Goal: Task Accomplishment & Management: Use online tool/utility

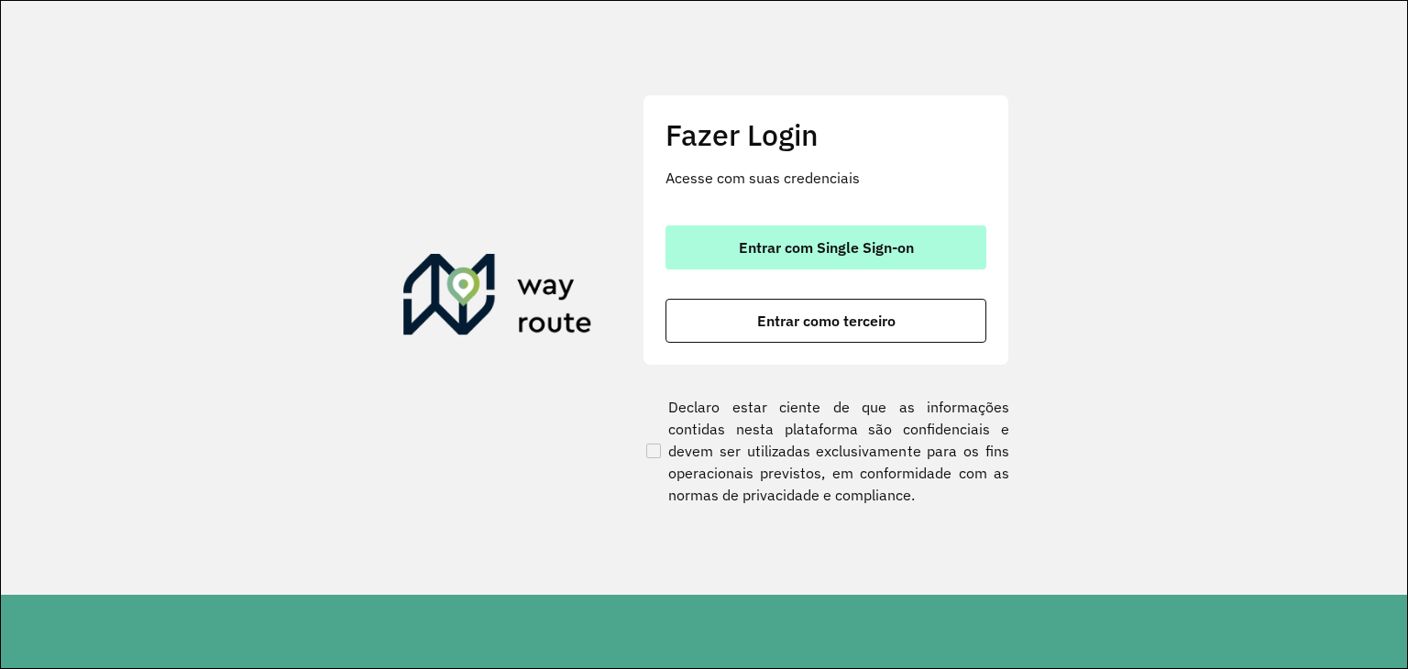
click at [837, 248] on span "Entrar com Single Sign-on" at bounding box center [826, 247] width 175 height 15
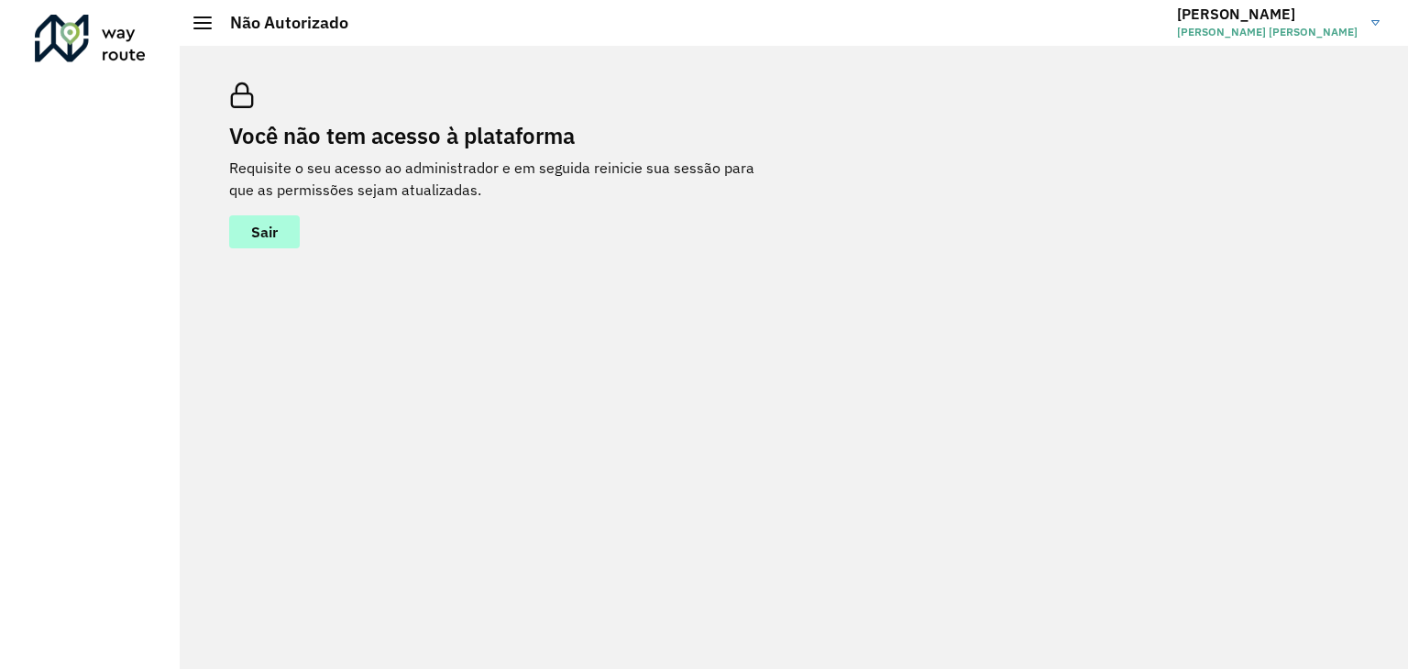
click at [288, 231] on button "Sair" at bounding box center [264, 231] width 71 height 33
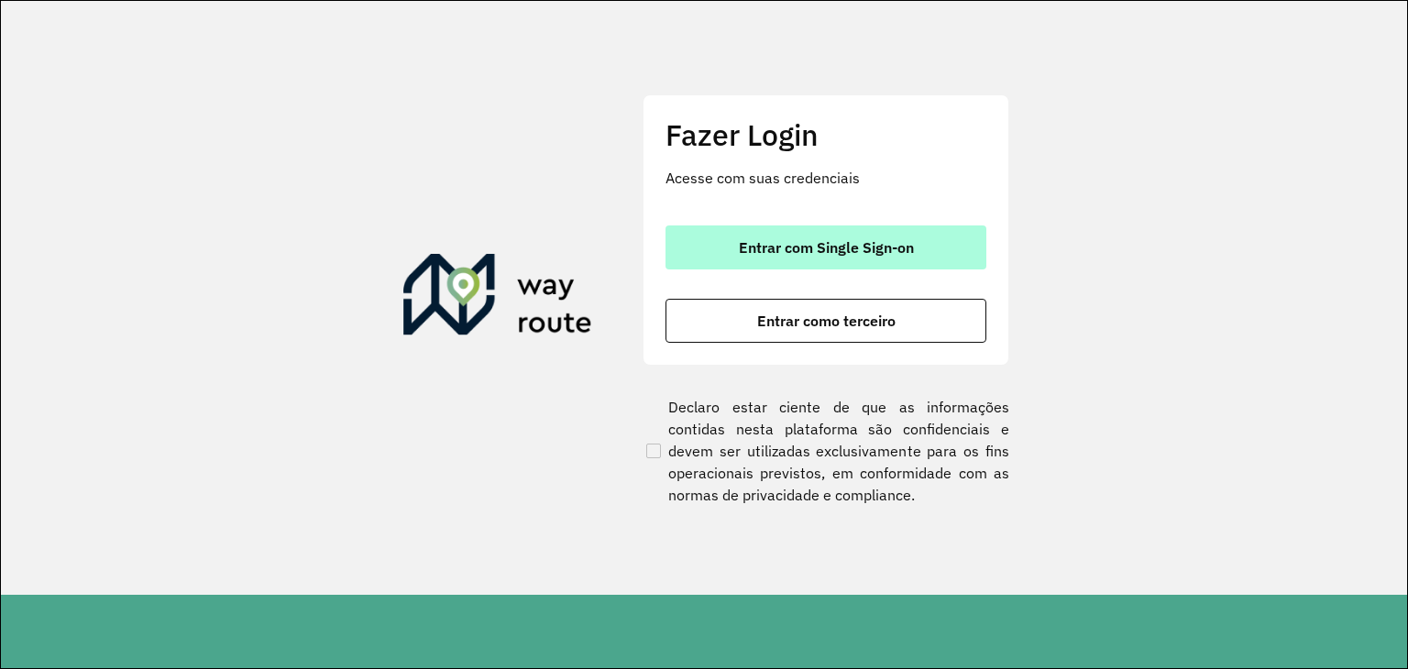
click at [854, 247] on span "Entrar com Single Sign-on" at bounding box center [826, 247] width 175 height 15
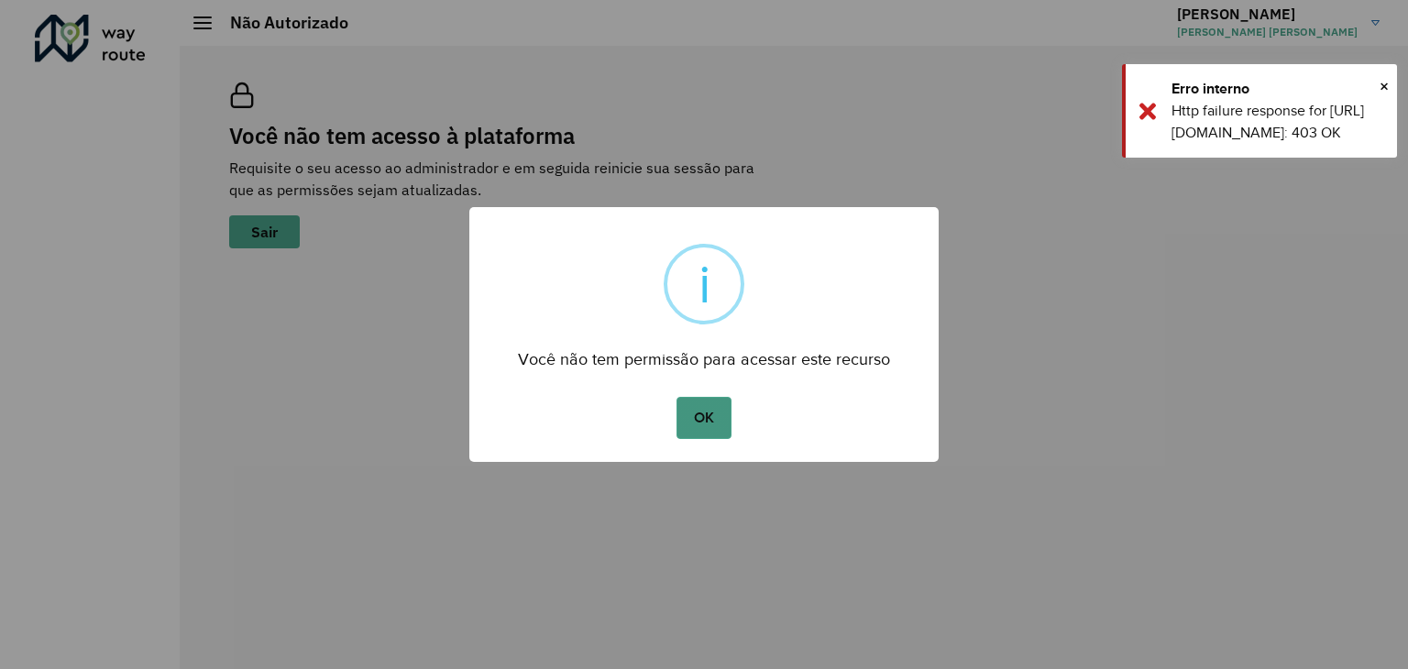
click at [690, 415] on button "OK" at bounding box center [703, 418] width 54 height 42
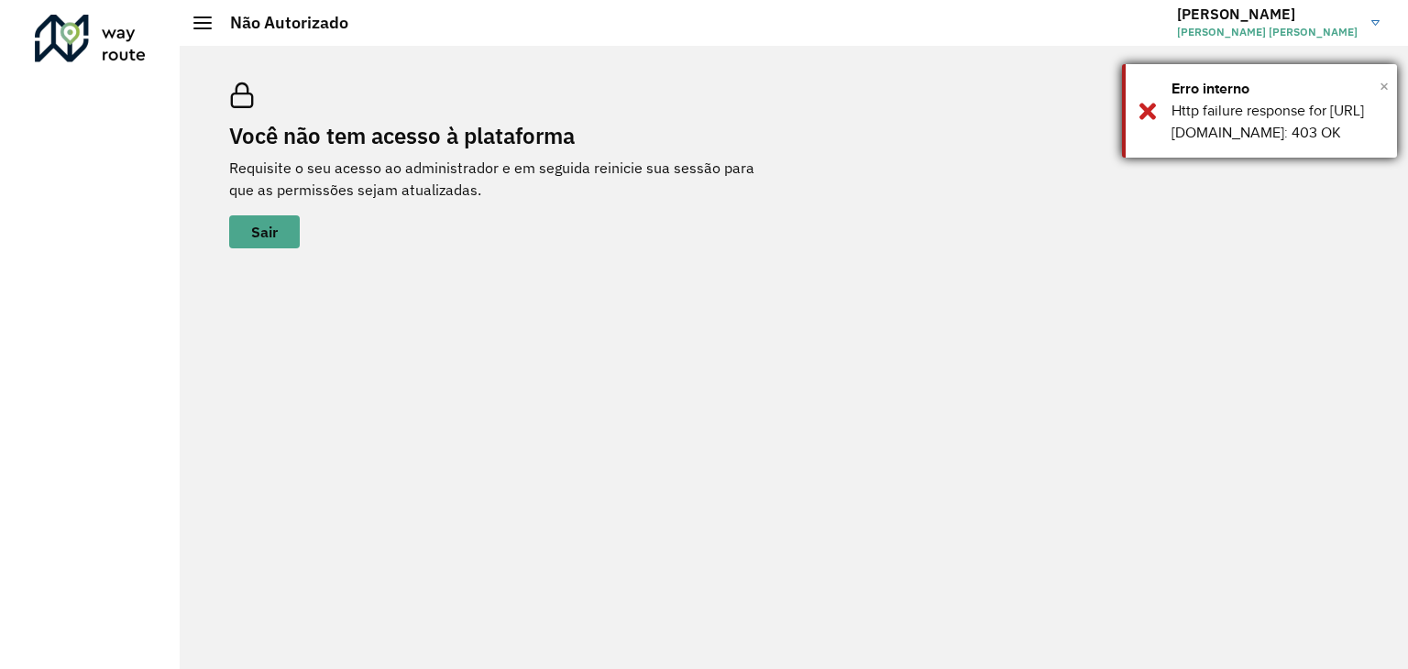
click at [1379, 88] on span "×" at bounding box center [1383, 85] width 9 height 27
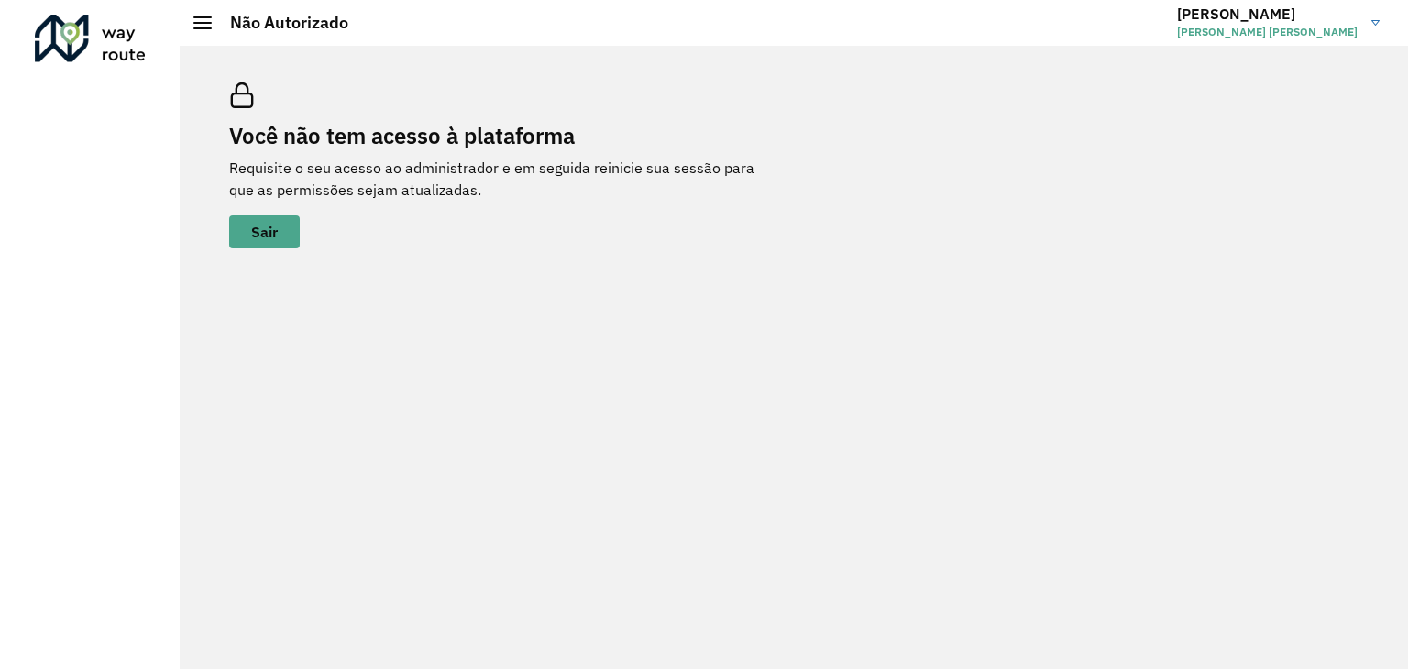
click at [1378, 23] on img at bounding box center [1375, 22] width 8 height 5
click at [205, 27] on div at bounding box center [202, 22] width 18 height 13
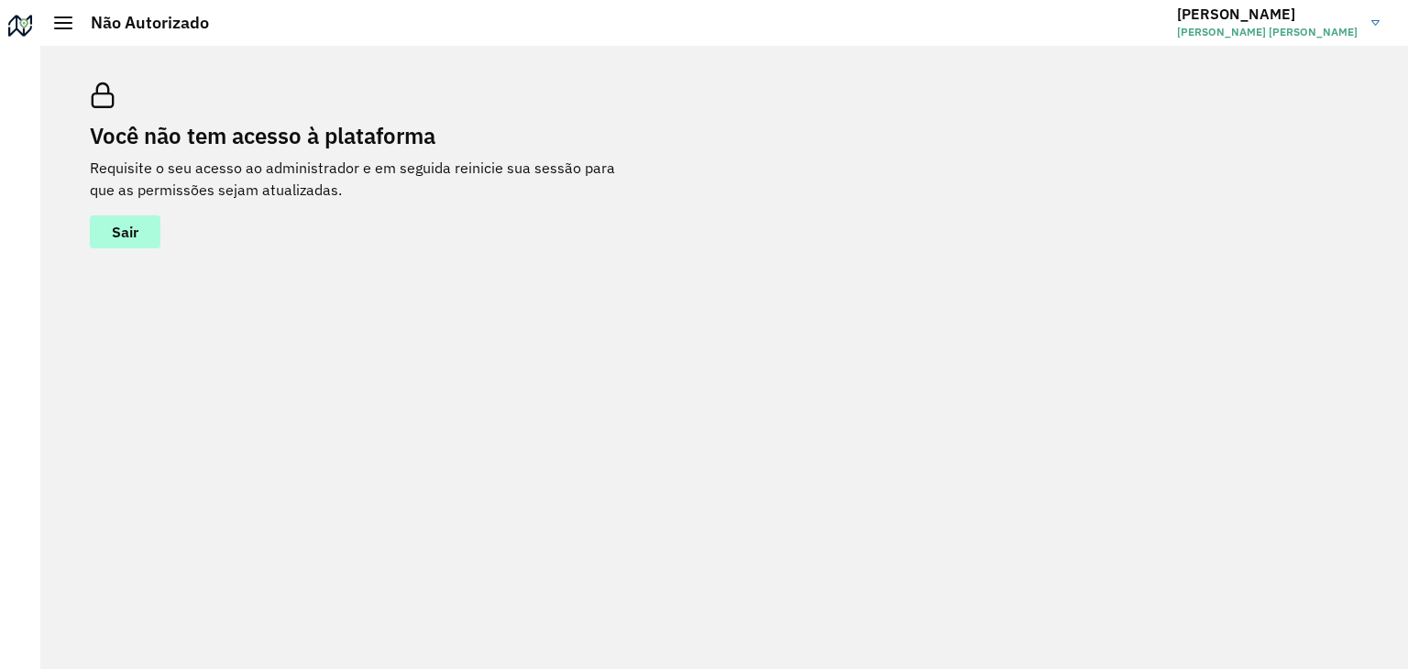
click at [92, 236] on button "Sair" at bounding box center [125, 231] width 71 height 33
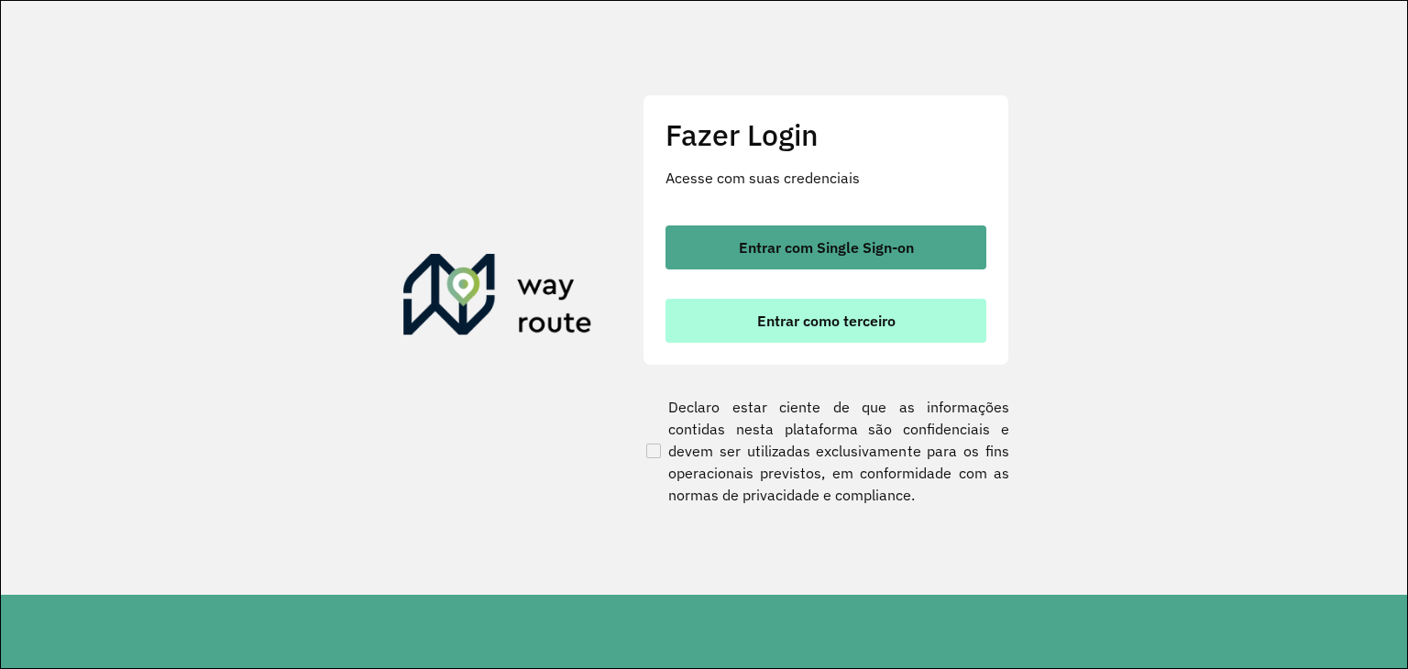
click at [847, 320] on span "Entrar como terceiro" at bounding box center [826, 320] width 138 height 15
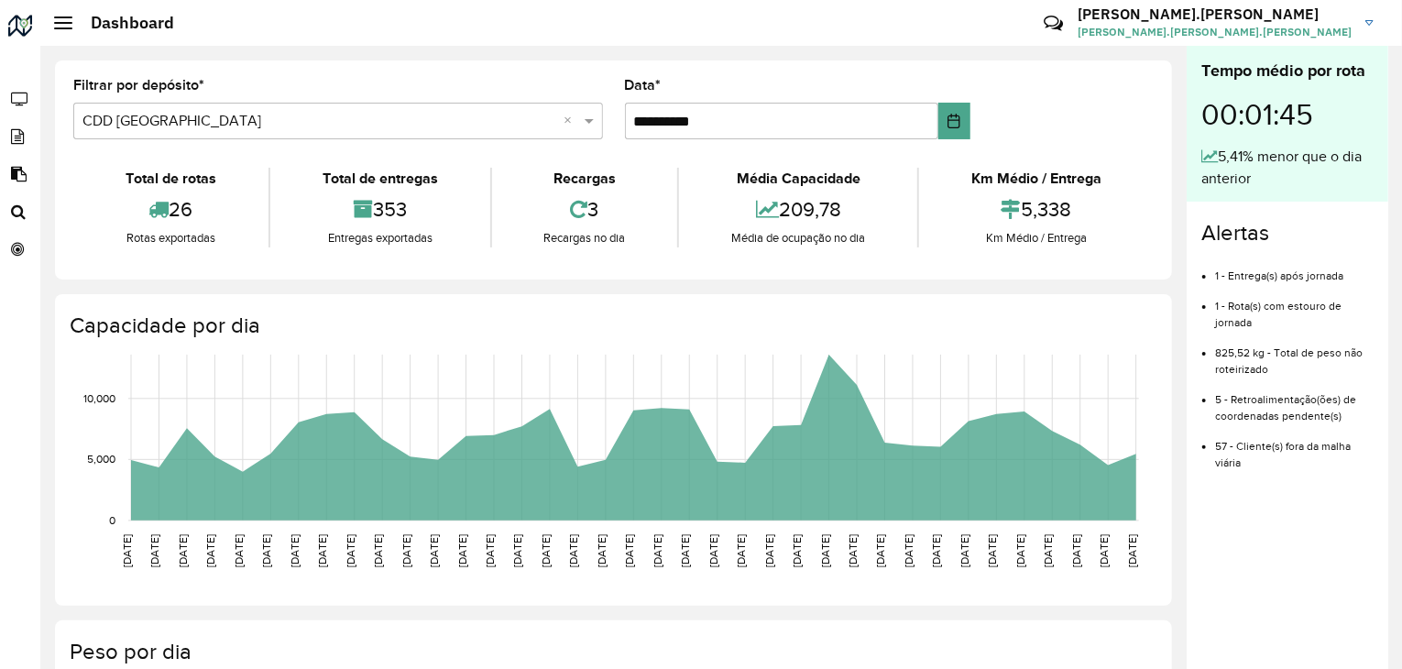
click at [60, 25] on div at bounding box center [63, 22] width 18 height 13
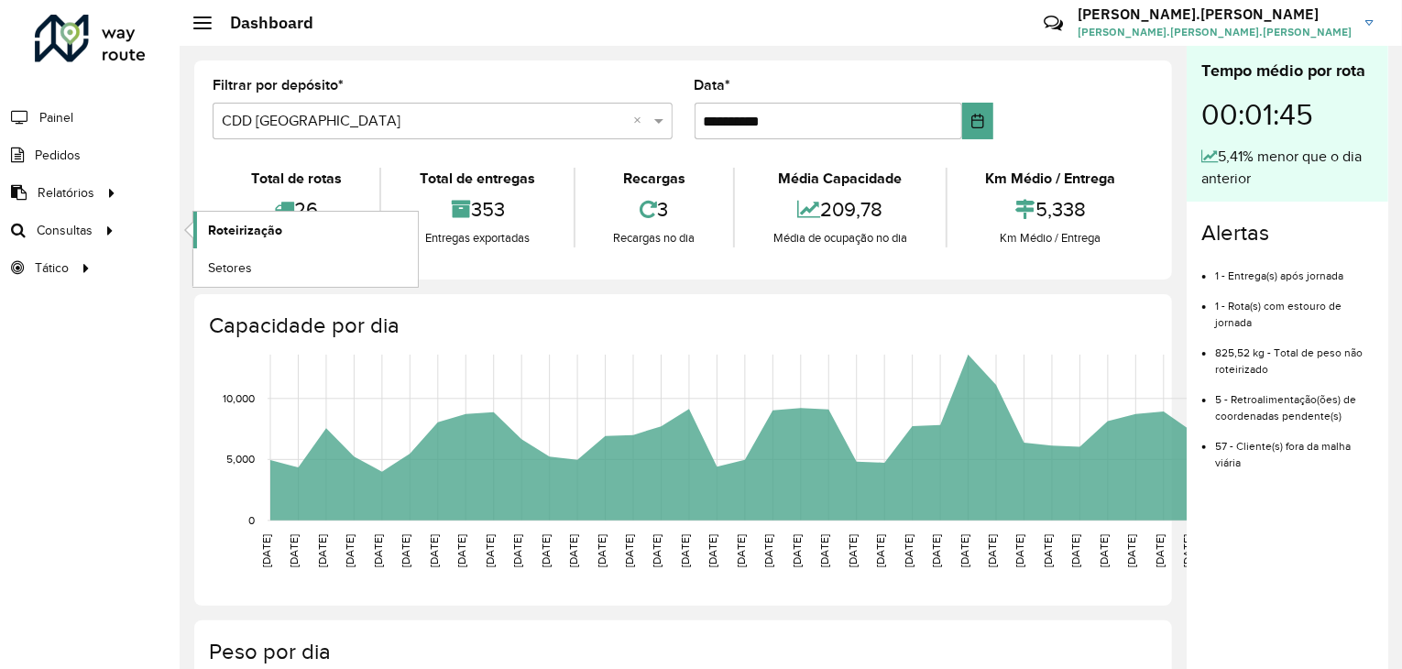
click at [233, 231] on span "Roteirização" at bounding box center [245, 230] width 74 height 19
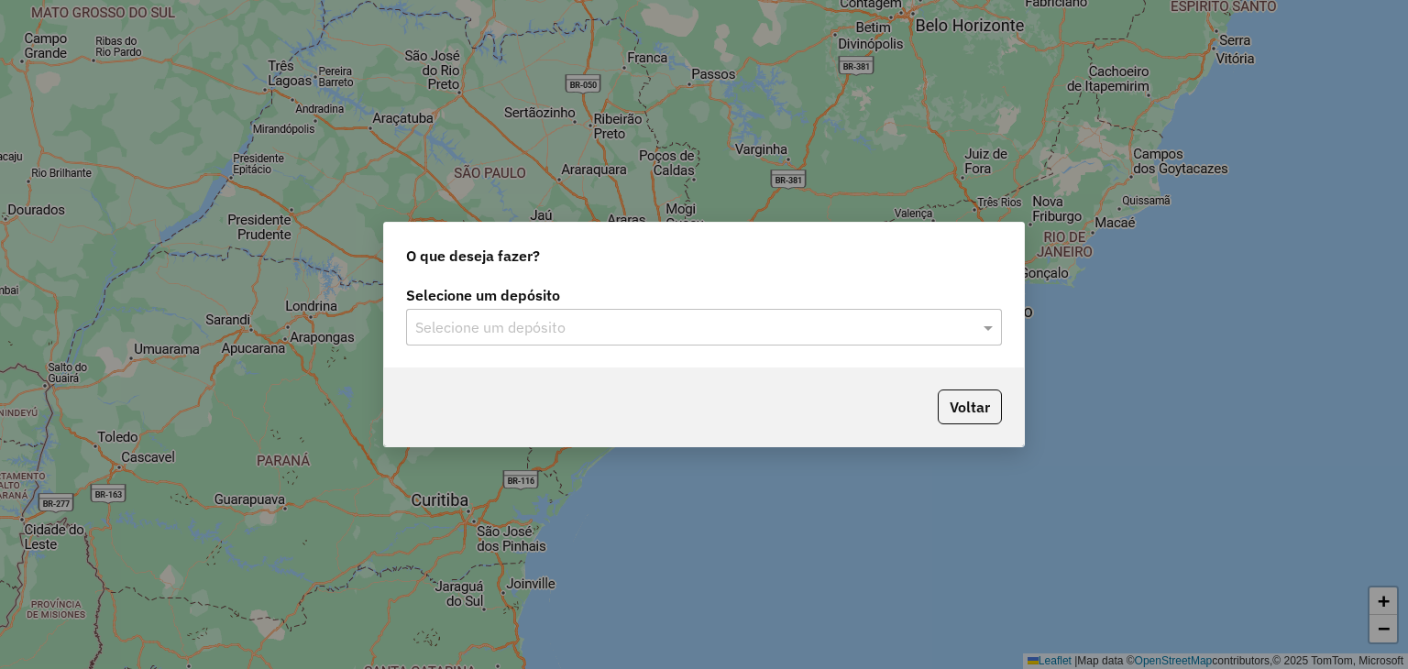
click at [638, 333] on input "text" at bounding box center [685, 328] width 541 height 22
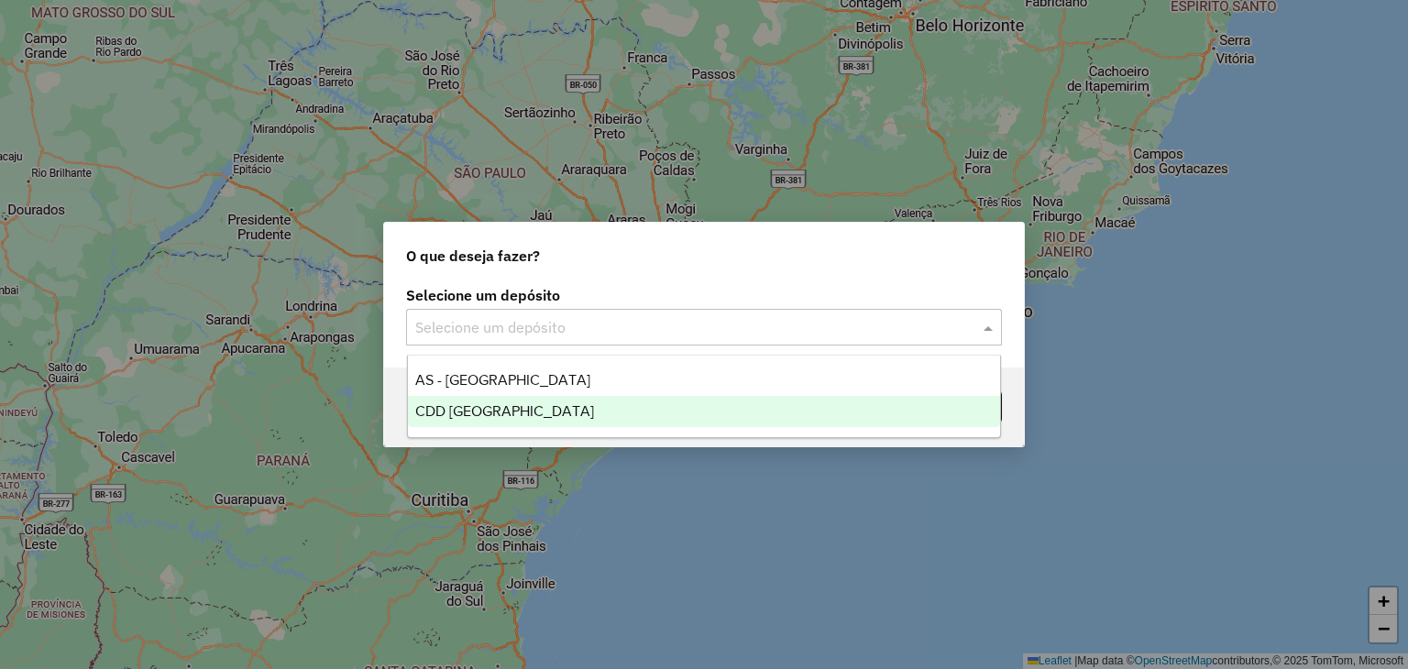
click at [597, 408] on div "CDD Florianópolis" at bounding box center [704, 411] width 593 height 31
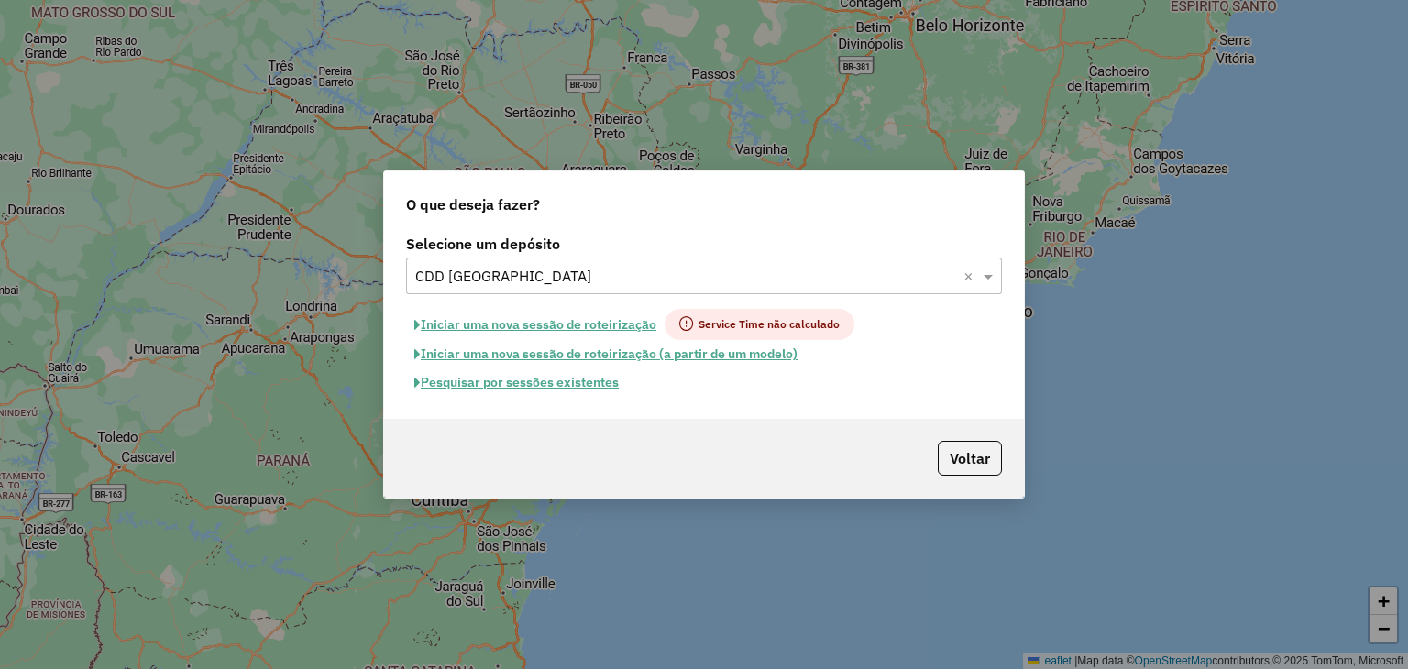
click at [548, 386] on button "Pesquisar por sessões existentes" at bounding box center [516, 382] width 221 height 28
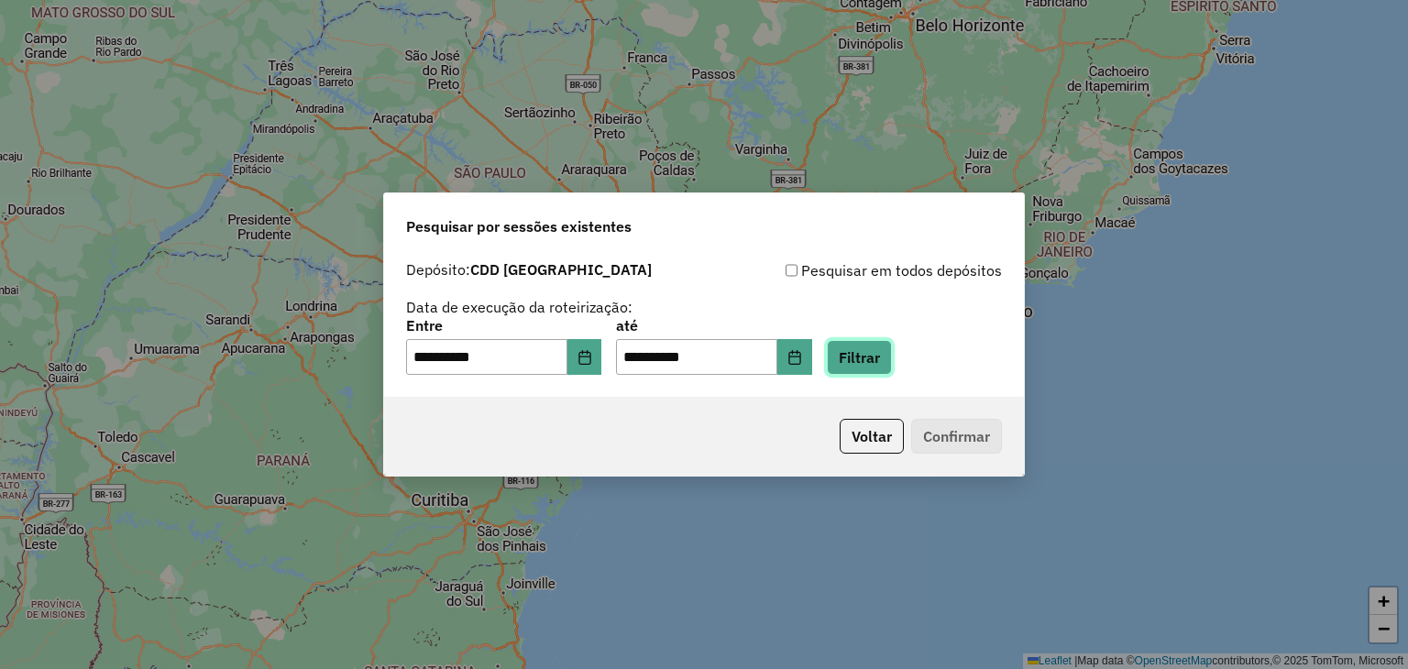
click at [888, 357] on button "Filtrar" at bounding box center [859, 357] width 65 height 35
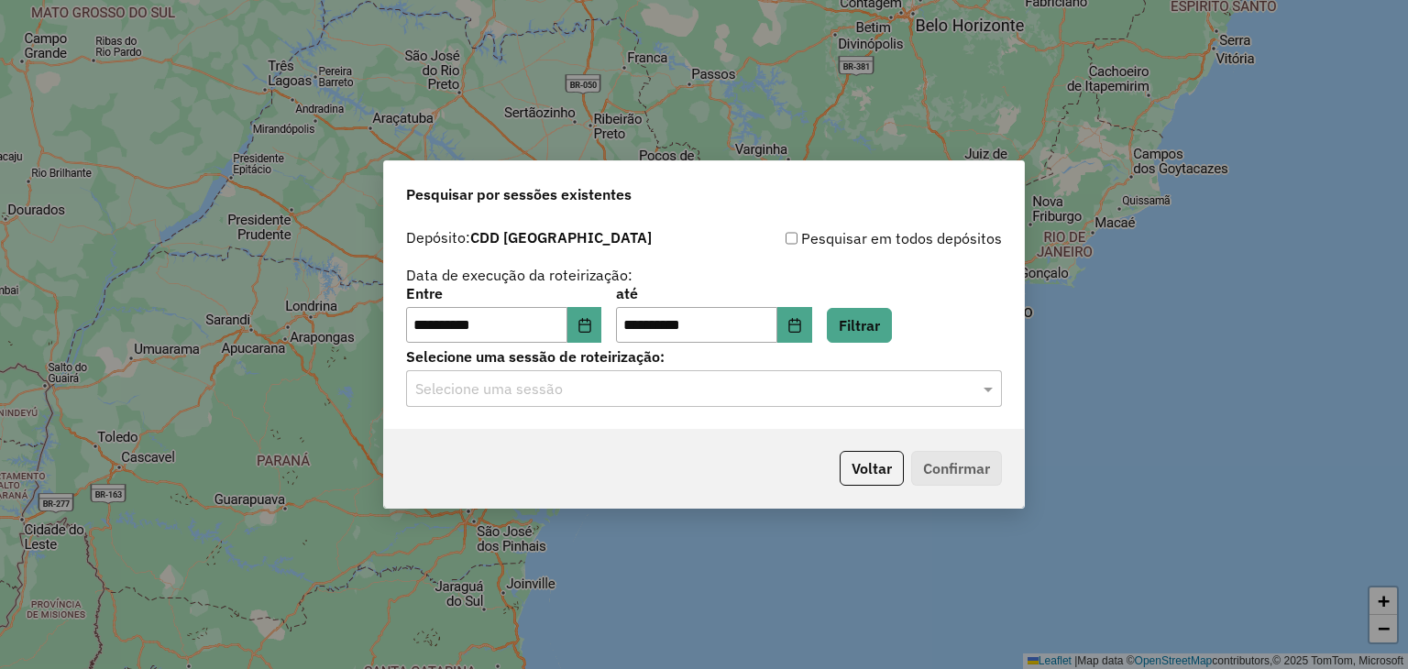
click at [565, 382] on input "text" at bounding box center [685, 390] width 541 height 22
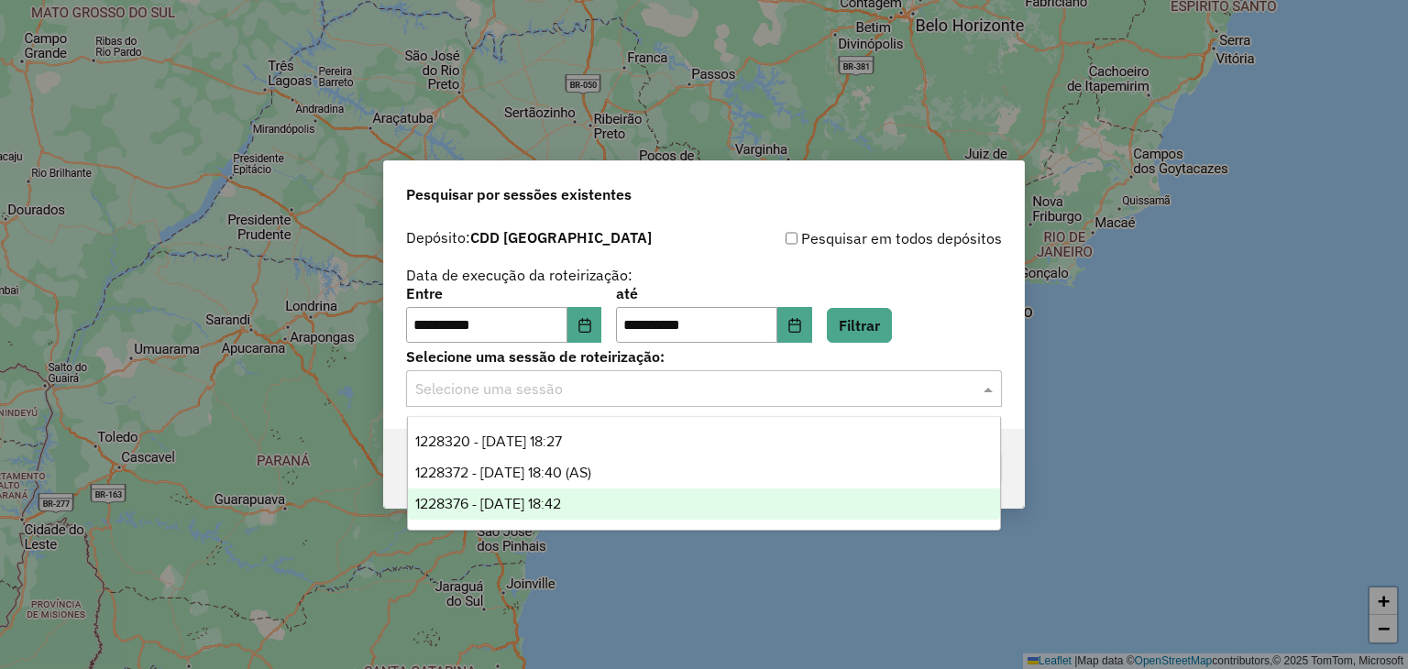
click at [561, 507] on span "1228376 - 12/08/2025 18:42" at bounding box center [488, 504] width 146 height 16
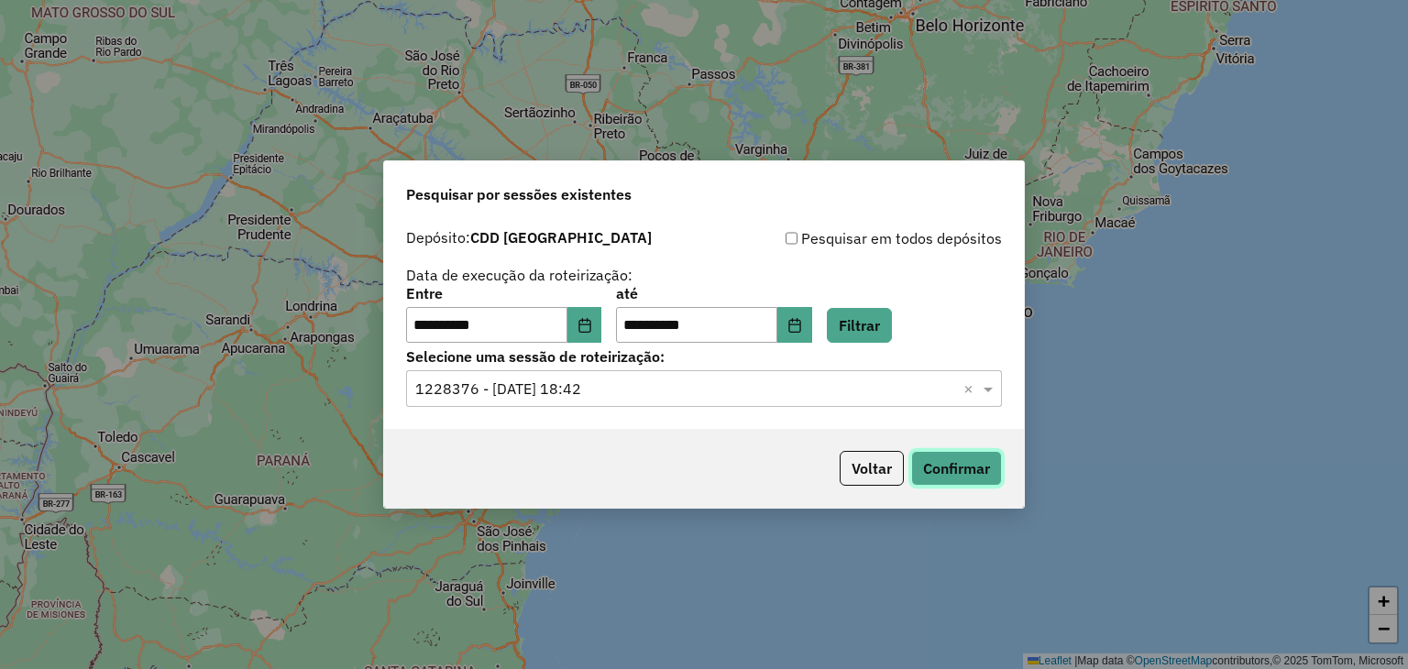
click at [950, 465] on button "Confirmar" at bounding box center [956, 468] width 91 height 35
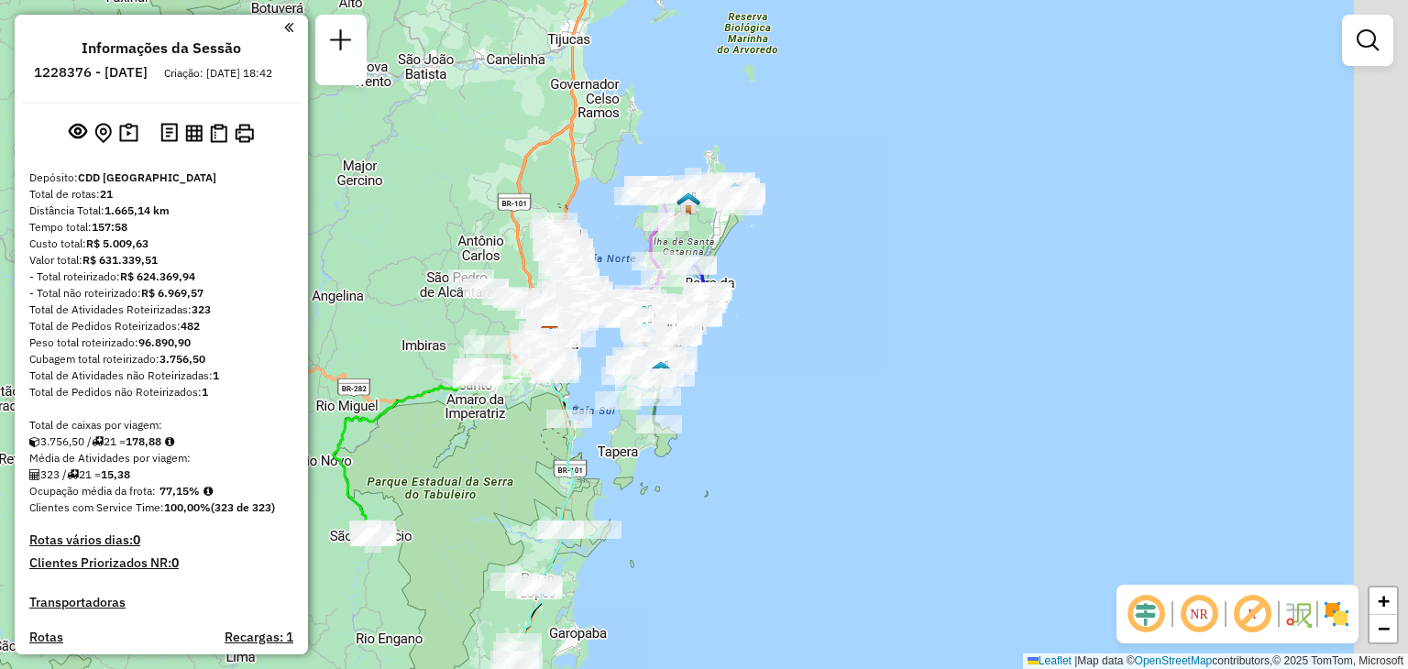
drag, startPoint x: 649, startPoint y: 433, endPoint x: 496, endPoint y: 435, distance: 153.1
click at [496, 435] on div "Janela de atendimento Grade de atendimento Capacidade Transportadoras Veículos …" at bounding box center [704, 334] width 1408 height 669
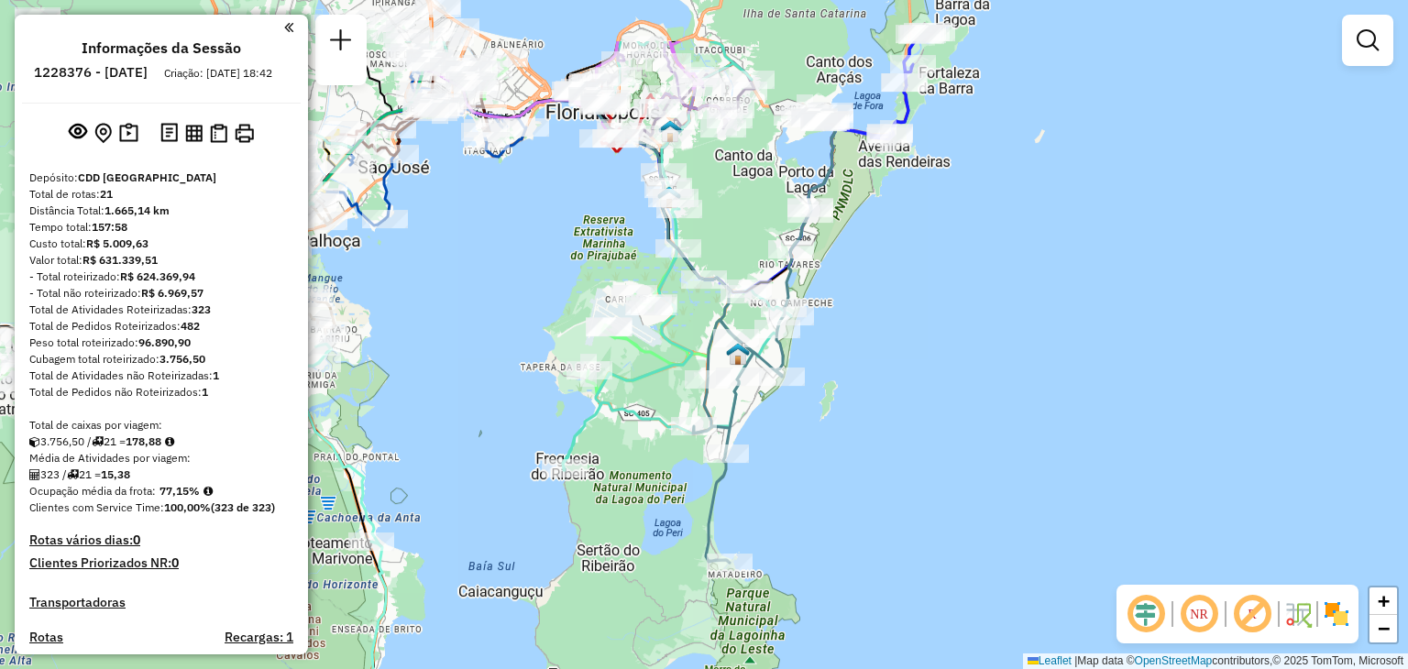
drag, startPoint x: 663, startPoint y: 321, endPoint x: 576, endPoint y: 456, distance: 160.4
click at [620, 429] on div "Janela de atendimento Grade de atendimento Capacidade Transportadoras Veículos …" at bounding box center [704, 334] width 1408 height 669
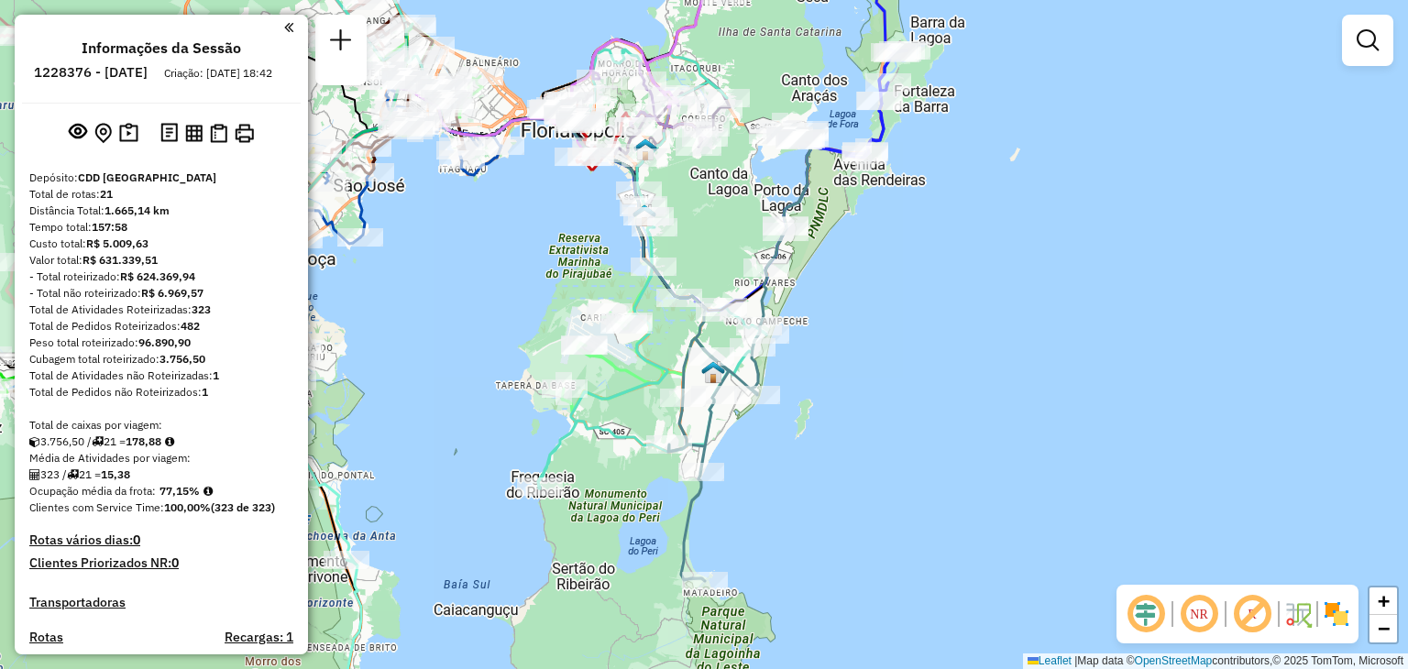
drag, startPoint x: 892, startPoint y: 353, endPoint x: 887, endPoint y: 376, distance: 23.4
click at [887, 376] on div "Janela de atendimento Grade de atendimento Capacidade Transportadoras Veículos …" at bounding box center [704, 334] width 1408 height 669
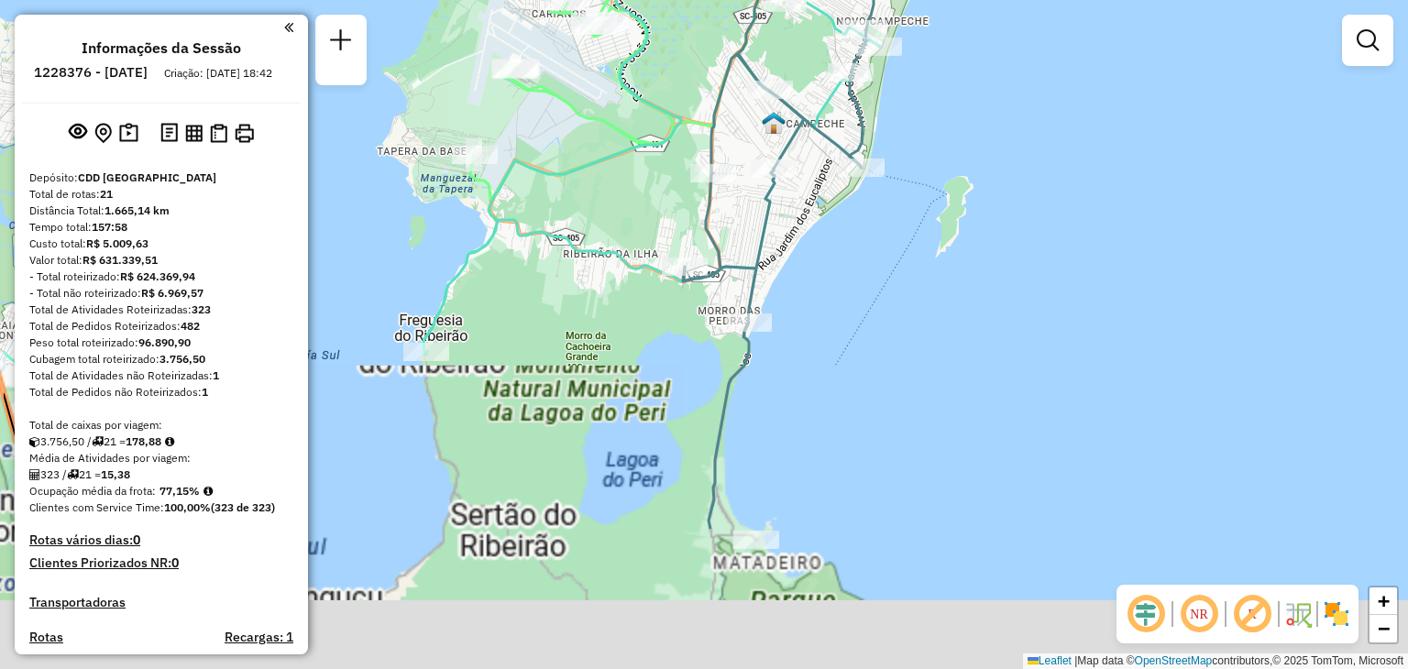
drag, startPoint x: 719, startPoint y: 456, endPoint x: 864, endPoint y: 249, distance: 252.7
click at [864, 249] on div "Janela de atendimento Grade de atendimento Capacidade Transportadoras Veículos …" at bounding box center [704, 334] width 1408 height 669
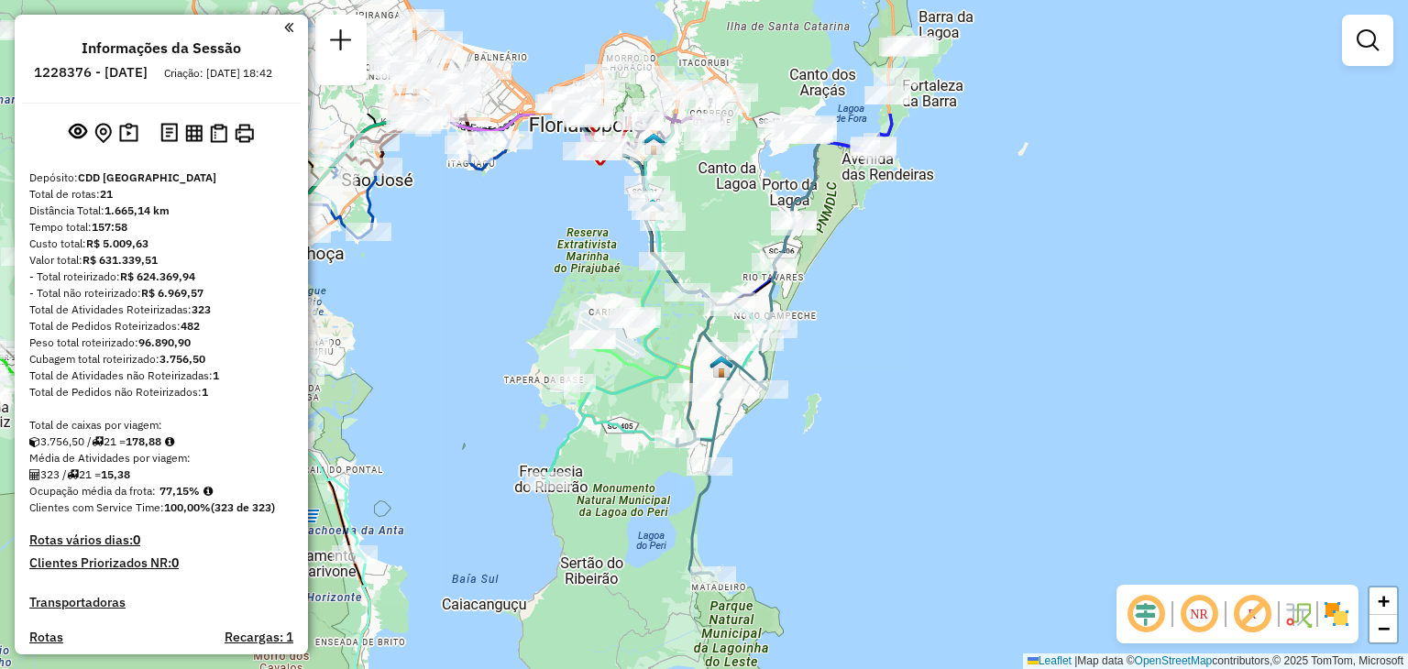
drag, startPoint x: 926, startPoint y: 224, endPoint x: 832, endPoint y: 404, distance: 203.3
click at [832, 404] on div "Janela de atendimento Grade de atendimento Capacidade Transportadoras Veículos …" at bounding box center [704, 334] width 1408 height 669
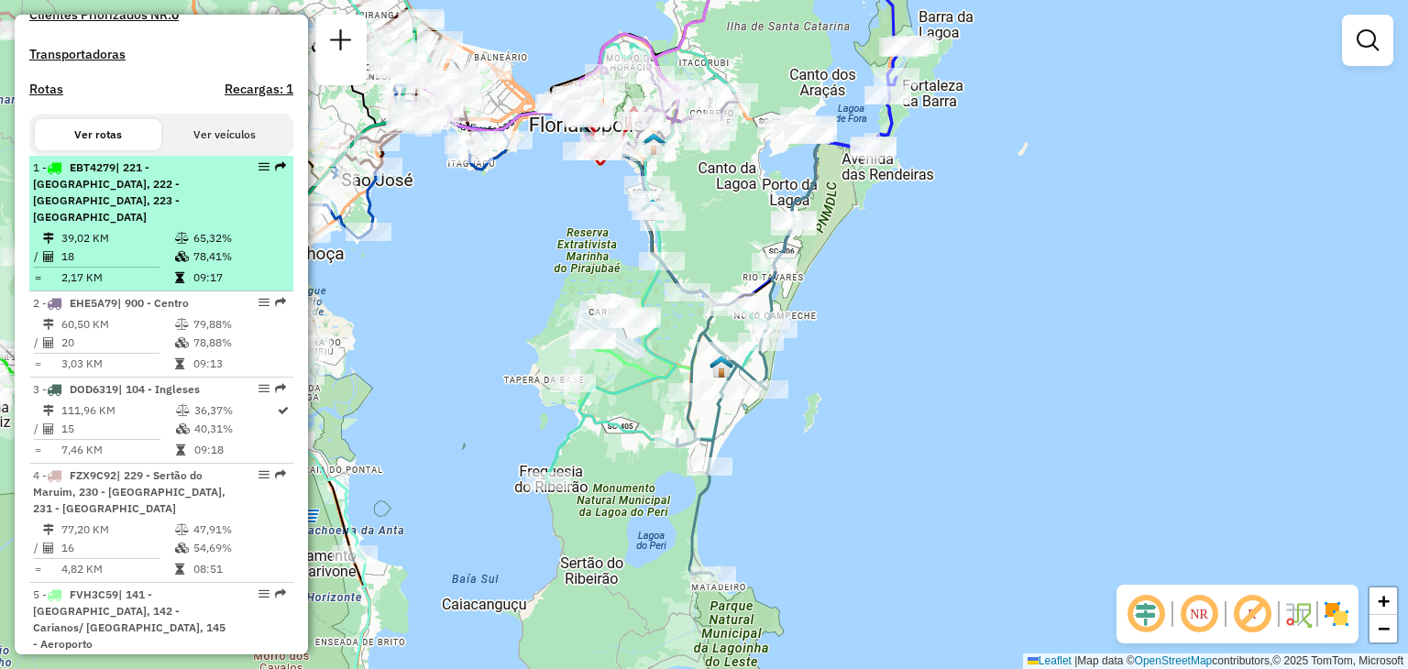
scroll to position [550, 0]
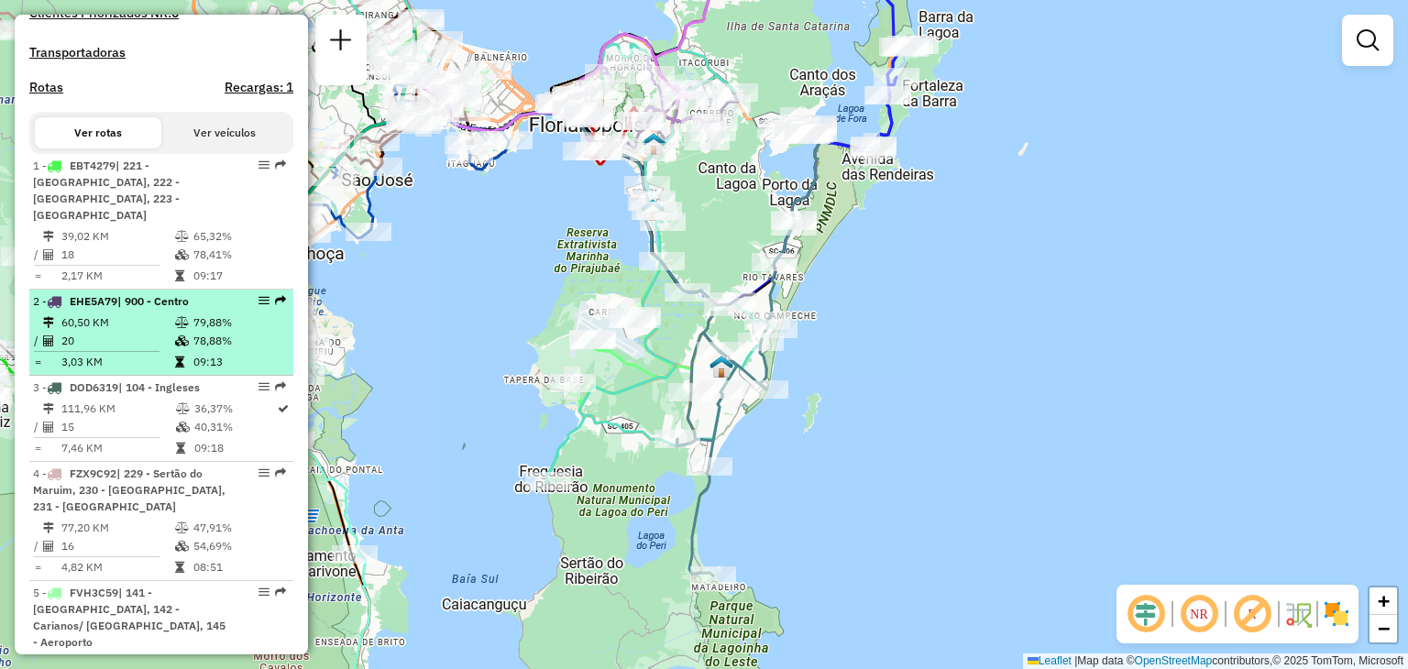
click at [244, 301] on div at bounding box center [258, 300] width 55 height 11
select select "**********"
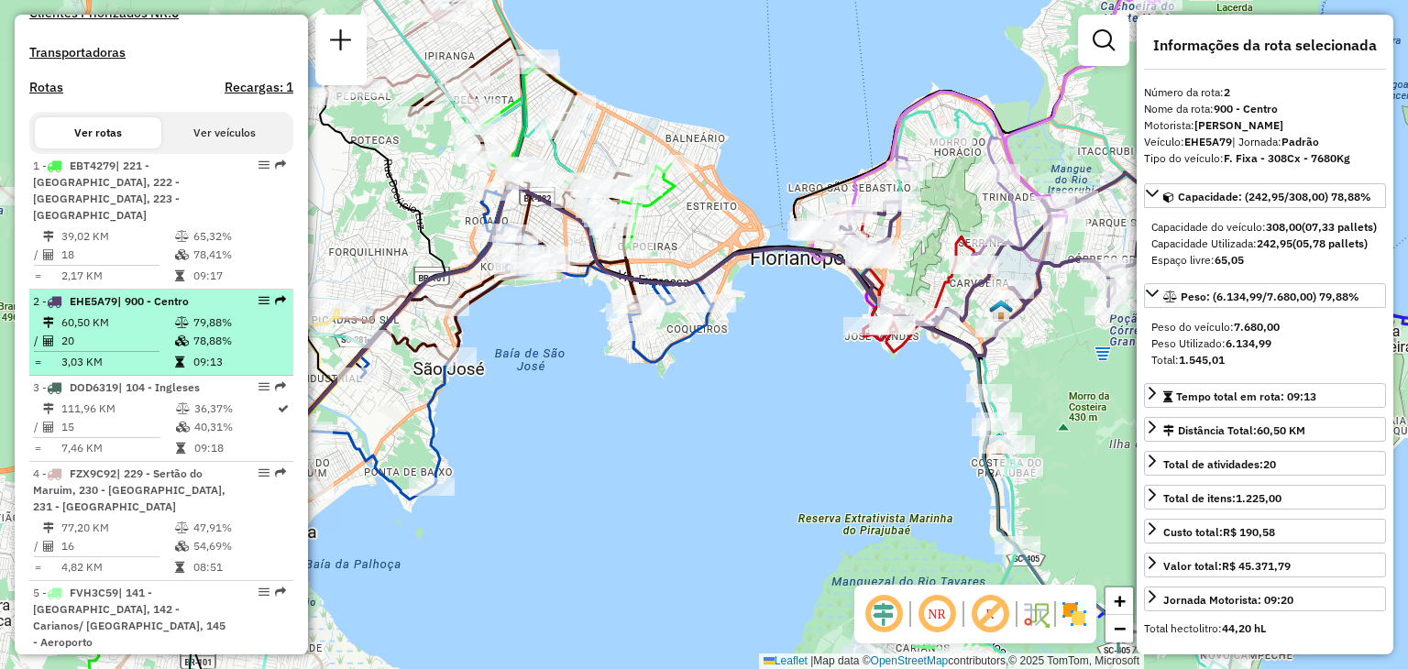
click at [243, 301] on div at bounding box center [258, 300] width 55 height 11
click at [258, 303] on em at bounding box center [263, 300] width 11 height 11
click at [82, 298] on span "EHE5A79" at bounding box center [94, 301] width 48 height 14
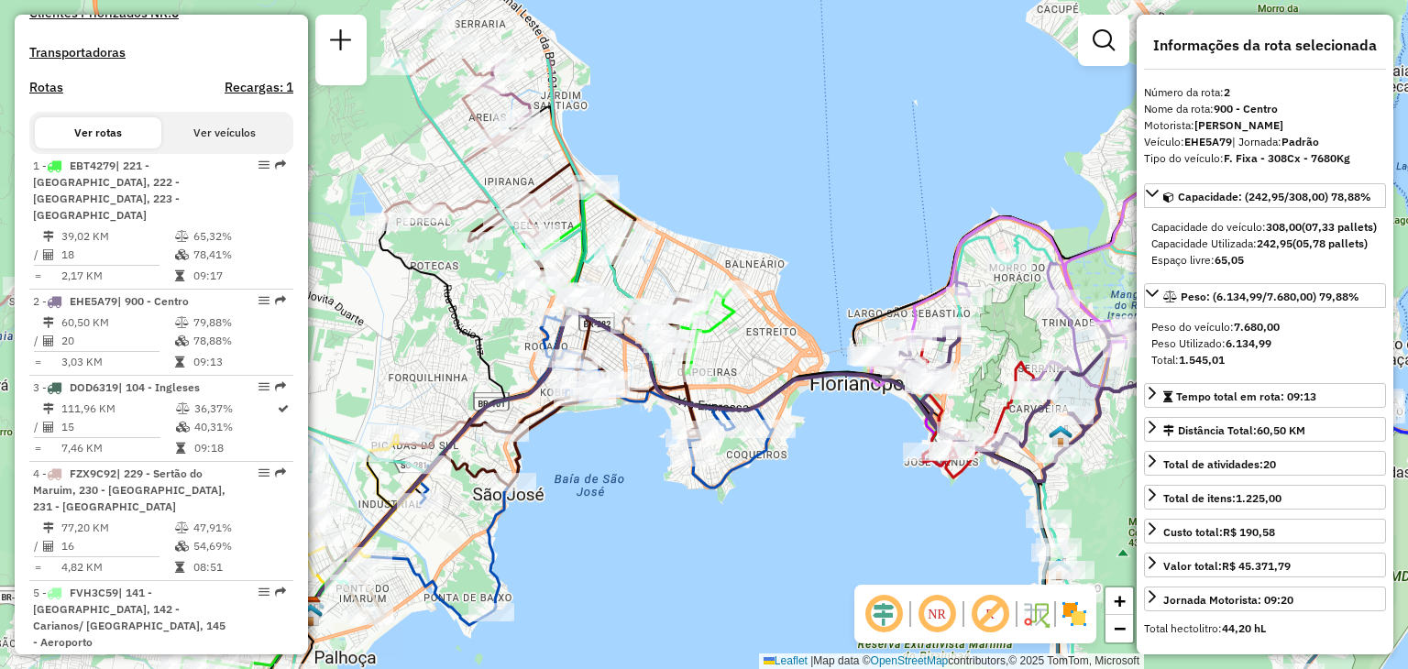
drag, startPoint x: 422, startPoint y: 335, endPoint x: 517, endPoint y: 408, distance: 119.7
click at [474, 437] on div "Janela de atendimento Grade de atendimento Capacidade Transportadoras Veículos …" at bounding box center [704, 334] width 1408 height 669
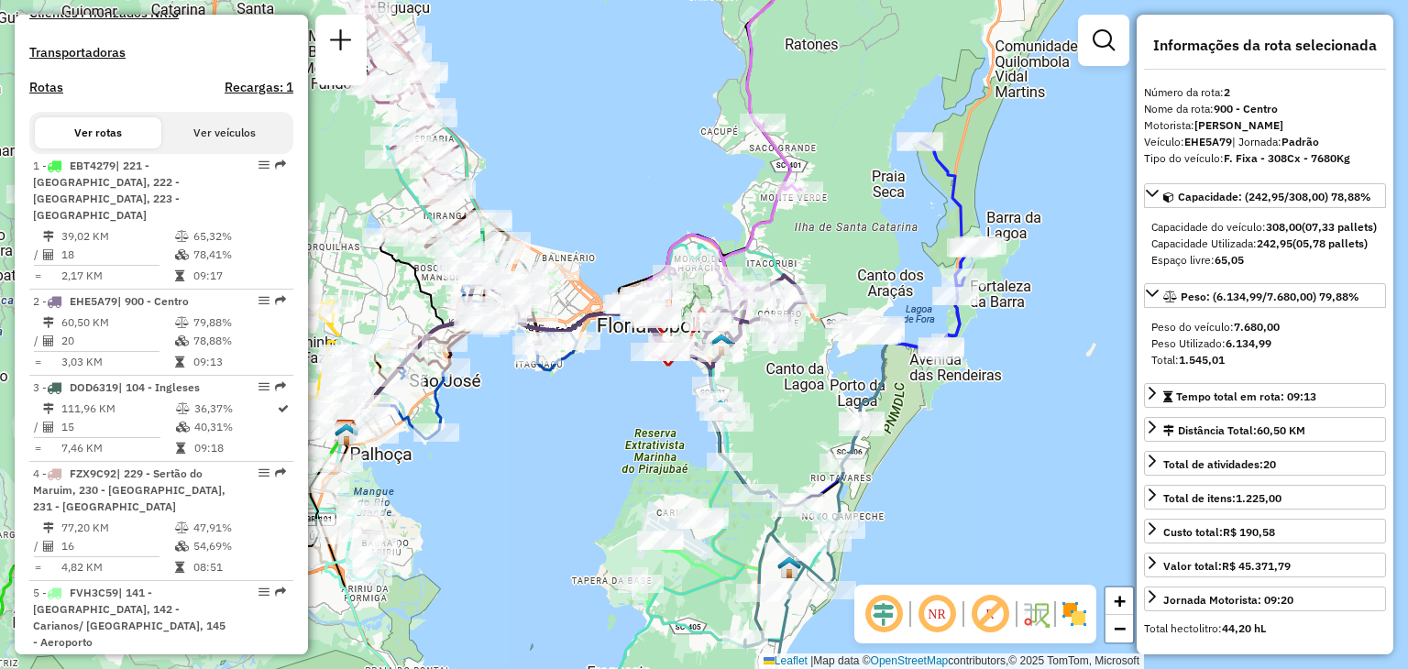
drag, startPoint x: 836, startPoint y: 458, endPoint x: 693, endPoint y: 446, distance: 143.5
click at [692, 446] on div "Janela de atendimento Grade de atendimento Capacidade Transportadoras Veículos …" at bounding box center [704, 334] width 1408 height 669
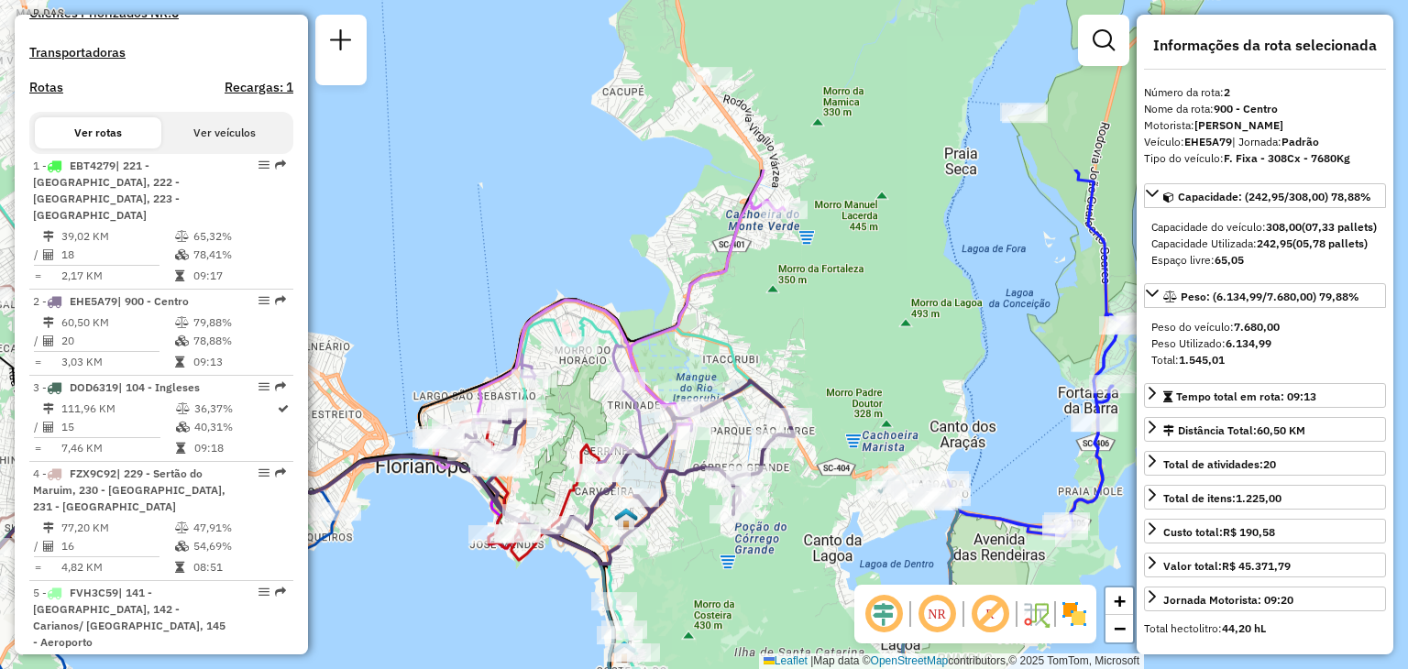
drag, startPoint x: 574, startPoint y: 387, endPoint x: 495, endPoint y: 605, distance: 231.9
click at [456, 624] on div "Janela de atendimento Grade de atendimento Capacidade Transportadoras Veículos …" at bounding box center [704, 334] width 1408 height 669
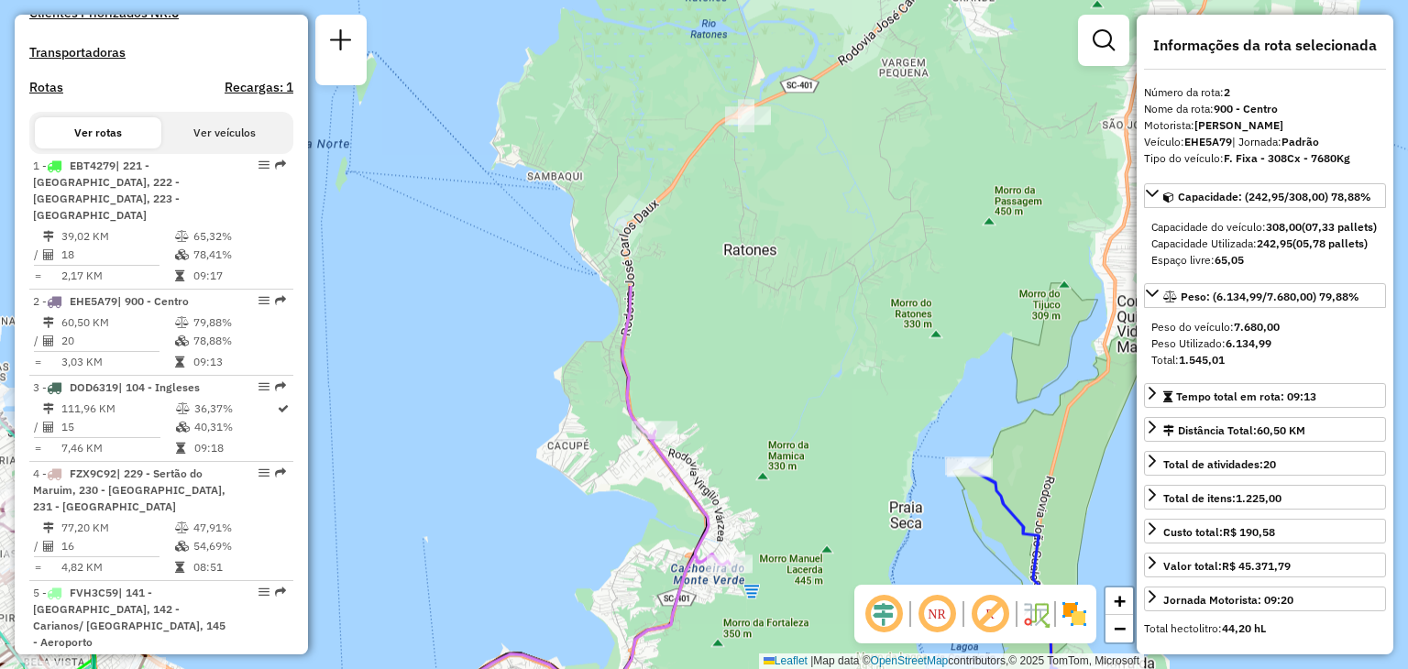
drag, startPoint x: 776, startPoint y: 320, endPoint x: 767, endPoint y: 534, distance: 214.7
click at [763, 545] on div "Janela de atendimento Grade de atendimento Capacidade Transportadoras Veículos …" at bounding box center [704, 334] width 1408 height 669
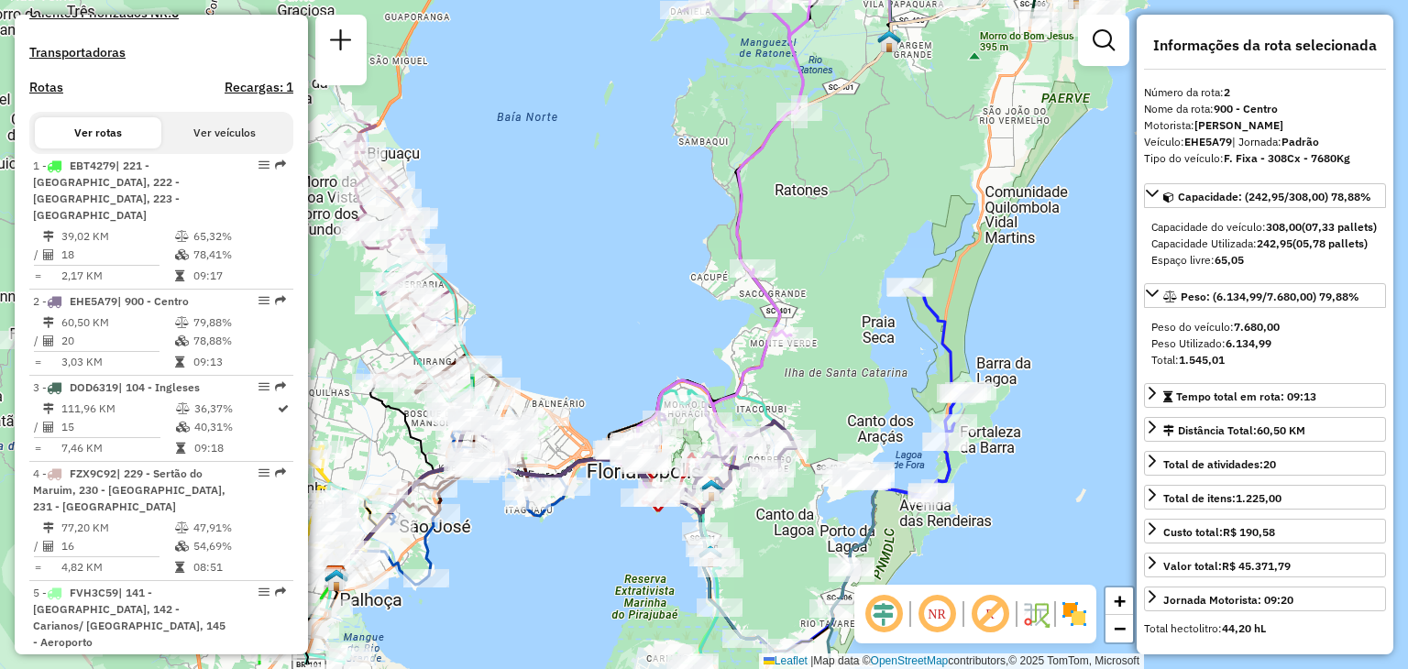
drag, startPoint x: 801, startPoint y: 488, endPoint x: 830, endPoint y: 400, distance: 92.7
click at [832, 404] on div "Janela de atendimento Grade de atendimento Capacidade Transportadoras Veículos …" at bounding box center [704, 334] width 1408 height 669
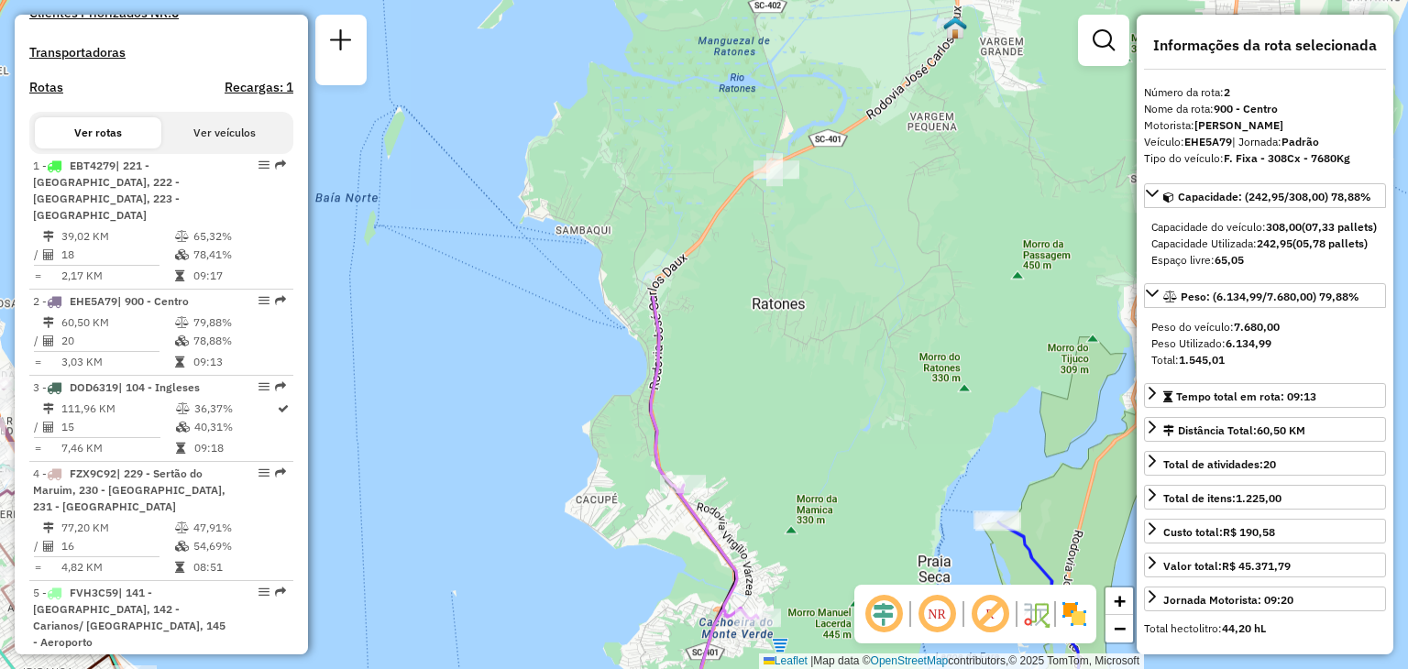
drag, startPoint x: 759, startPoint y: 309, endPoint x: 733, endPoint y: 607, distance: 299.0
click at [762, 658] on div "Janela de atendimento Grade de atendimento Capacidade Transportadoras Veículos …" at bounding box center [704, 334] width 1408 height 669
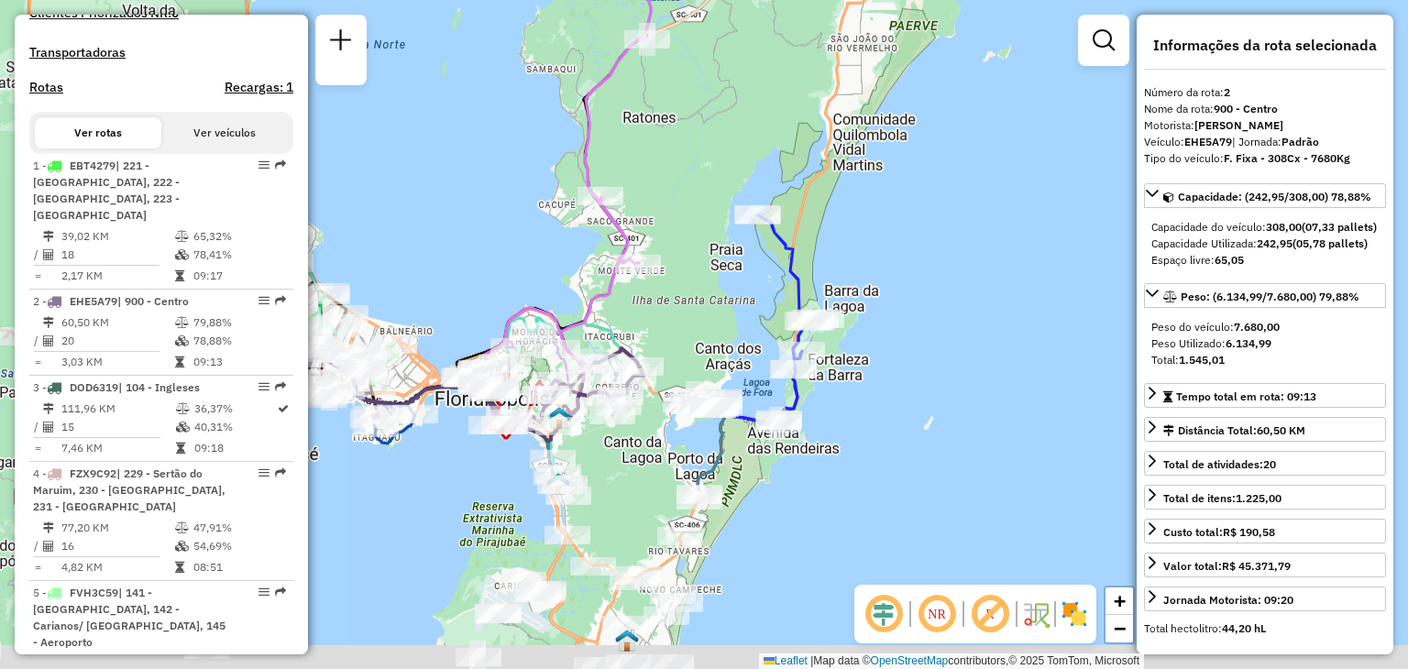
drag, startPoint x: 829, startPoint y: 522, endPoint x: 765, endPoint y: 278, distance: 251.9
click at [765, 278] on div "Janela de atendimento Grade de atendimento Capacidade Transportadoras Veículos …" at bounding box center [704, 334] width 1408 height 669
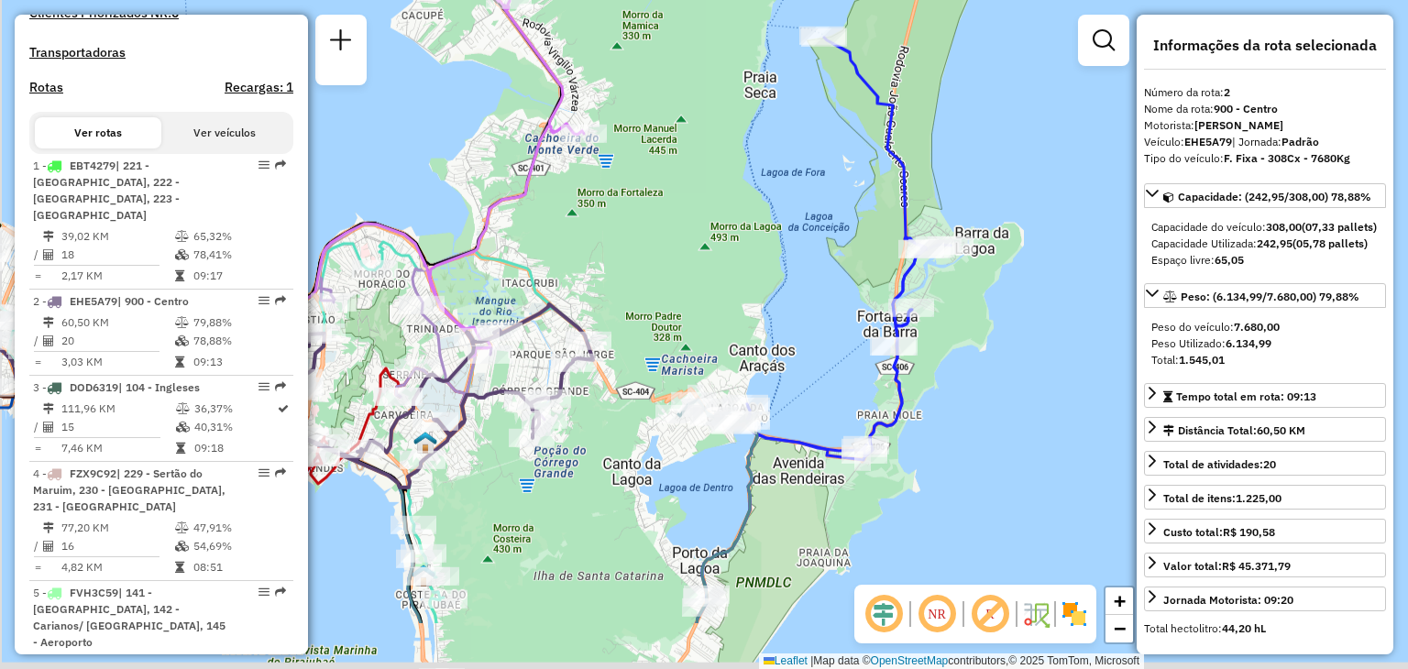
drag, startPoint x: 701, startPoint y: 452, endPoint x: 836, endPoint y: 334, distance: 179.3
click at [793, 311] on div "Janela de atendimento Grade de atendimento Capacidade Transportadoras Veículos …" at bounding box center [704, 334] width 1408 height 669
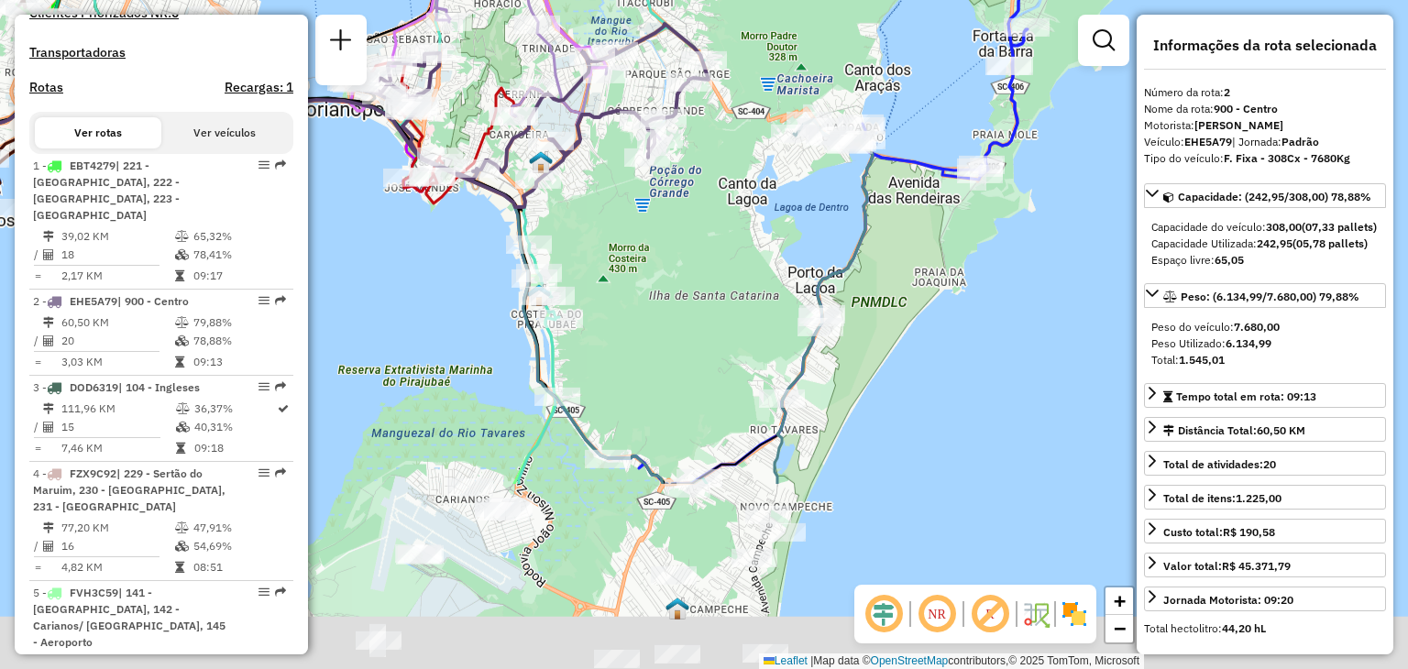
drag, startPoint x: 617, startPoint y: 514, endPoint x: 711, endPoint y: 246, distance: 284.7
click at [708, 247] on div "Janela de atendimento Grade de atendimento Capacidade Transportadoras Veículos …" at bounding box center [704, 334] width 1408 height 669
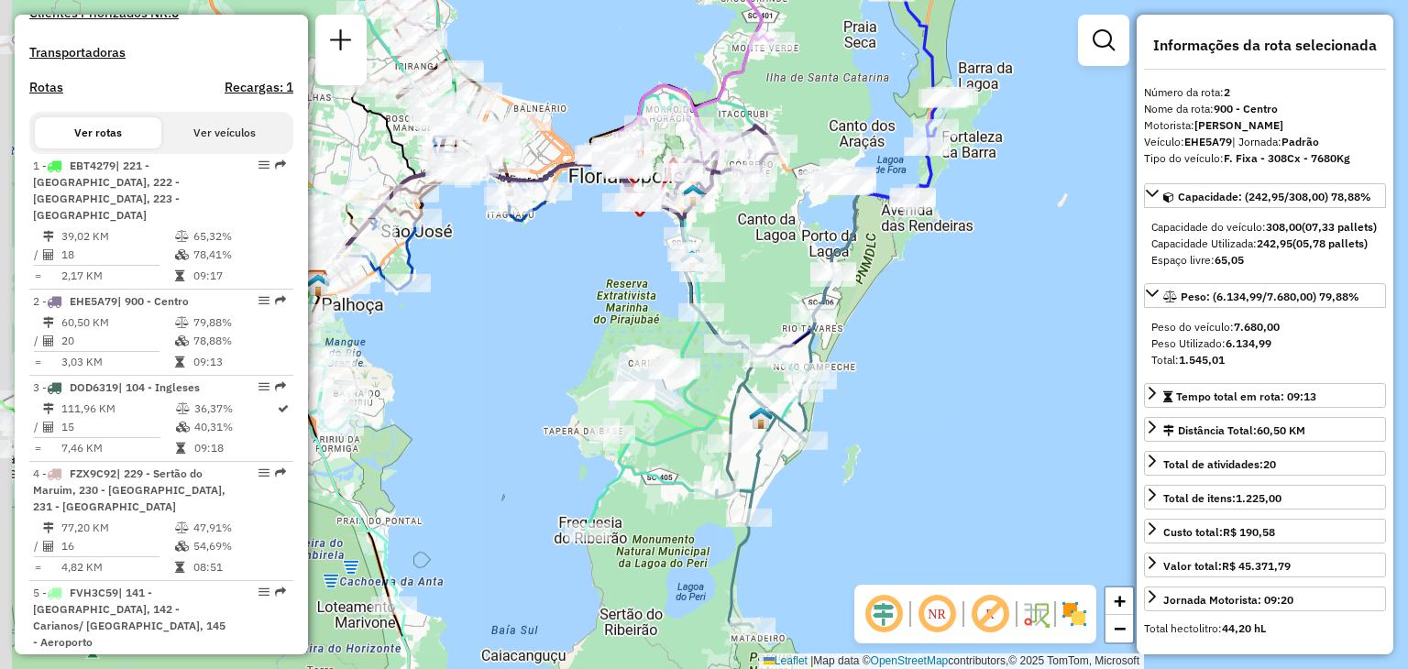
drag, startPoint x: 722, startPoint y: 569, endPoint x: 786, endPoint y: 529, distance: 75.8
click at [796, 558] on div "Janela de atendimento Grade de atendimento Capacidade Transportadoras Veículos …" at bounding box center [704, 334] width 1408 height 669
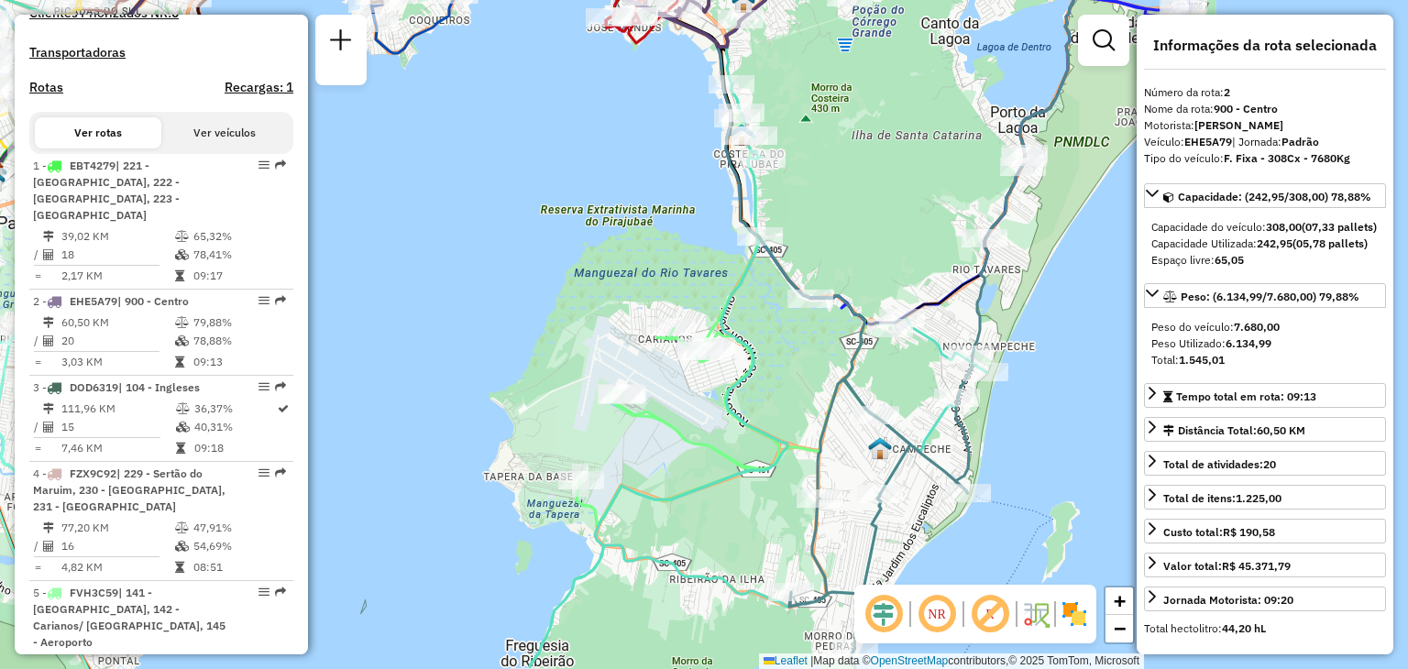
drag, startPoint x: 779, startPoint y: 317, endPoint x: 758, endPoint y: 351, distance: 39.9
click at [758, 351] on icon at bounding box center [480, 323] width 1012 height 713
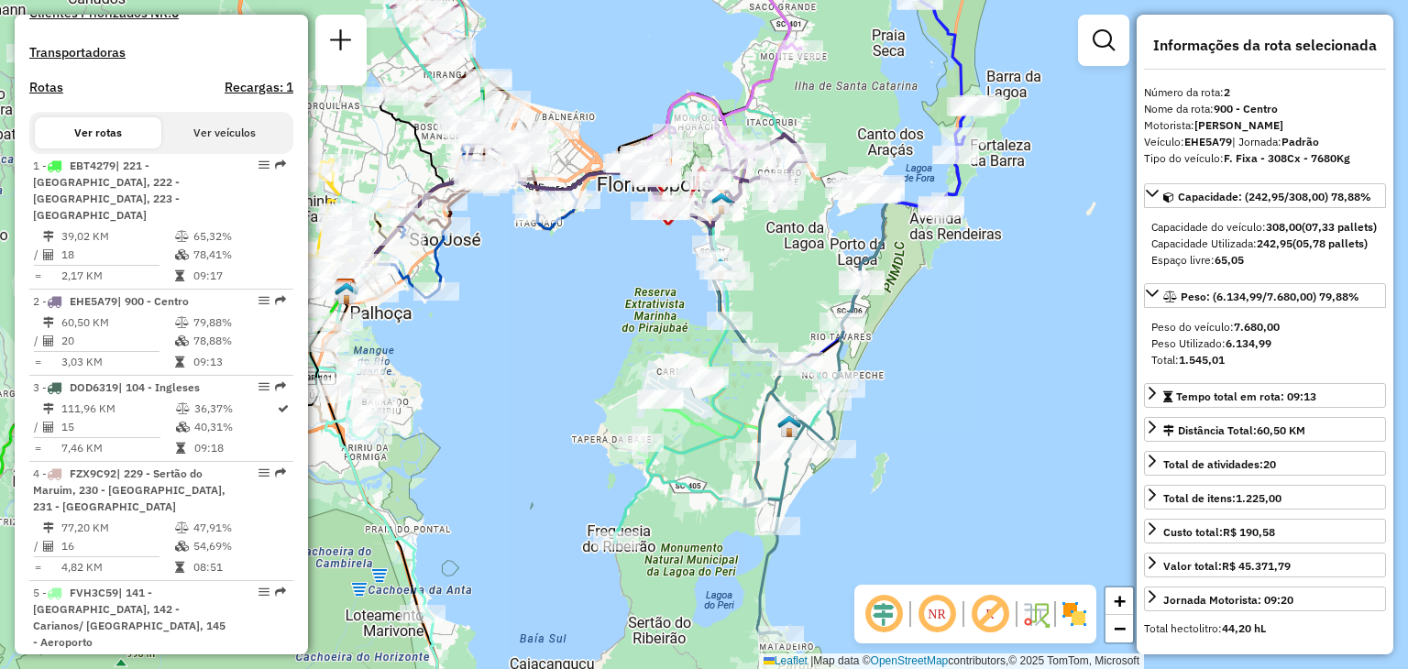
drag, startPoint x: 839, startPoint y: 219, endPoint x: 810, endPoint y: 246, distance: 38.9
click at [810, 246] on div "Janela de atendimento Grade de atendimento Capacidade Transportadoras Veículos …" at bounding box center [704, 334] width 1408 height 669
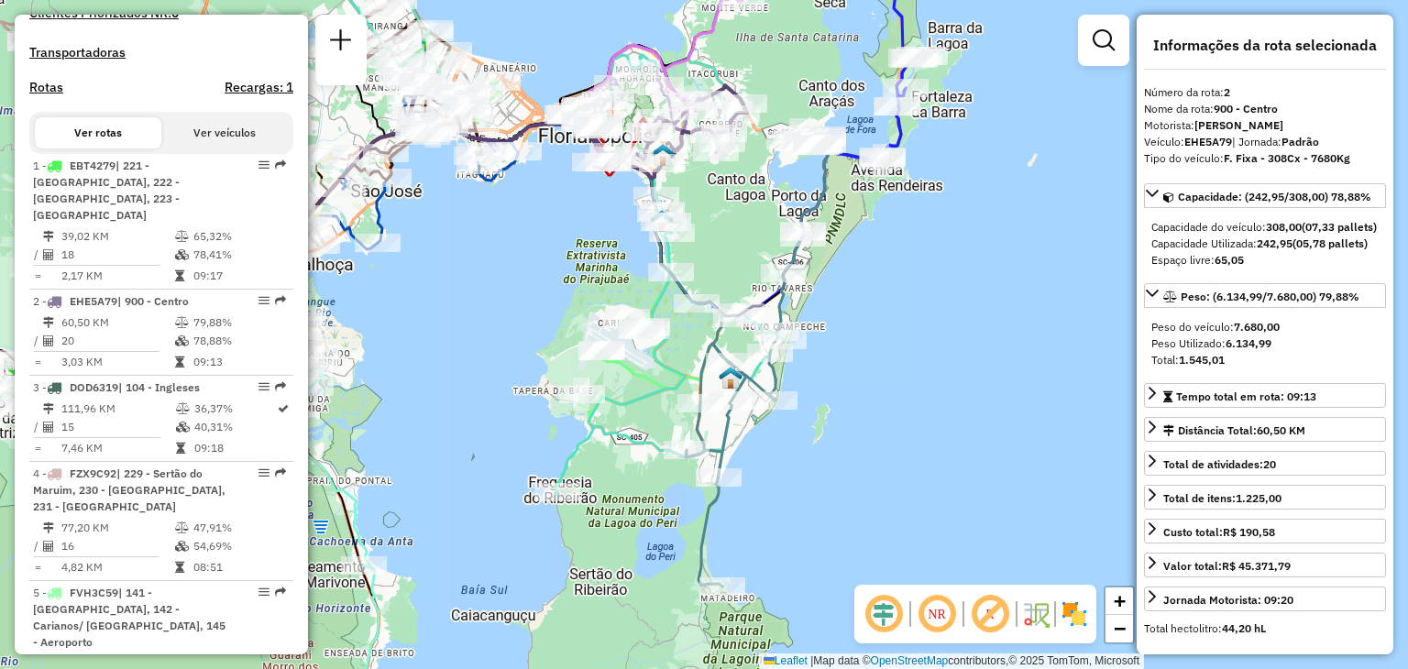
drag, startPoint x: 730, startPoint y: 434, endPoint x: 672, endPoint y: 393, distance: 70.4
click at [671, 393] on icon at bounding box center [531, 209] width 506 height 570
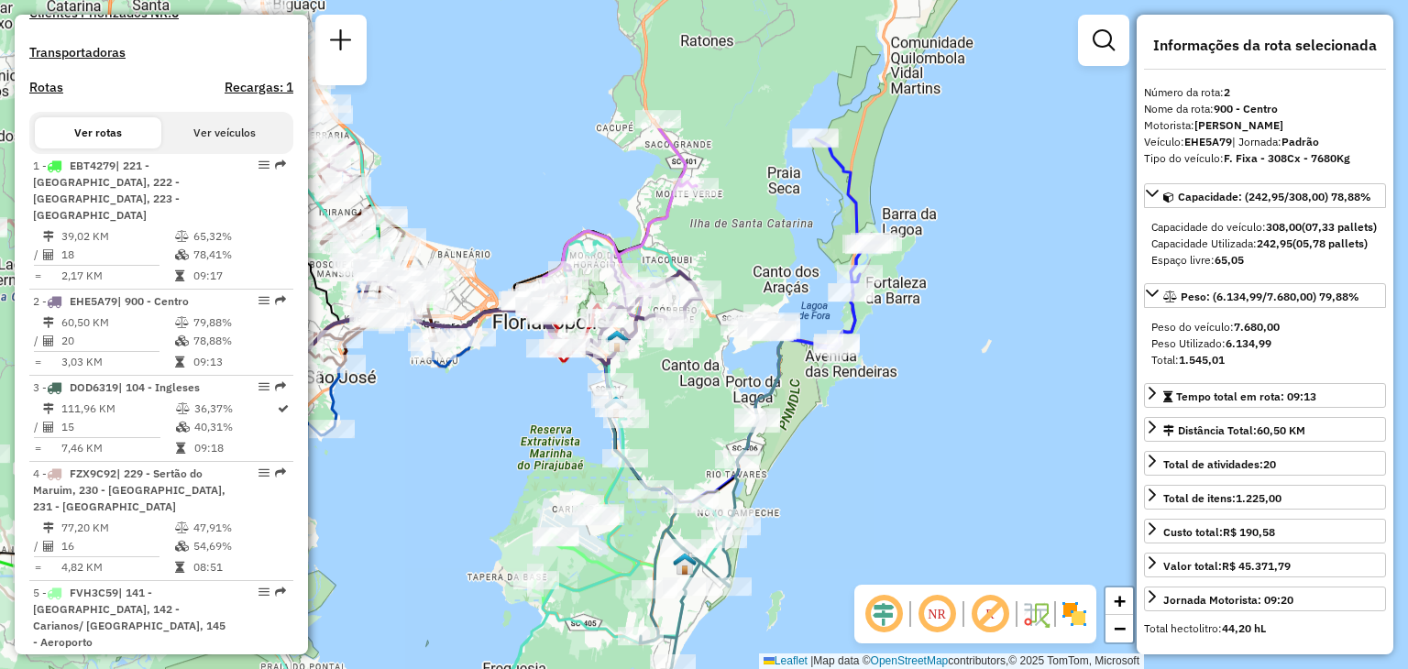
drag, startPoint x: 711, startPoint y: 238, endPoint x: 670, endPoint y: 434, distance: 199.5
click at [670, 434] on div "Janela de atendimento Grade de atendimento Capacidade Transportadoras Veículos …" at bounding box center [704, 334] width 1408 height 669
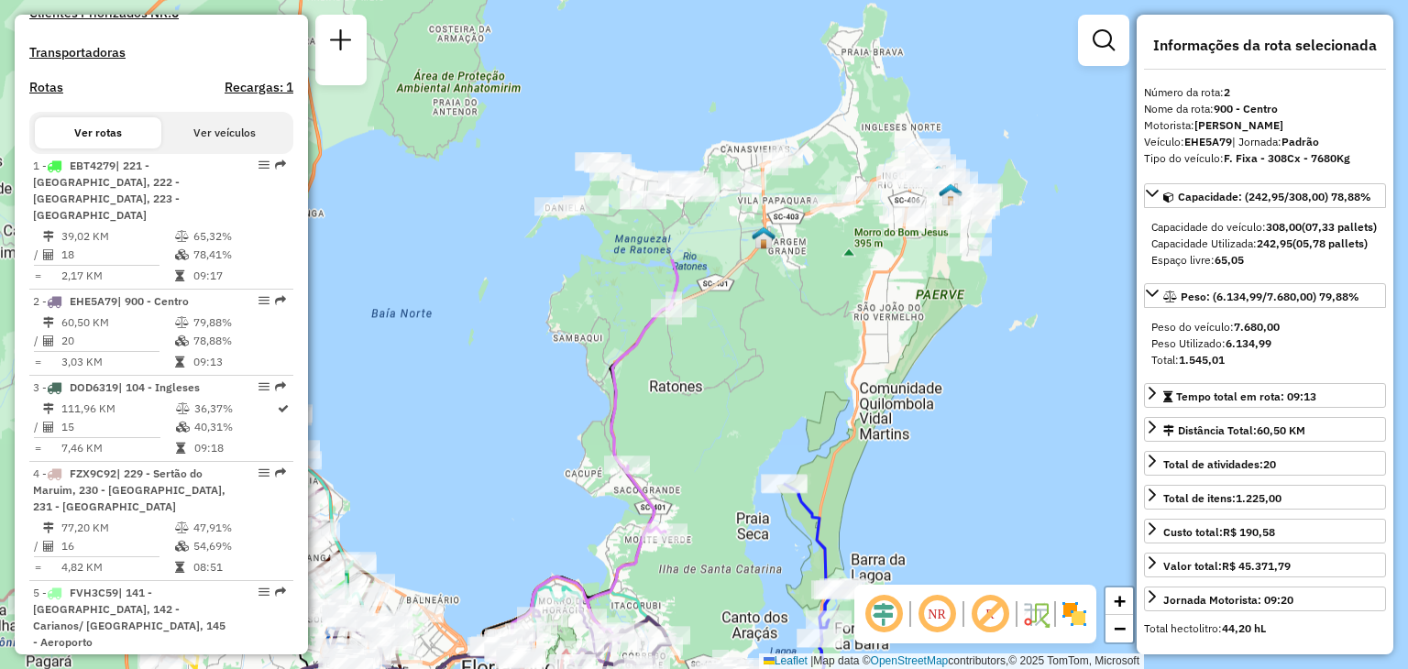
drag, startPoint x: 733, startPoint y: 192, endPoint x: 698, endPoint y: 518, distance: 328.1
click at [698, 518] on div "Janela de atendimento Grade de atendimento Capacidade Transportadoras Veículos …" at bounding box center [704, 334] width 1408 height 669
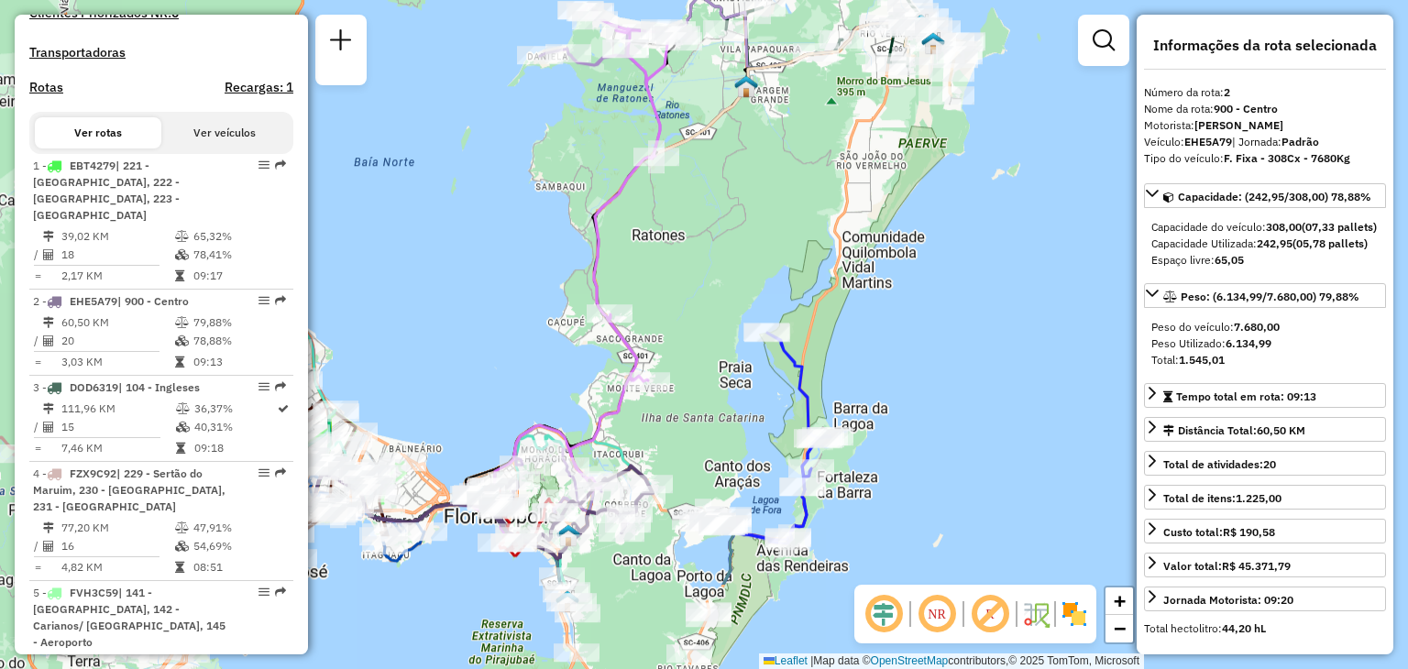
drag, startPoint x: 855, startPoint y: 304, endPoint x: 840, endPoint y: 152, distance: 152.9
click at [838, 152] on div "Janela de atendimento Grade de atendimento Capacidade Transportadoras Veículos …" at bounding box center [704, 334] width 1408 height 669
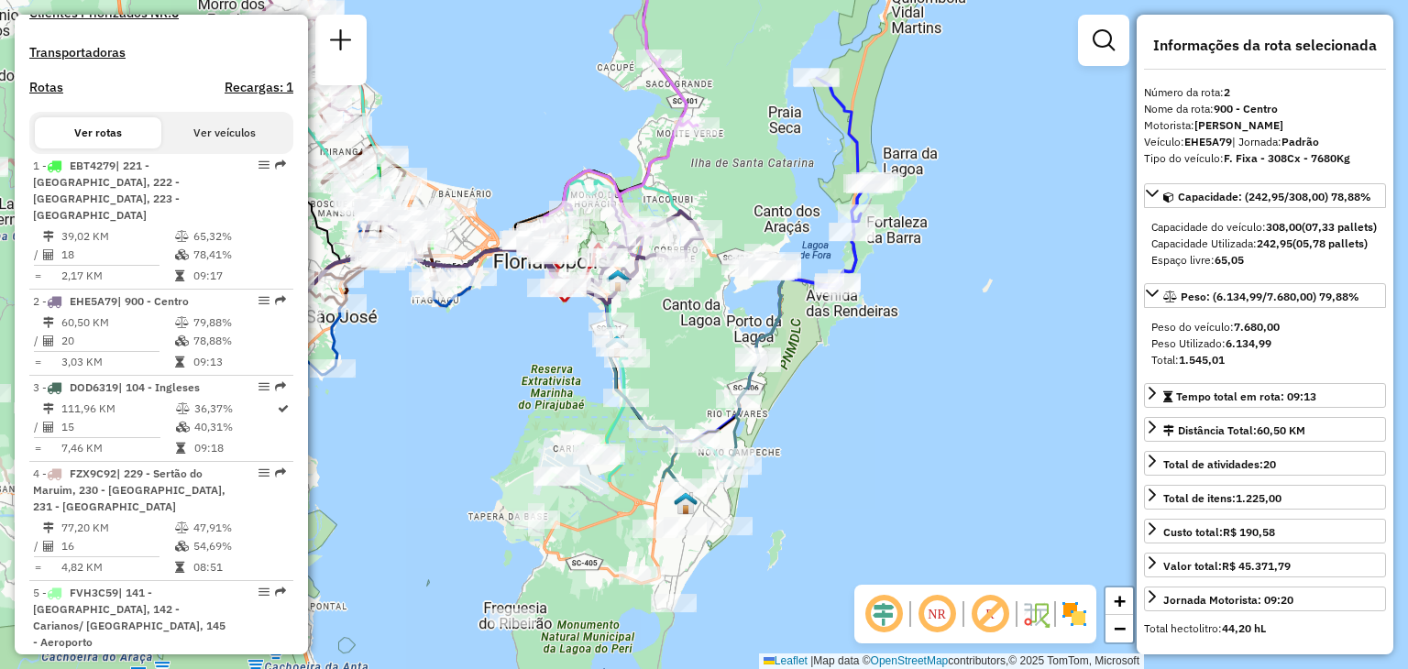
drag, startPoint x: 734, startPoint y: 470, endPoint x: 784, endPoint y: 217, distance: 257.8
click at [784, 217] on div "Janela de atendimento Grade de atendimento Capacidade Transportadoras Veículos …" at bounding box center [704, 334] width 1408 height 669
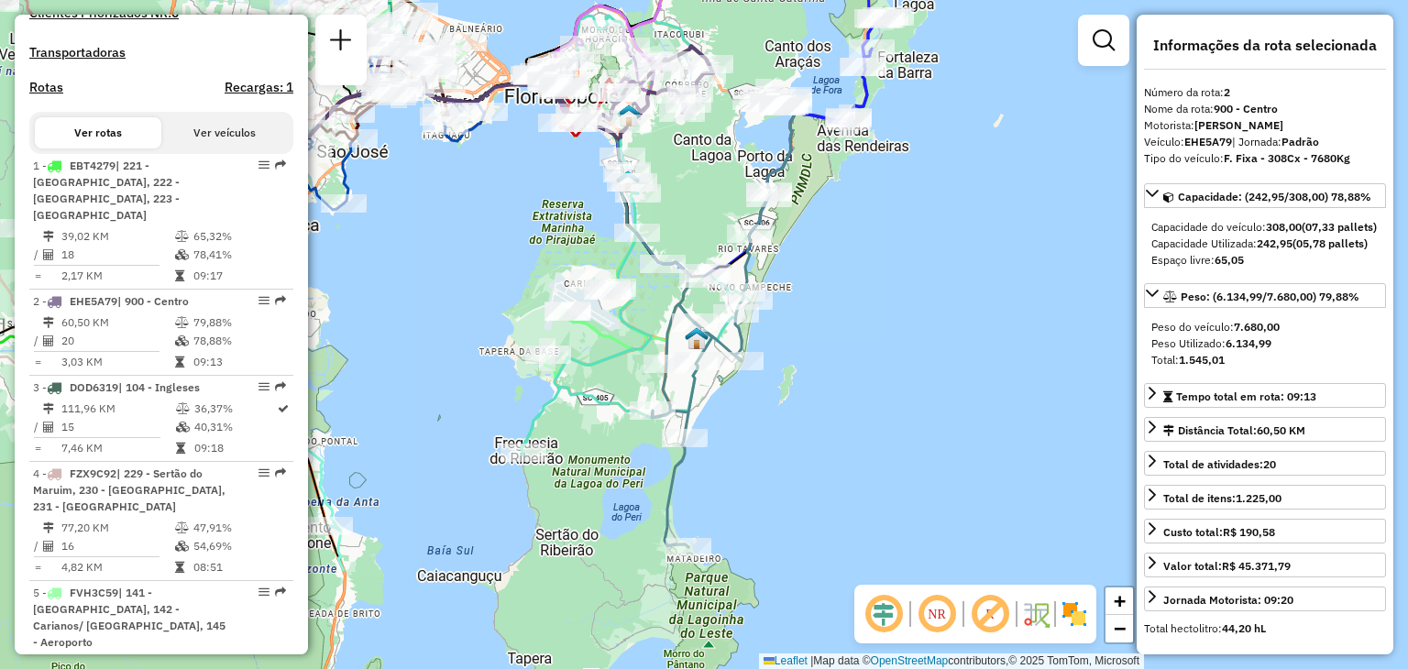
drag, startPoint x: 817, startPoint y: 509, endPoint x: 828, endPoint y: 344, distance: 165.3
click at [828, 344] on div "Janela de atendimento Grade de atendimento Capacidade Transportadoras Veículos …" at bounding box center [704, 334] width 1408 height 669
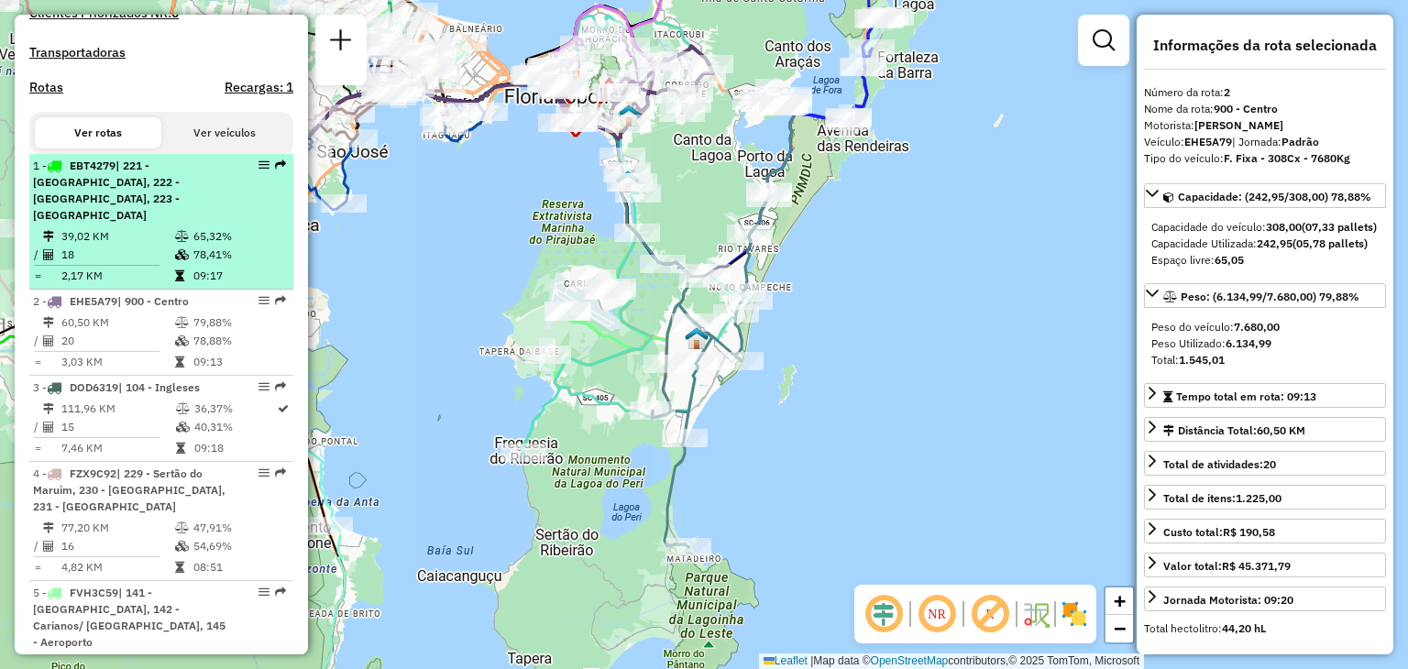
click at [258, 170] on em at bounding box center [263, 164] width 11 height 11
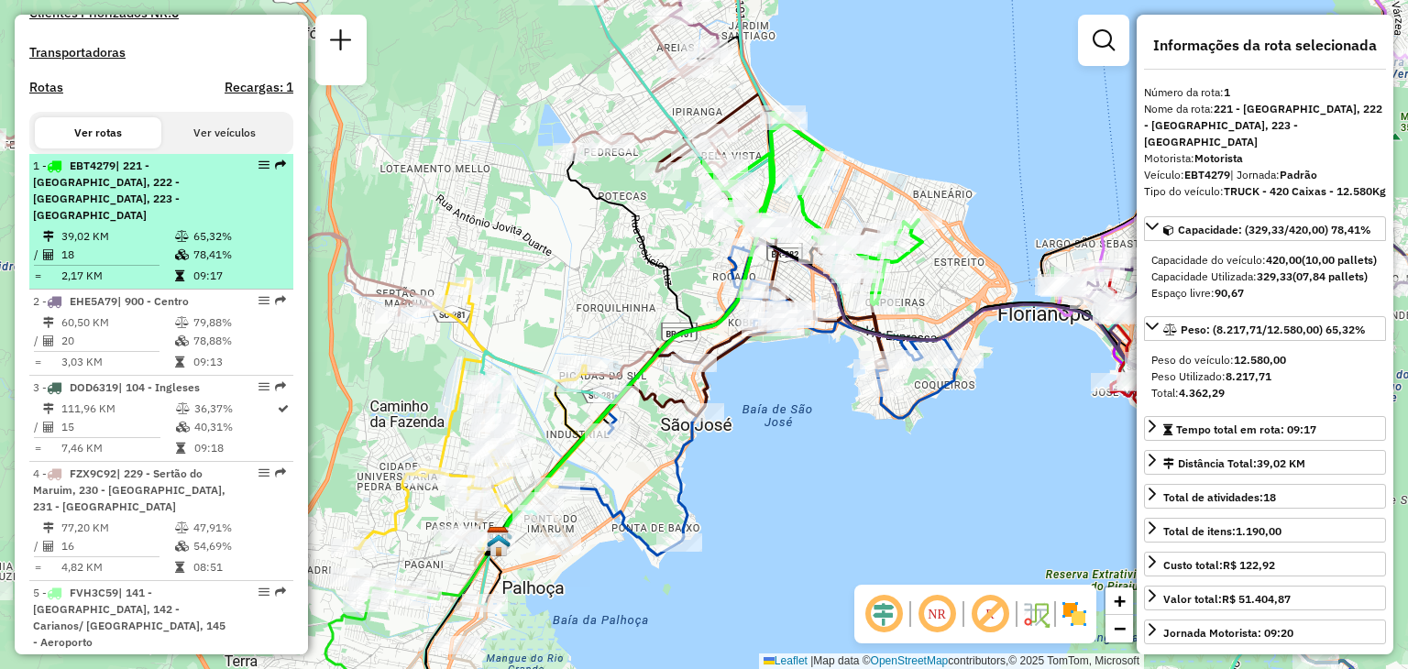
click at [258, 170] on em at bounding box center [263, 164] width 11 height 11
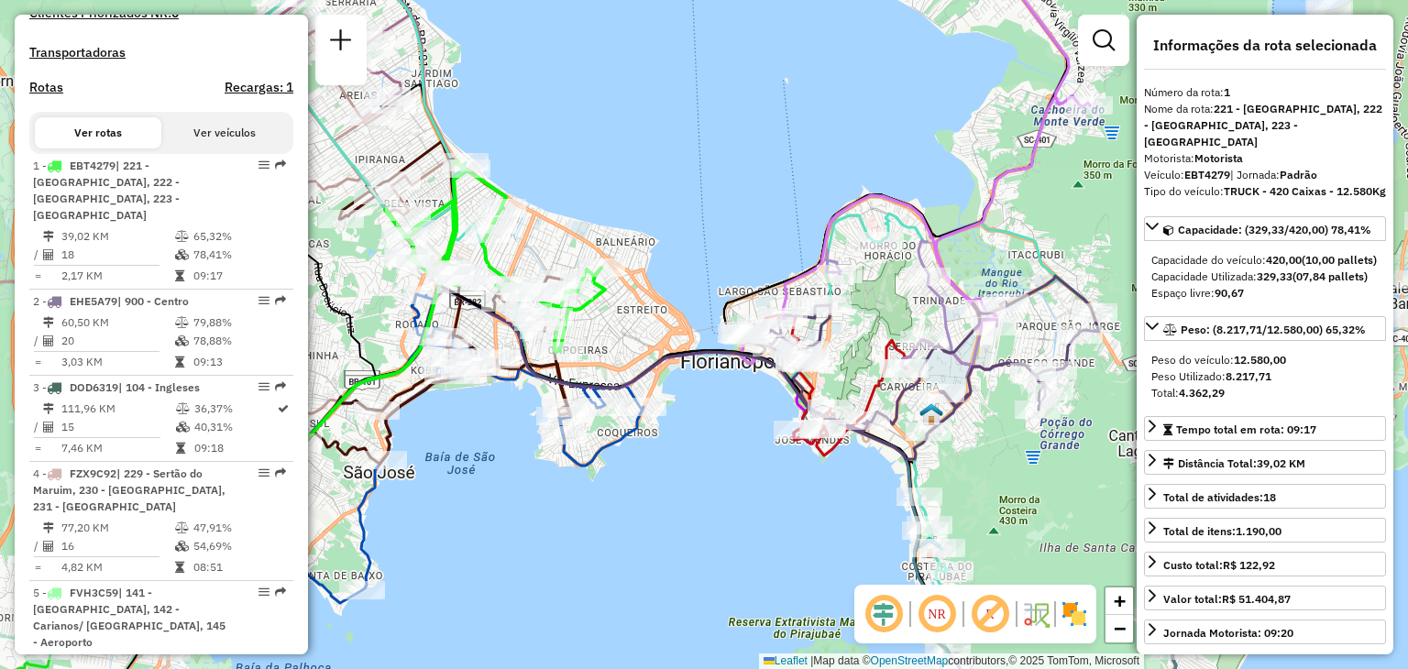
drag, startPoint x: 999, startPoint y: 459, endPoint x: 697, endPoint y: 514, distance: 306.5
click at [697, 514] on div "Janela de atendimento Grade de atendimento Capacidade Transportadoras Veículos …" at bounding box center [704, 334] width 1408 height 669
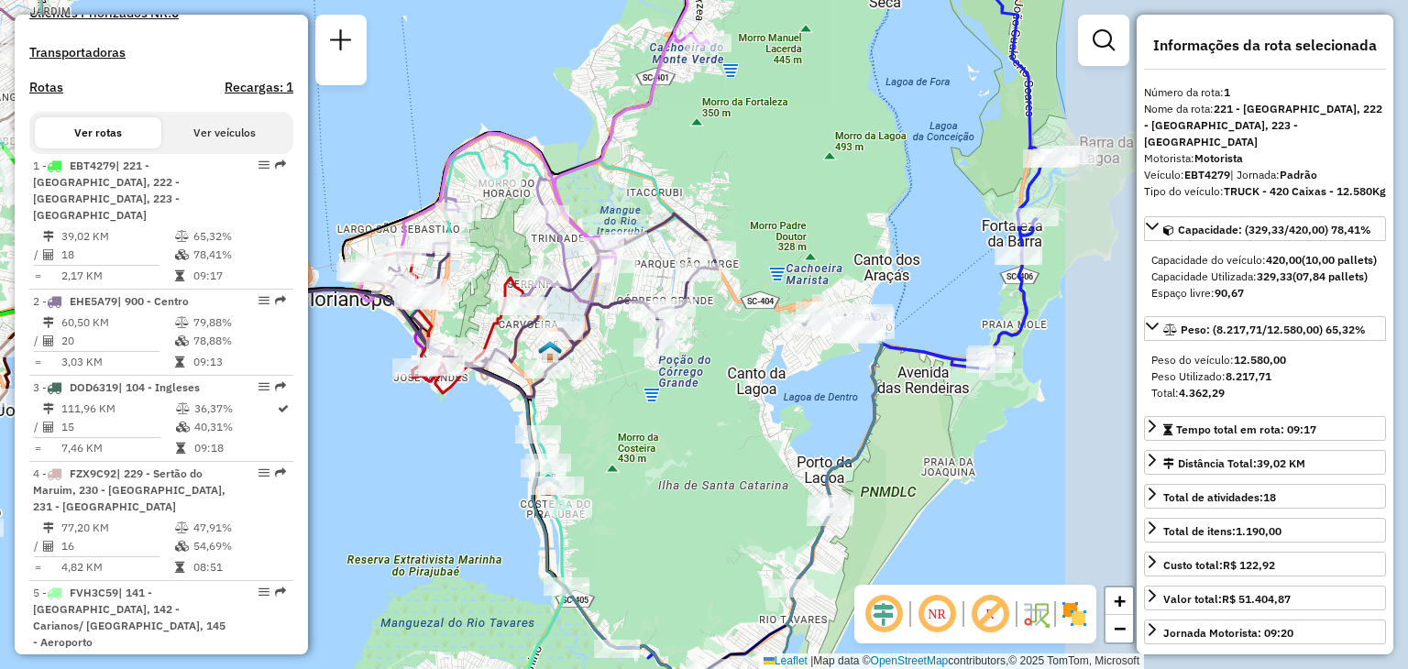
drag, startPoint x: 1086, startPoint y: 466, endPoint x: 576, endPoint y: 401, distance: 514.6
click at [576, 401] on div "Janela de atendimento Grade de atendimento Capacidade Transportadoras Veículos …" at bounding box center [704, 334] width 1408 height 669
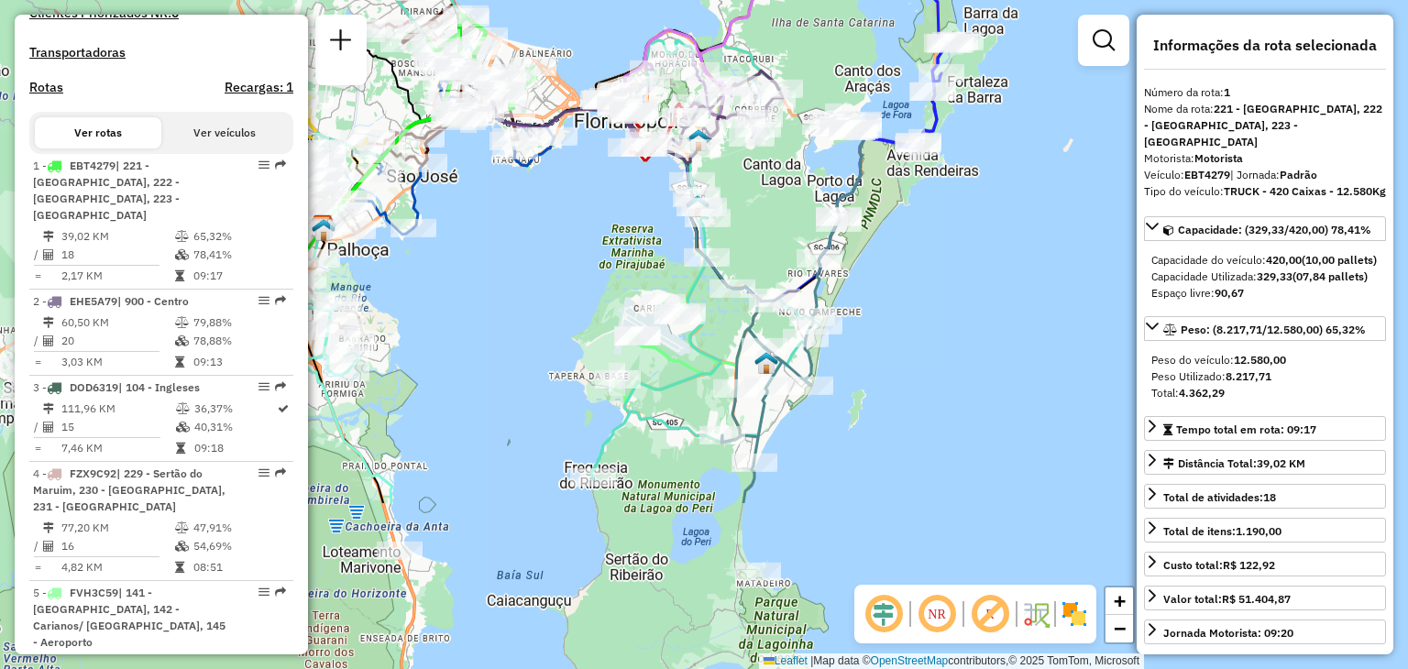
drag, startPoint x: 559, startPoint y: 387, endPoint x: 754, endPoint y: 154, distance: 303.8
click at [754, 154] on div "Janela de atendimento Grade de atendimento Capacidade Transportadoras Veículos …" at bounding box center [704, 334] width 1408 height 669
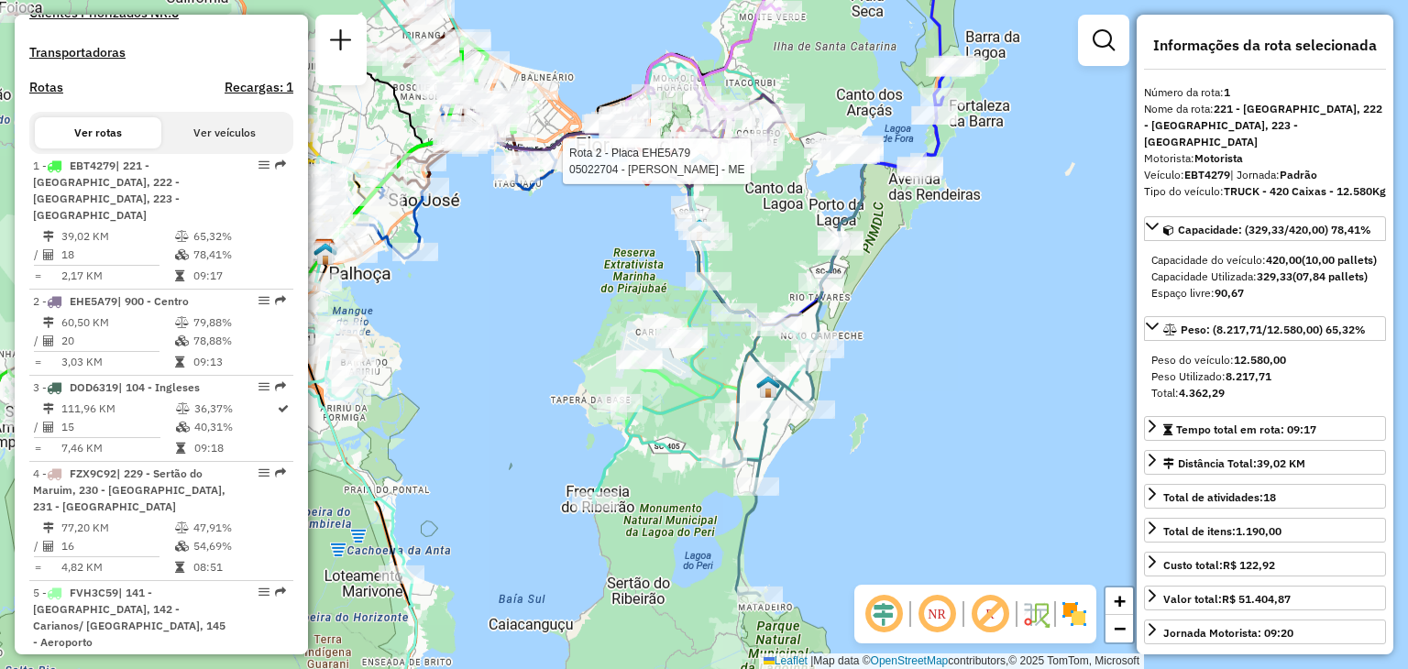
drag, startPoint x: 971, startPoint y: 282, endPoint x: 972, endPoint y: 313, distance: 30.3
click at [972, 313] on div "Rota 2 - Placa EHE5A79 05022704 - [PERSON_NAME] - ME Janela de atendimento Grad…" at bounding box center [704, 334] width 1408 height 669
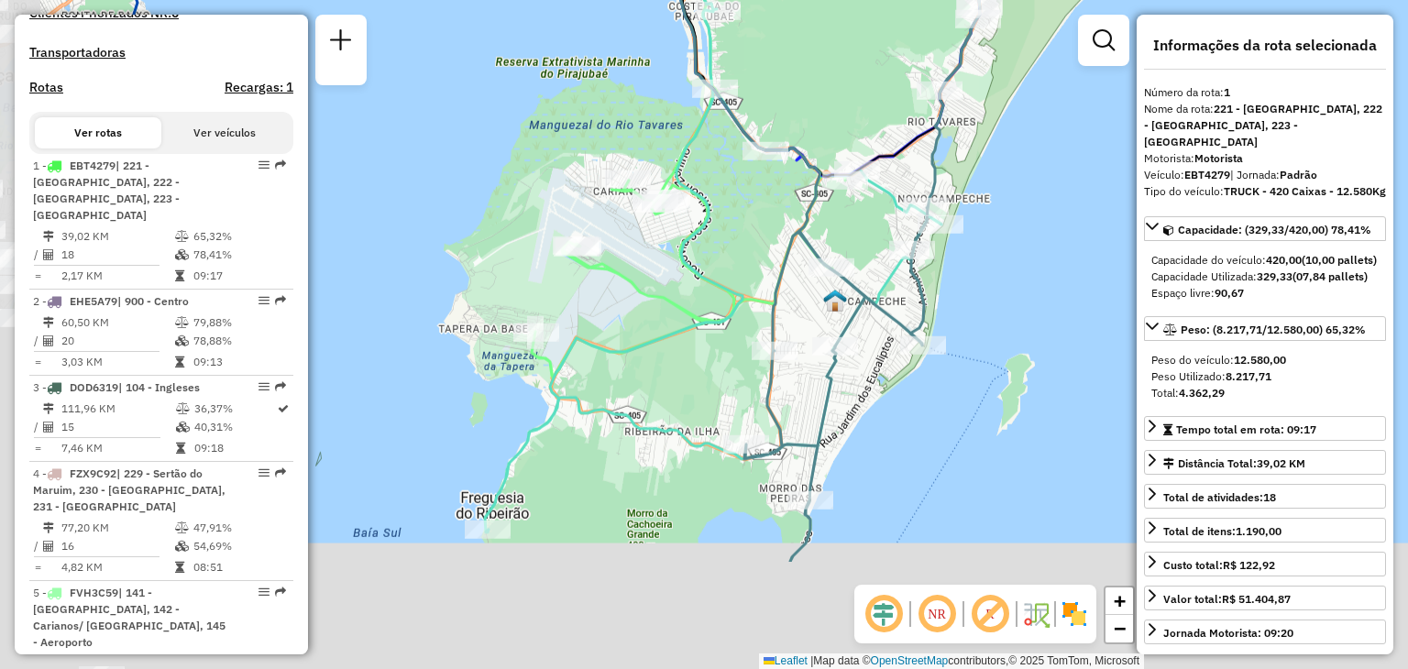
drag, startPoint x: 753, startPoint y: 467, endPoint x: 1024, endPoint y: 292, distance: 321.6
click at [1024, 292] on div "Rota 2 - Placa EHE5A79 05022704 - [PERSON_NAME] - ME Janela de atendimento Grad…" at bounding box center [704, 334] width 1408 height 669
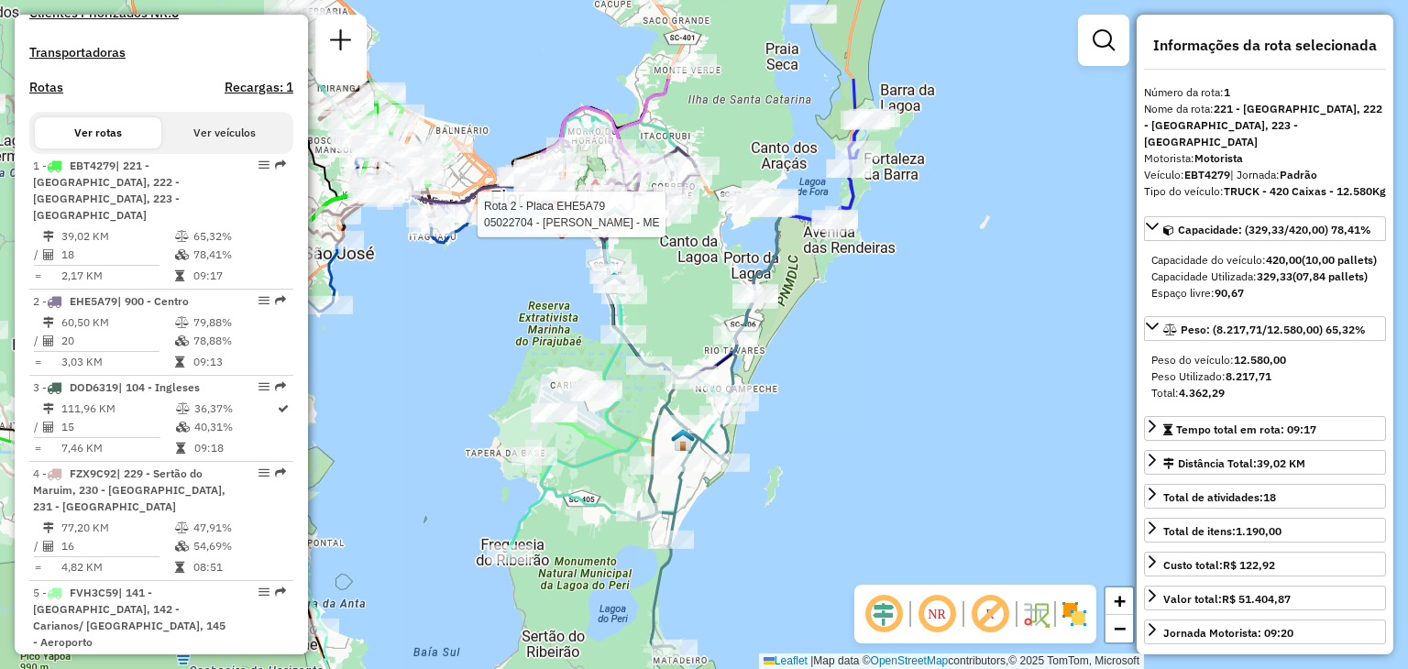
drag, startPoint x: 1055, startPoint y: 368, endPoint x: 844, endPoint y: 497, distance: 247.3
click at [829, 514] on div "Rota 2 - Placa EHE5A79 05022704 - [PERSON_NAME] - ME Janela de atendimento Grad…" at bounding box center [704, 334] width 1408 height 669
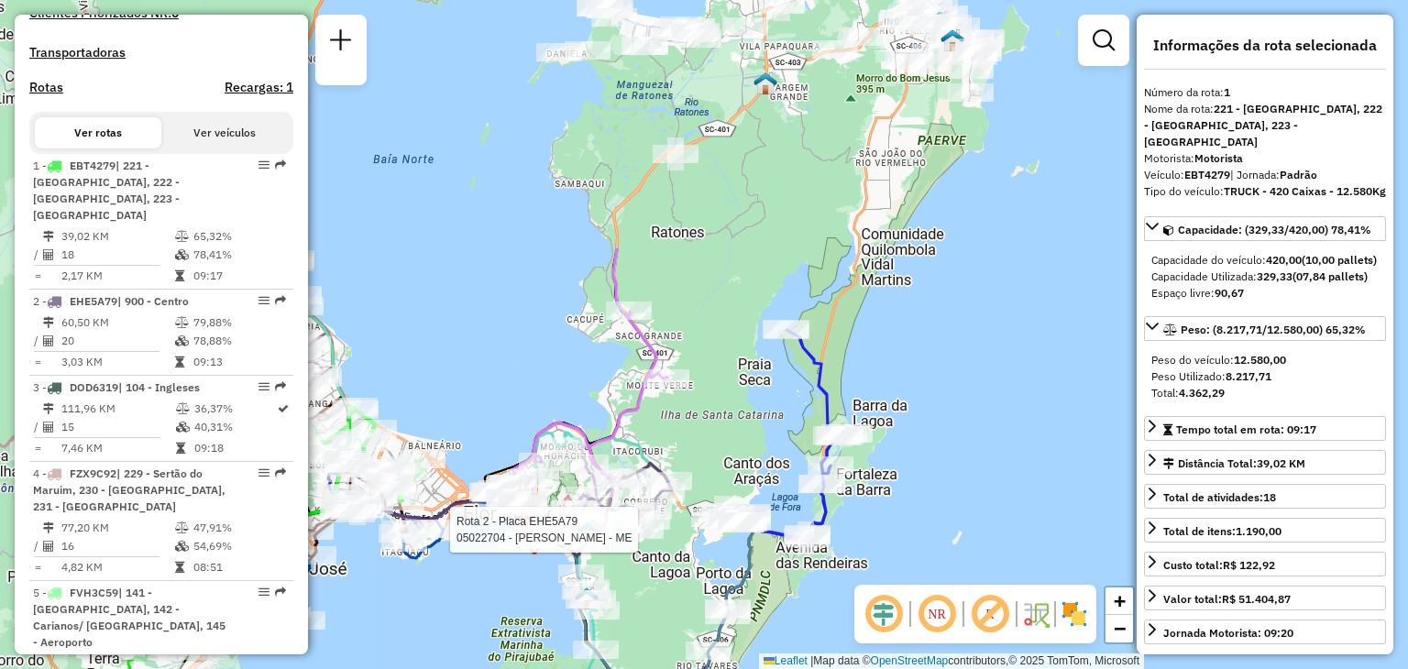
drag, startPoint x: 851, startPoint y: 342, endPoint x: 826, endPoint y: 639, distance: 298.0
click at [824, 657] on div "Rota 2 - Placa EHE5A79 05022704 - [PERSON_NAME] - ME Janela de atendimento Grad…" at bounding box center [704, 334] width 1408 height 669
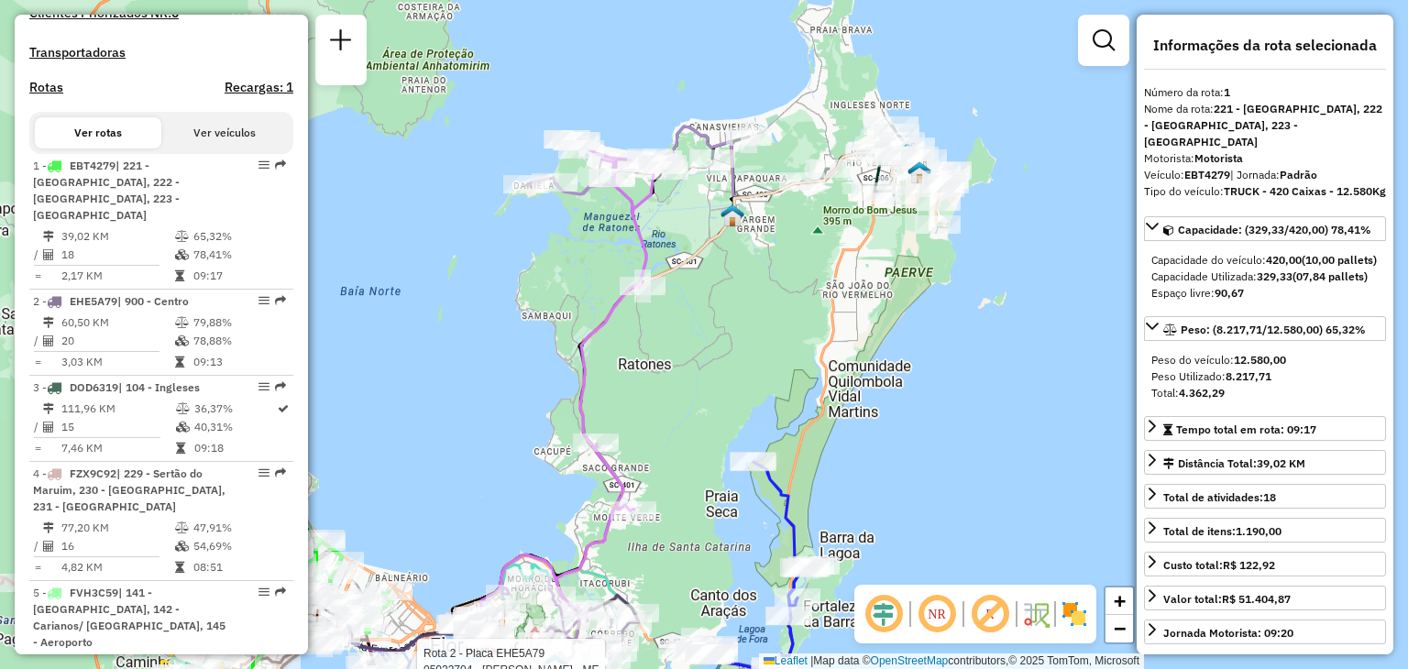
drag, startPoint x: 774, startPoint y: 207, endPoint x: 736, endPoint y: 330, distance: 128.7
click at [737, 331] on div "Rota 2 - Placa EHE5A79 05022704 - [PERSON_NAME] - ME Janela de atendimento Grad…" at bounding box center [704, 334] width 1408 height 669
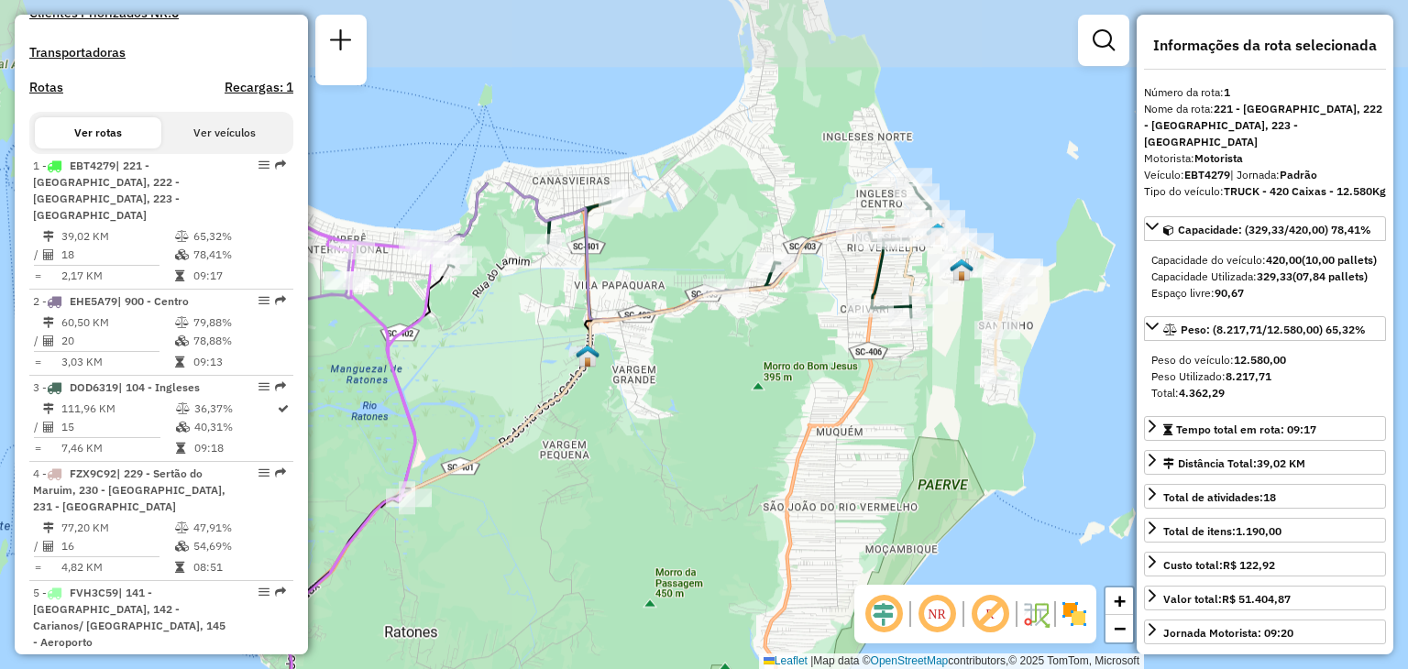
drag, startPoint x: 770, startPoint y: 236, endPoint x: 715, endPoint y: 321, distance: 101.4
click at [635, 467] on div "Rota 2 - Placa EHE5A79 05022704 - [PERSON_NAME] - ME Janela de atendimento Grad…" at bounding box center [704, 334] width 1408 height 669
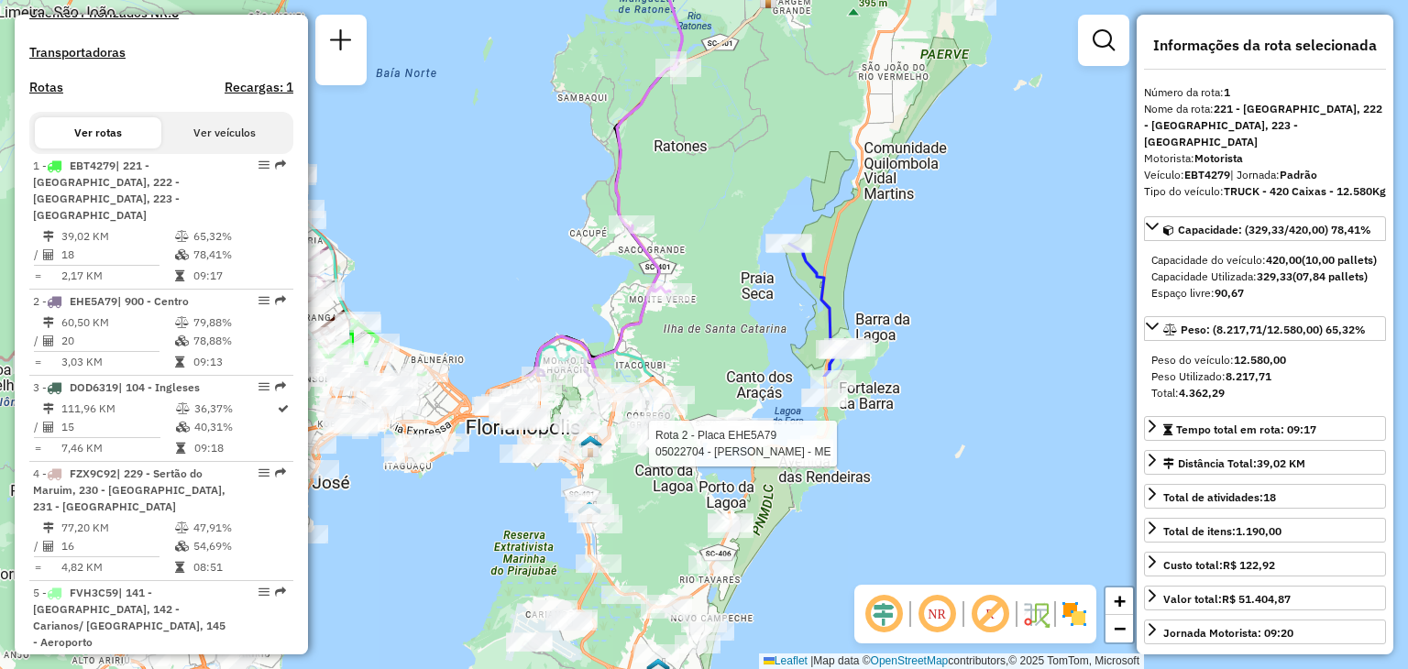
drag, startPoint x: 687, startPoint y: 419, endPoint x: 794, endPoint y: 100, distance: 336.2
click at [794, 100] on div "Rota 2 - Placa EHE5A79 05022704 - [PERSON_NAME] - ME Janela de atendimento Grad…" at bounding box center [704, 334] width 1408 height 669
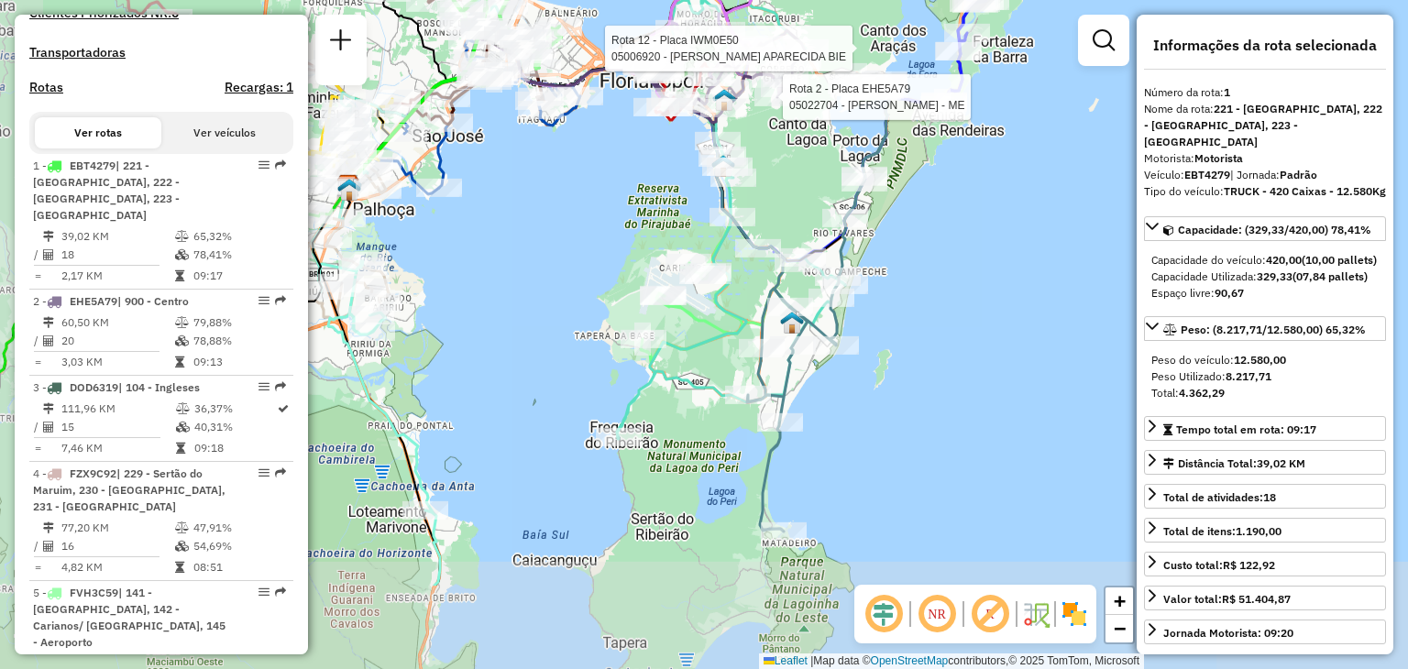
drag, startPoint x: 751, startPoint y: 342, endPoint x: 795, endPoint y: 178, distance: 169.9
click at [795, 178] on div "Rota 2 - Placa EHE5A79 05022704 - [PERSON_NAME] - ME Rota 12 - Placa IWM0E50 05…" at bounding box center [704, 334] width 1408 height 669
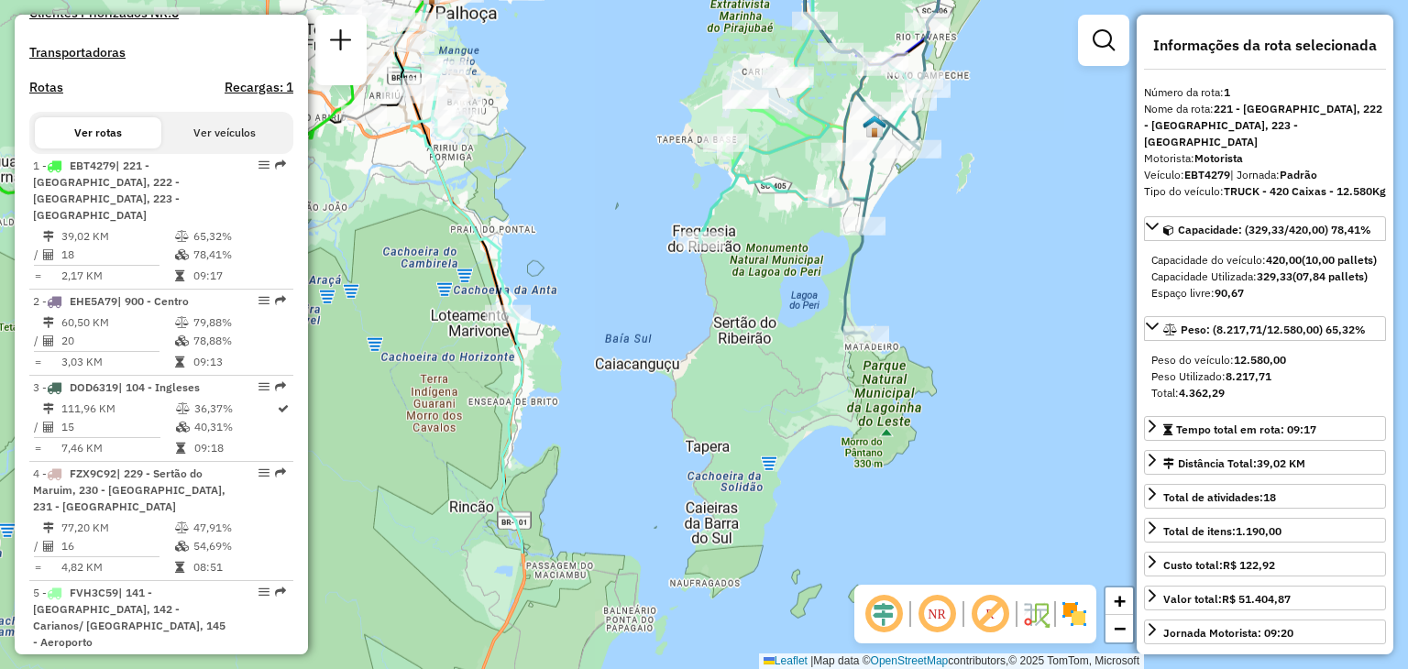
drag, startPoint x: 884, startPoint y: 462, endPoint x: 968, endPoint y: 280, distance: 200.6
click at [968, 280] on div "Rota 2 - Placa EHE5A79 05022704 - [PERSON_NAME] - ME Rota 12 - Placa IWM0E50 05…" at bounding box center [704, 334] width 1408 height 669
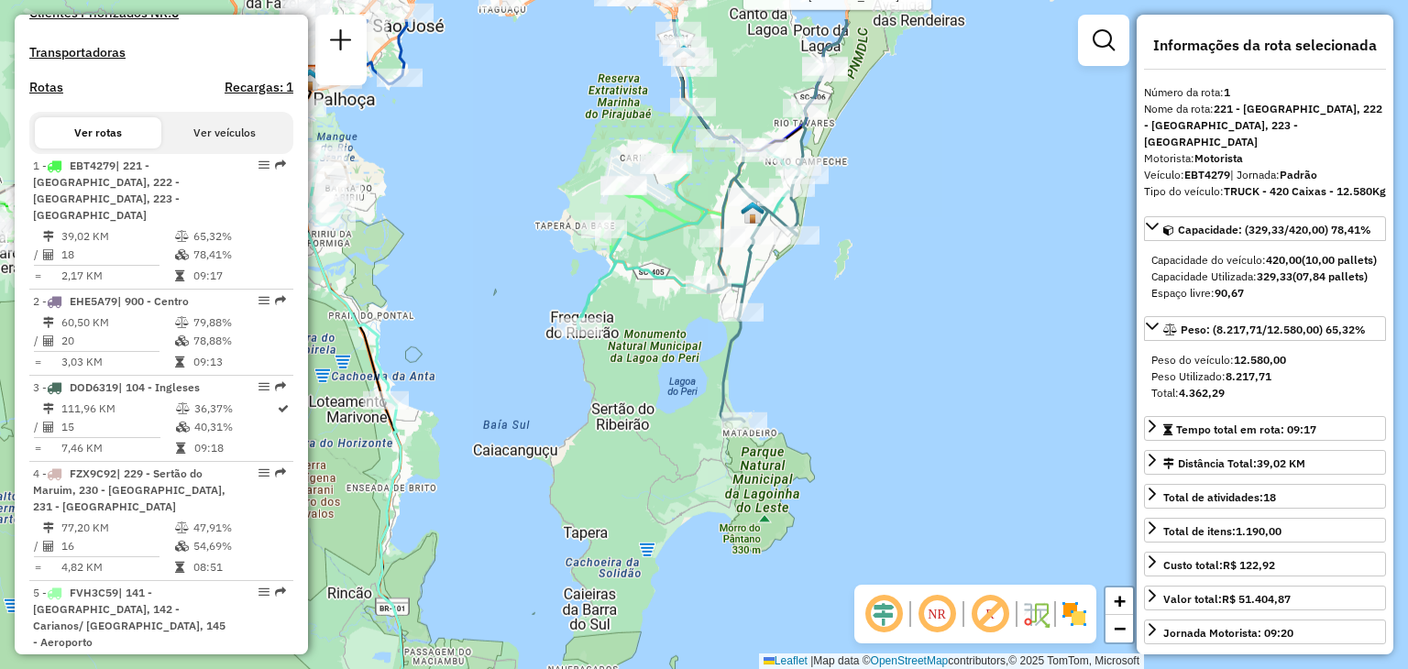
drag, startPoint x: 559, startPoint y: 214, endPoint x: 437, endPoint y: 300, distance: 149.3
click at [437, 300] on div "Rota 2 - Placa EHE5A79 05022704 - [PERSON_NAME] - ME Rota 12 - Placa IWM0E50 05…" at bounding box center [704, 334] width 1408 height 669
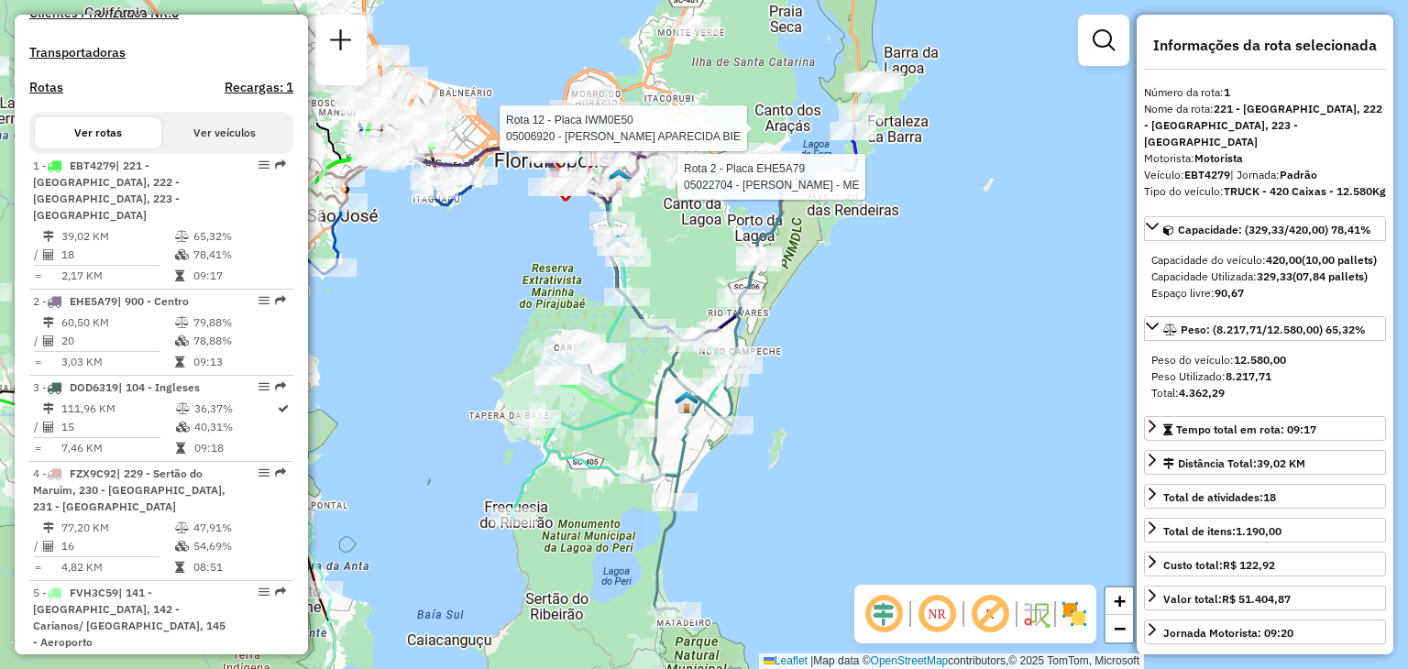
drag, startPoint x: 506, startPoint y: 263, endPoint x: 440, endPoint y: 453, distance: 200.9
click at [440, 453] on div "Rota 2 - Placa EHE5A79 05022704 - [PERSON_NAME] - ME Rota 12 - Placa IWM0E50 05…" at bounding box center [704, 334] width 1408 height 669
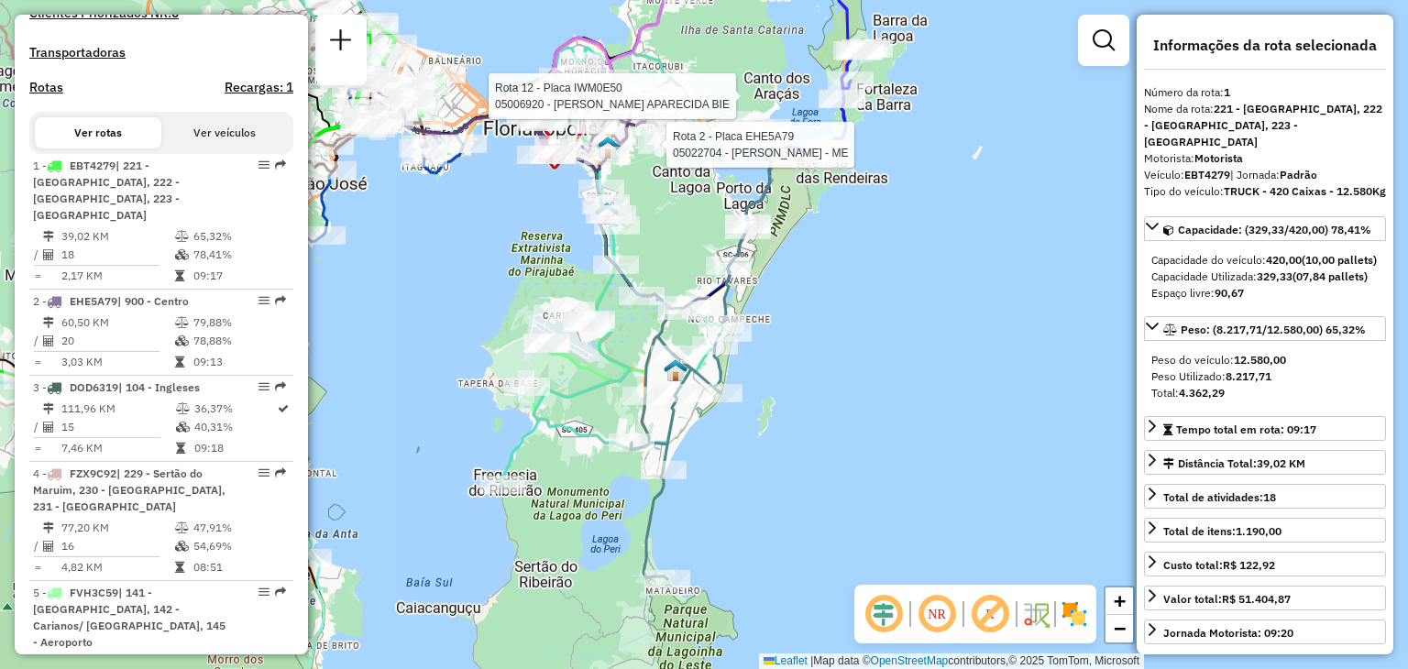
drag, startPoint x: 853, startPoint y: 370, endPoint x: 842, endPoint y: 338, distance: 33.9
click at [842, 338] on div "Rota 2 - Placa EHE5A79 05022704 - [PERSON_NAME] - ME Rota 12 - Placa IWM0E50 05…" at bounding box center [704, 334] width 1408 height 669
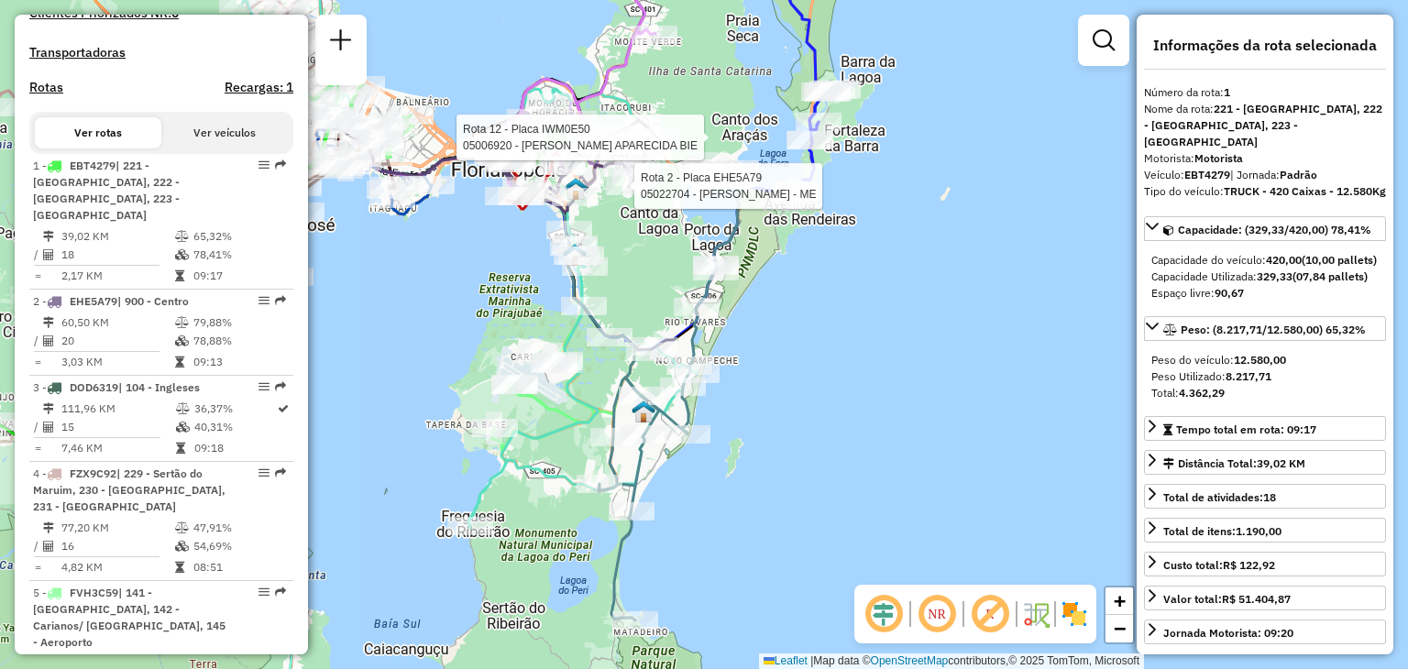
drag, startPoint x: 862, startPoint y: 274, endPoint x: 829, endPoint y: 315, distance: 52.3
click at [829, 315] on div "Rota 2 - Placa EHE5A79 05022704 - [PERSON_NAME] - ME Rota 12 - Placa IWM0E50 05…" at bounding box center [704, 334] width 1408 height 669
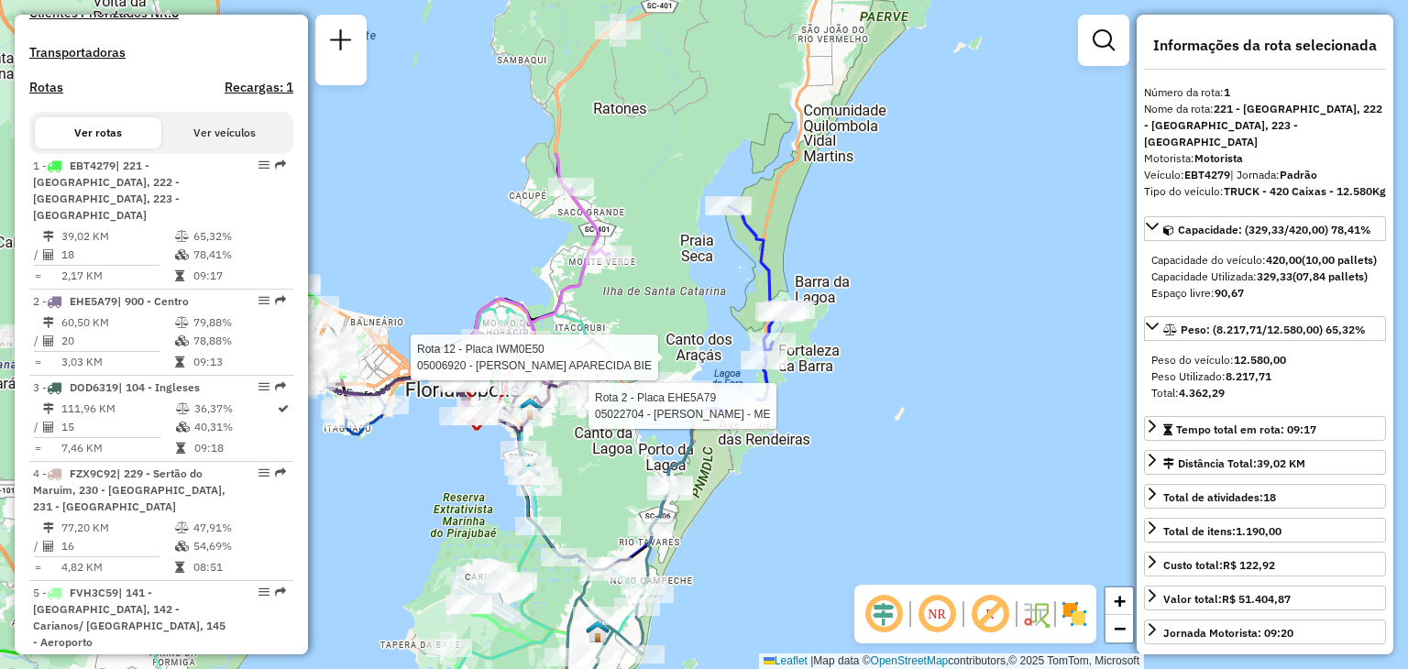
drag, startPoint x: 759, startPoint y: 291, endPoint x: 713, endPoint y: 511, distance: 224.7
click at [713, 511] on div "Rota 2 - Placa EHE5A79 05022704 - [PERSON_NAME] - ME Rota 12 - Placa IWM0E50 05…" at bounding box center [704, 334] width 1408 height 669
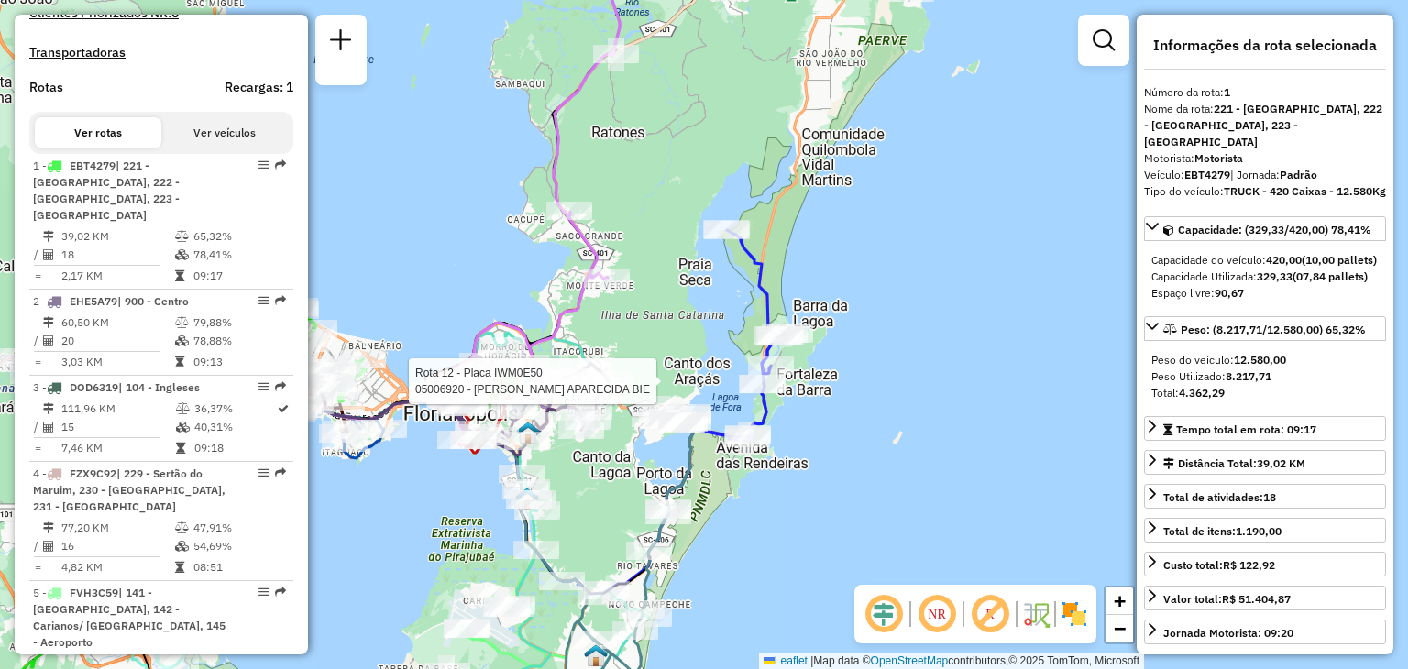
drag, startPoint x: 936, startPoint y: 370, endPoint x: 934, endPoint y: 394, distance: 23.9
click at [934, 394] on div "Rota 12 - Placa IWM0E50 05006920 - JANICE APARECIDA BIE Janela de atendimento G…" at bounding box center [704, 334] width 1408 height 669
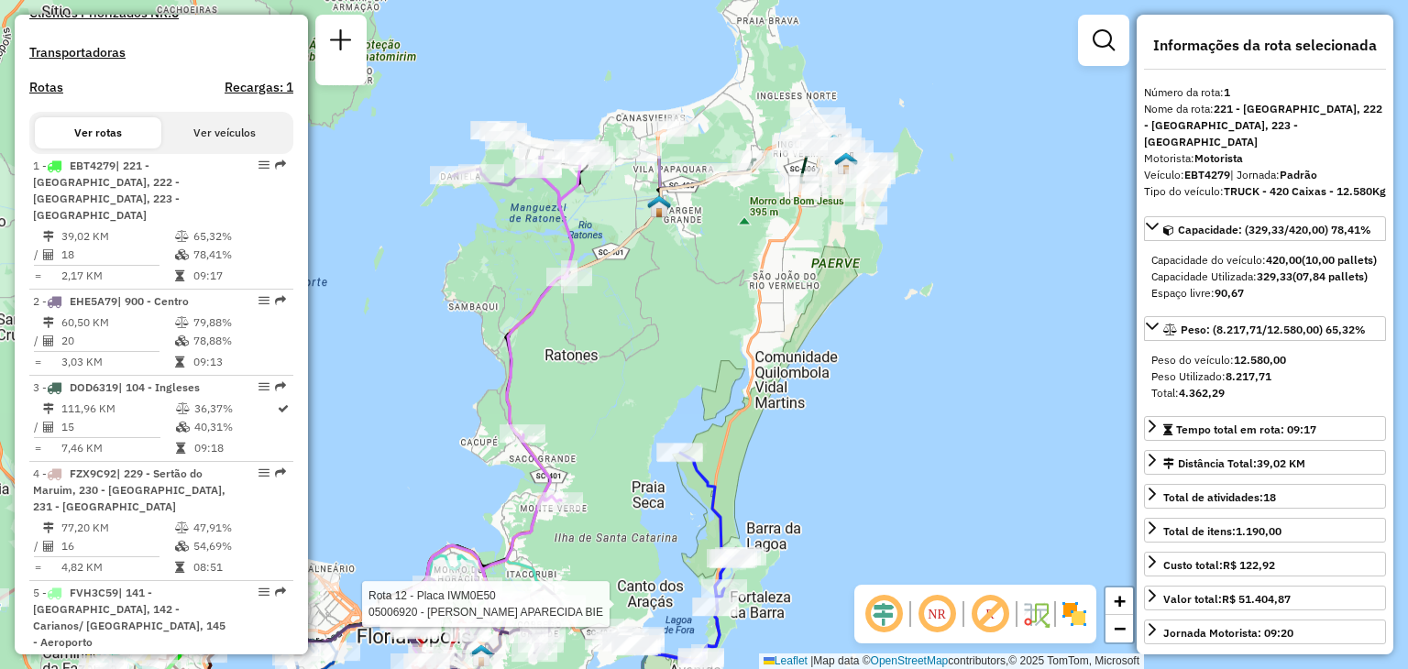
drag, startPoint x: 896, startPoint y: 339, endPoint x: 851, endPoint y: 533, distance: 199.6
click at [852, 562] on div "Rota 12 - Placa IWM0E50 05006920 - JANICE APARECIDA BIE Janela de atendimento G…" at bounding box center [704, 334] width 1408 height 669
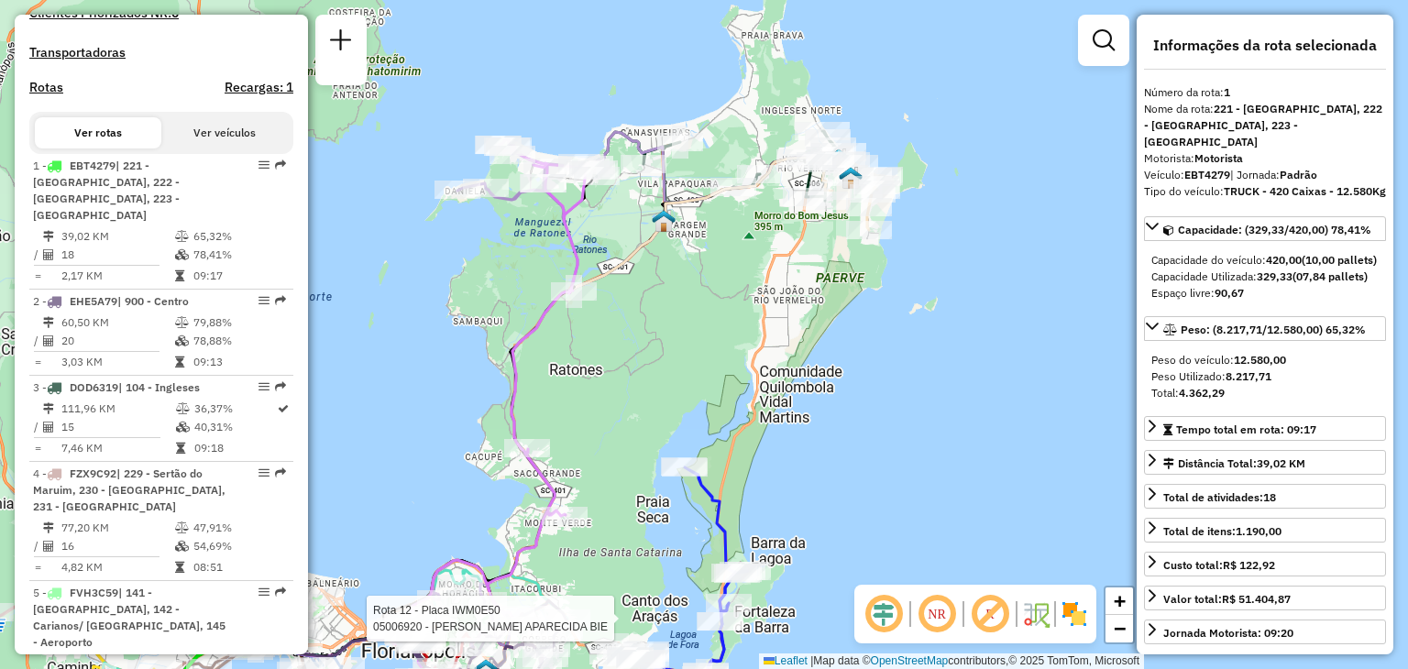
click at [695, 369] on div "Rota 12 - Placa IWM0E50 05006920 - JANICE APARECIDA BIE Janela de atendimento G…" at bounding box center [704, 334] width 1408 height 669
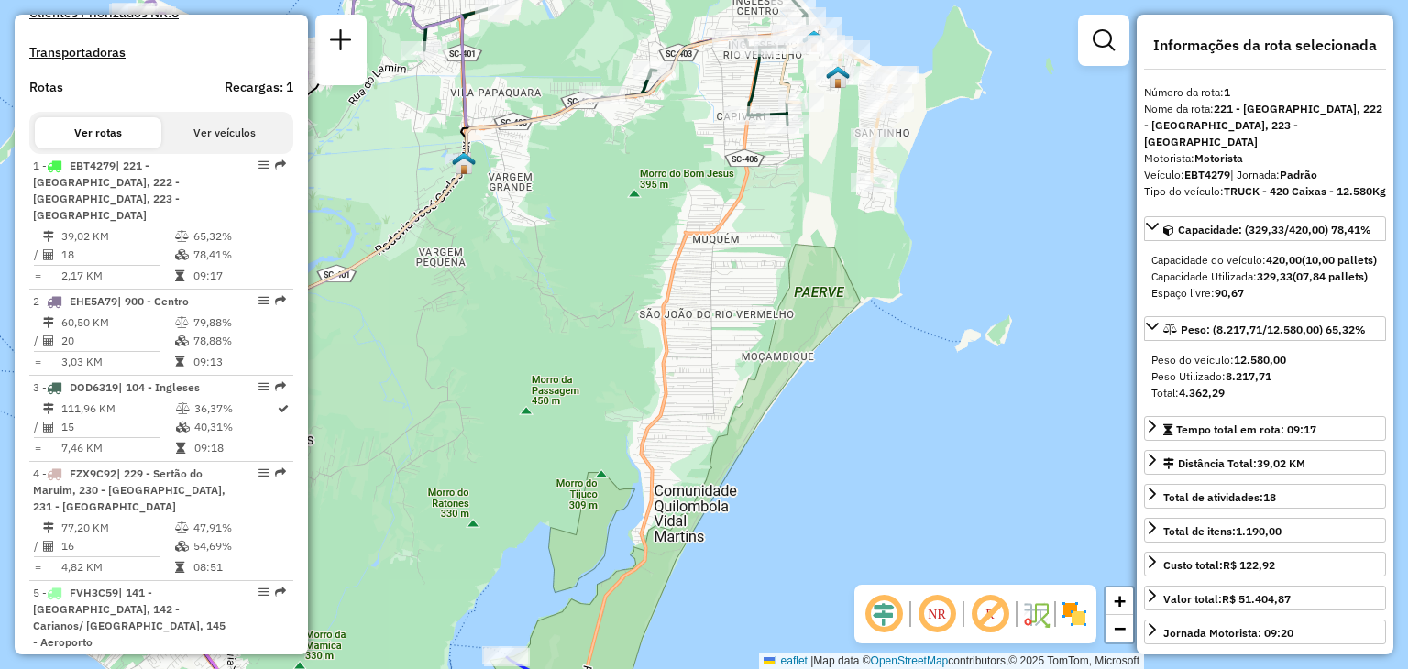
drag, startPoint x: 549, startPoint y: 335, endPoint x: 585, endPoint y: 371, distance: 51.2
click at [585, 371] on div "Rota 12 - Placa IWM0E50 05006920 - JANICE APARECIDA BIE Janela de atendimento G…" at bounding box center [704, 334] width 1408 height 669
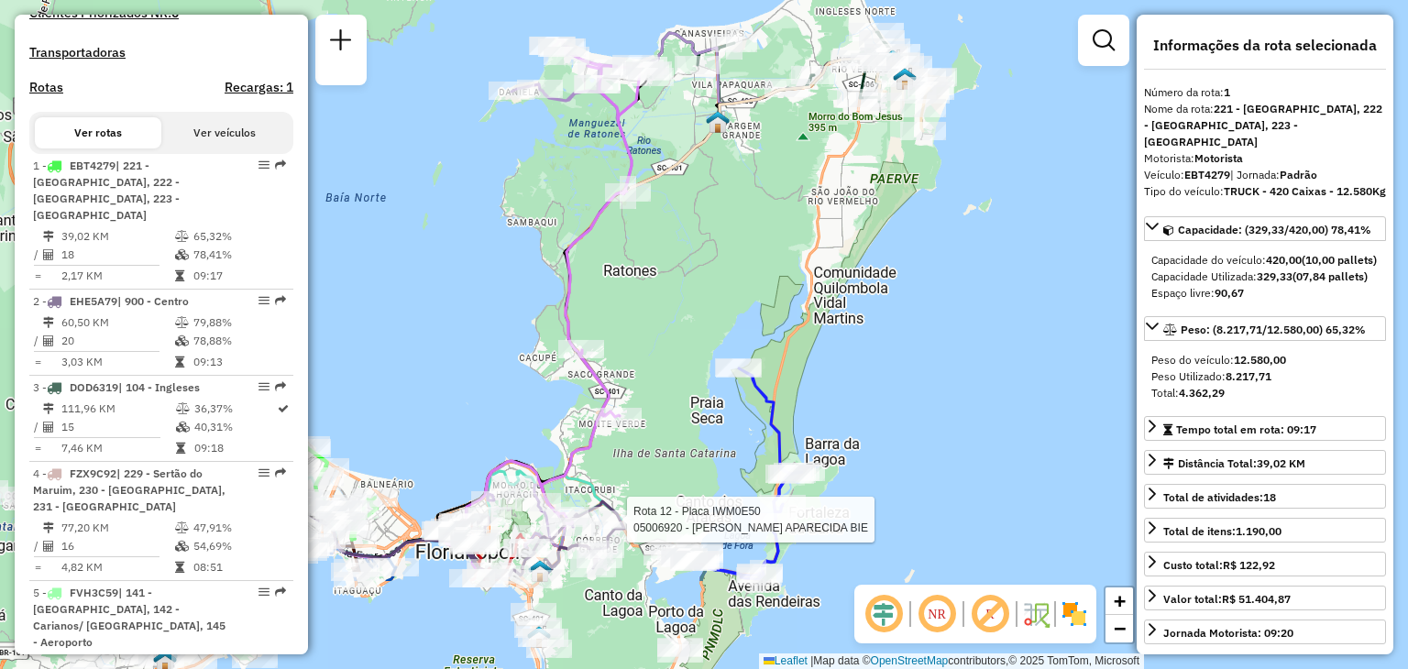
drag, startPoint x: 578, startPoint y: 437, endPoint x: 740, endPoint y: 282, distance: 223.6
click at [740, 282] on div "Rota 12 - Placa IWM0E50 05006920 - JANICE APARECIDA BIE Janela de atendimento G…" at bounding box center [704, 334] width 1408 height 669
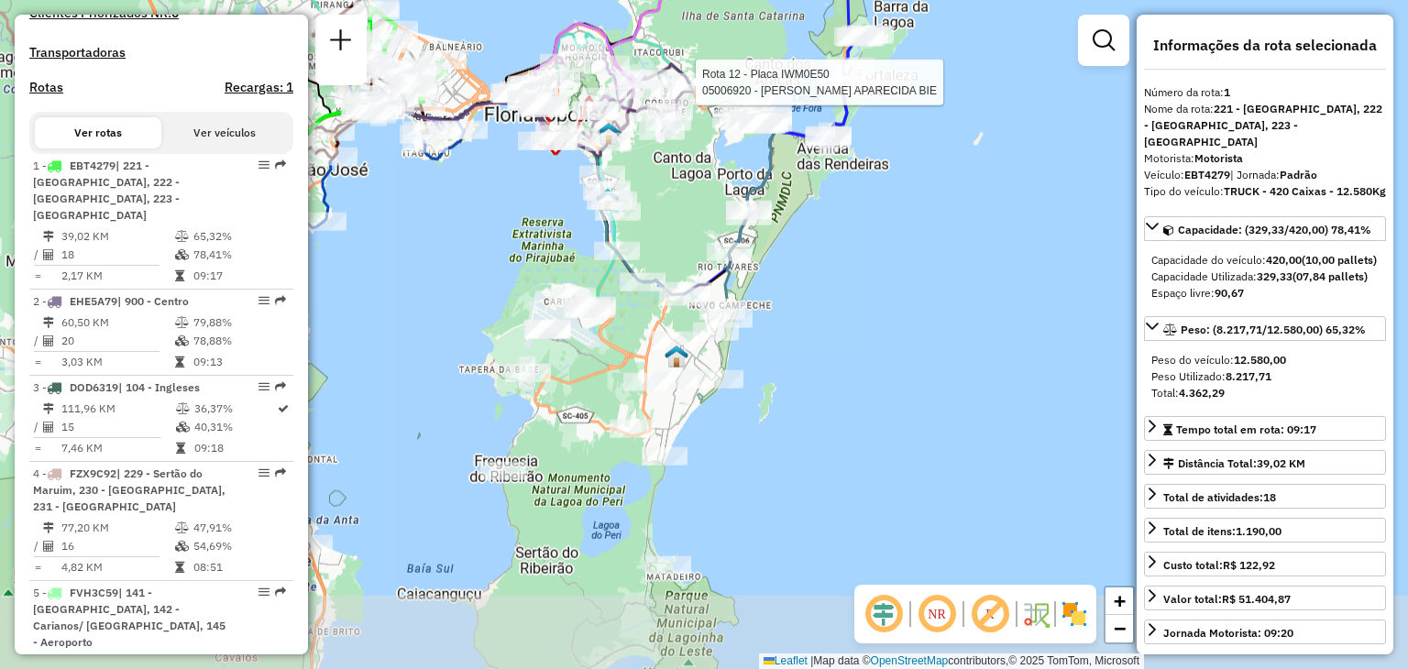
drag, startPoint x: 660, startPoint y: 411, endPoint x: 729, endPoint y: -28, distance: 444.4
click at [729, 0] on html "Aguarde... Pop-up bloqueado! Seu navegador bloqueou automáticamente a abertura …" at bounding box center [704, 334] width 1408 height 669
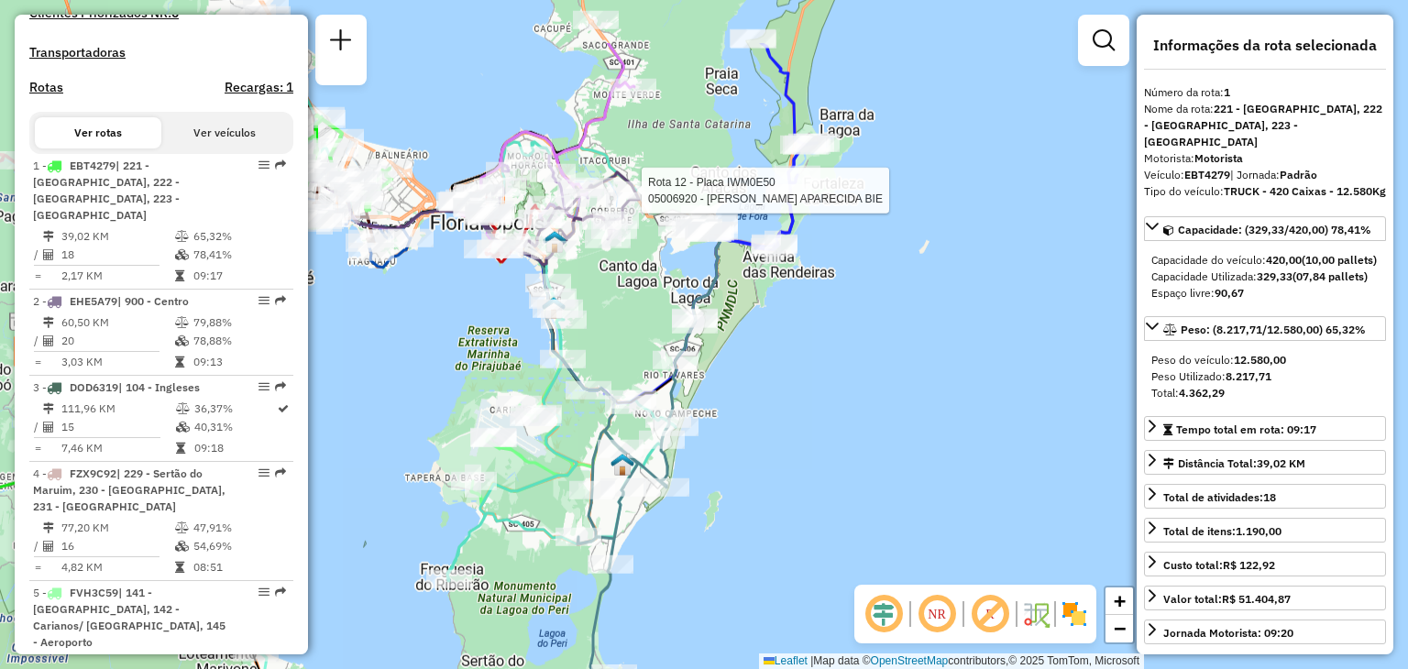
drag, startPoint x: 726, startPoint y: 452, endPoint x: 664, endPoint y: 642, distance: 200.6
click at [664, 642] on div "Rota 12 - Placa IWM0E50 05006920 - JANICE APARECIDA BIE Janela de atendimento G…" at bounding box center [704, 334] width 1408 height 669
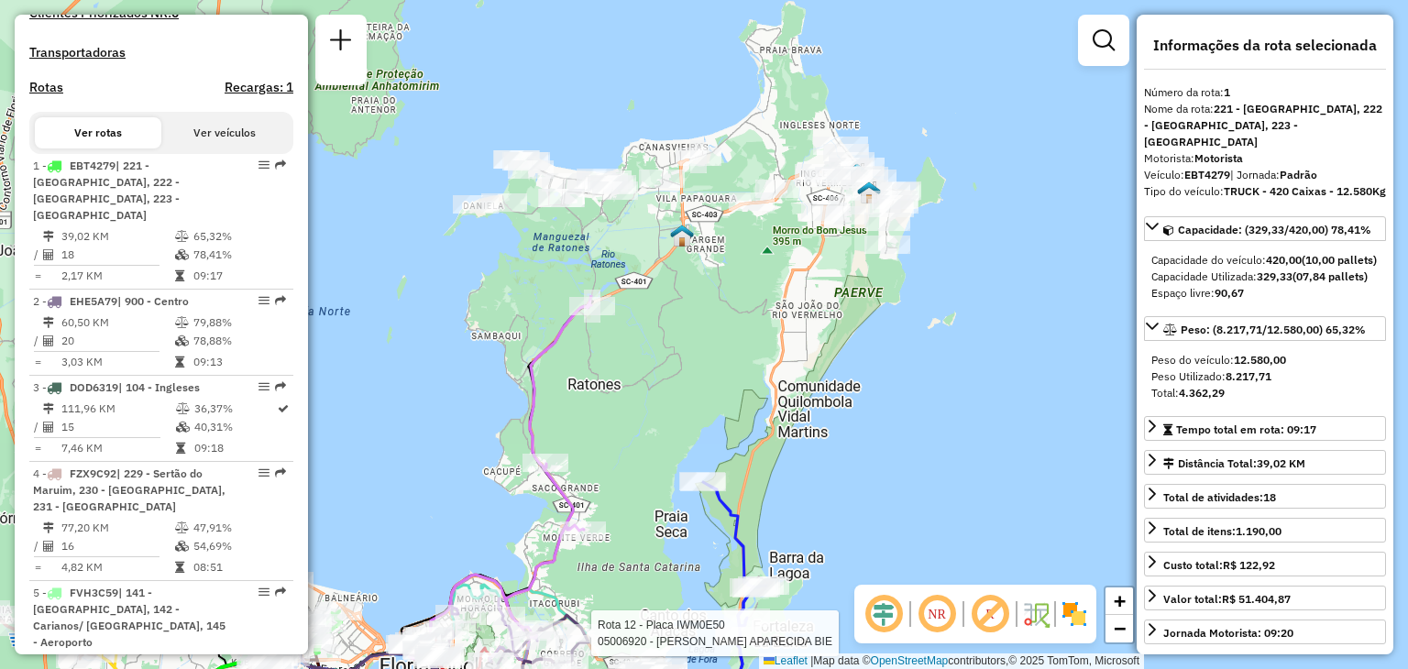
drag, startPoint x: 665, startPoint y: 183, endPoint x: 673, endPoint y: 489, distance: 305.3
click at [622, 545] on div "Rota 12 - Placa IWM0E50 05006920 - JANICE APARECIDA BIE Janela de atendimento G…" at bounding box center [704, 334] width 1408 height 669
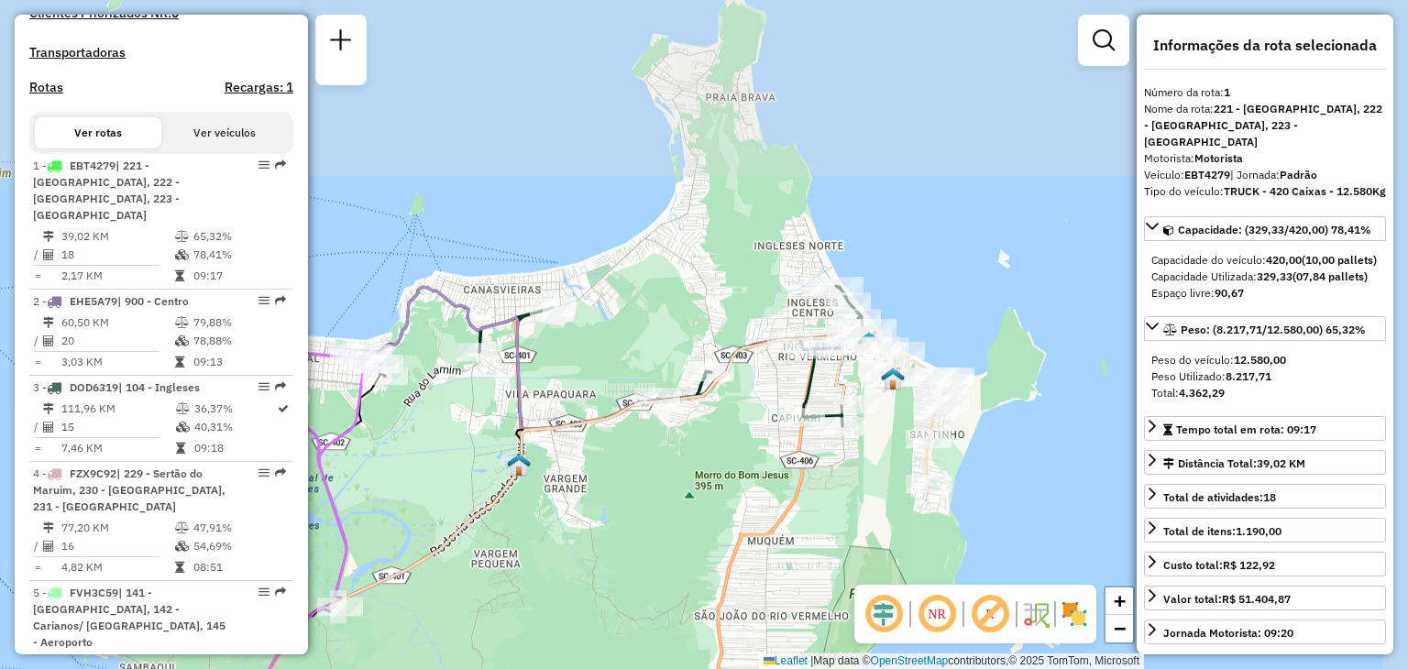
drag, startPoint x: 785, startPoint y: 238, endPoint x: 682, endPoint y: 563, distance: 340.3
click at [682, 569] on div "Rota 12 - Placa IWM0E50 05006920 - JANICE APARECIDA BIE Janela de atendimento G…" at bounding box center [704, 334] width 1408 height 669
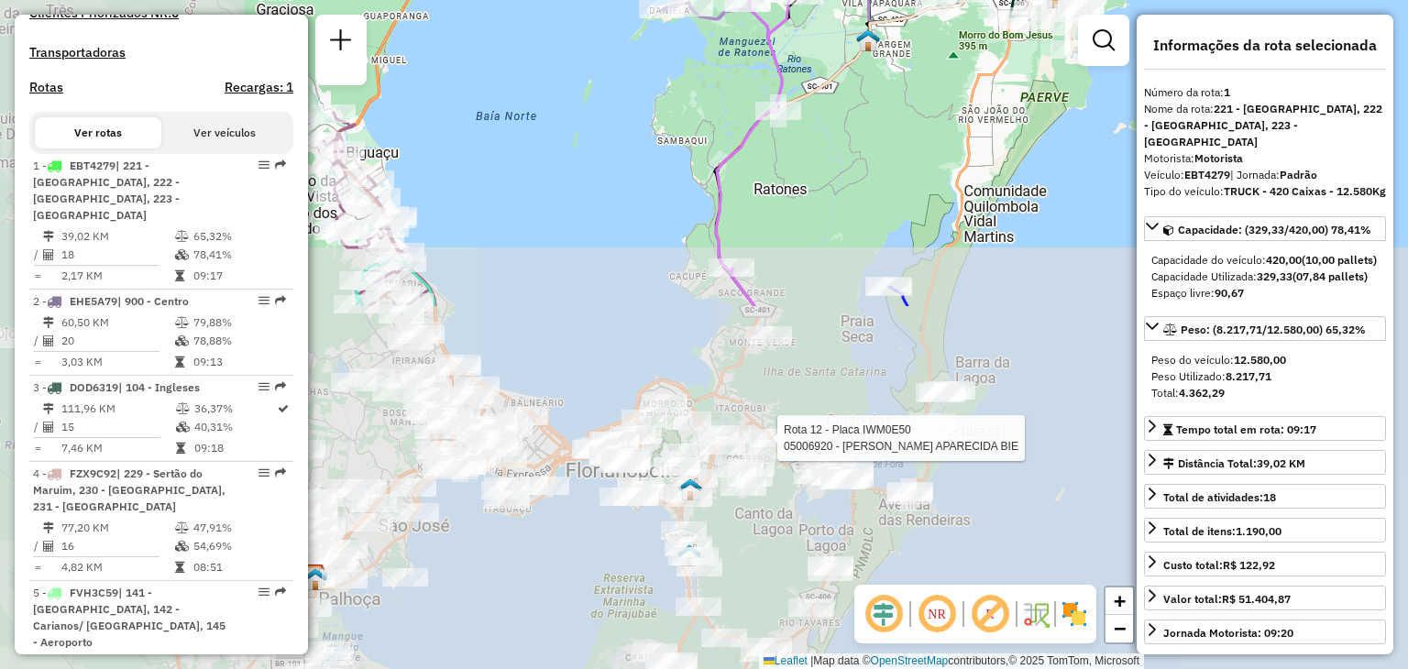
drag, startPoint x: 638, startPoint y: 590, endPoint x: 887, endPoint y: 170, distance: 488.2
click at [887, 170] on div "Rota 12 - Placa IWM0E50 05006920 - JANICE APARECIDA BIE Janela de atendimento G…" at bounding box center [704, 334] width 1408 height 669
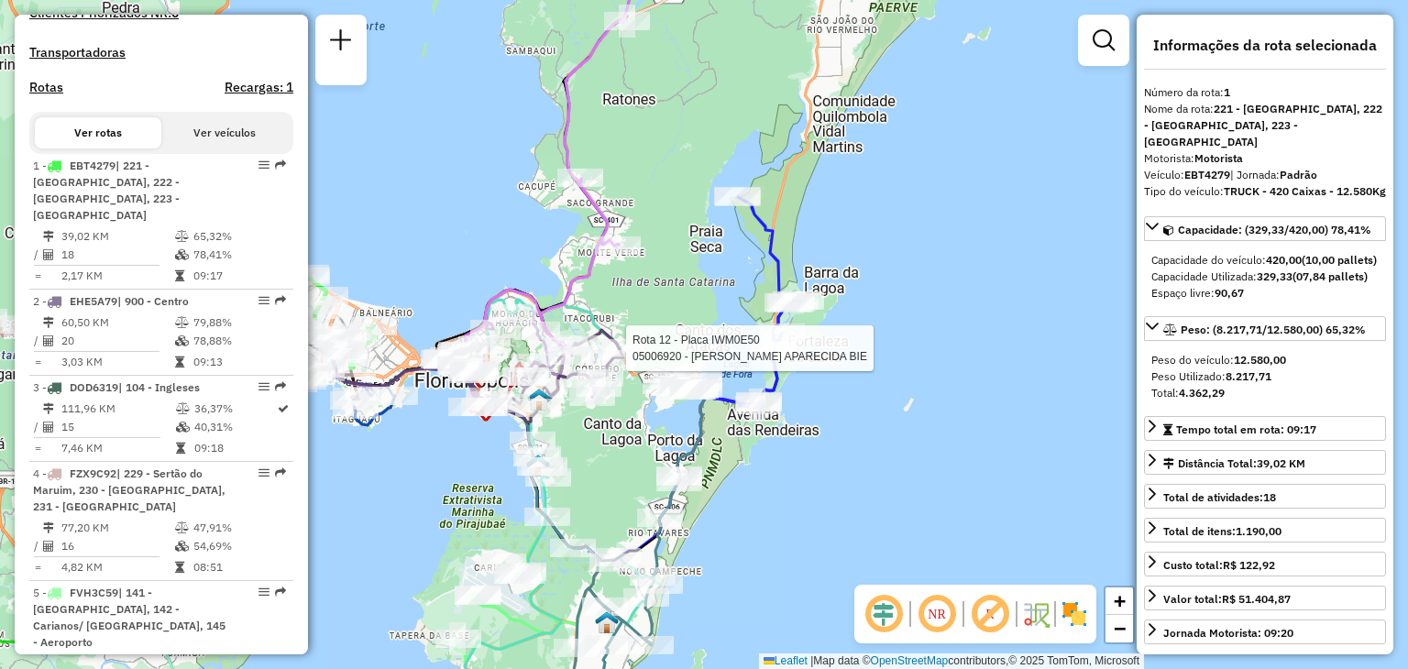
click at [832, 494] on div "Rota 12 - Placa IWM0E50 05006920 - JANICE APARECIDA BIE Janela de atendimento G…" at bounding box center [704, 334] width 1408 height 669
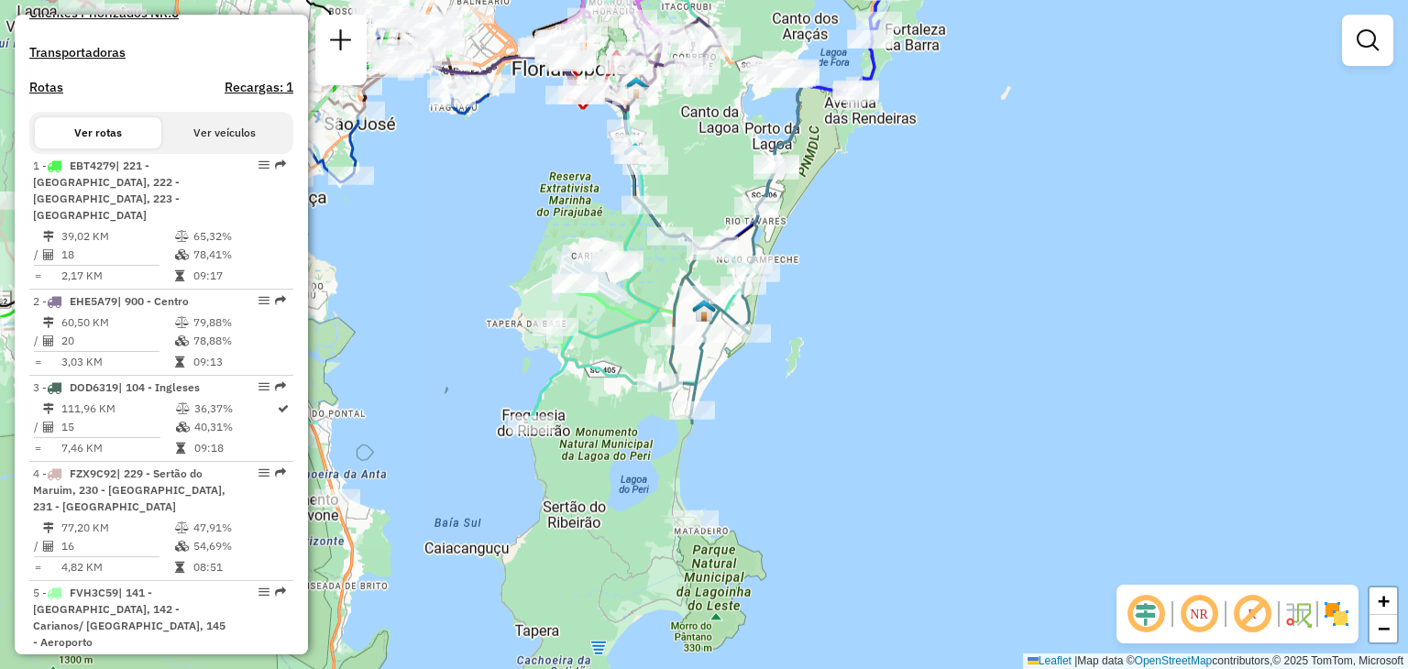
drag, startPoint x: 791, startPoint y: 498, endPoint x: 884, endPoint y: 203, distance: 308.7
click at [884, 203] on div "Janela de atendimento Grade de atendimento Capacidade Transportadoras Veículos …" at bounding box center [704, 334] width 1408 height 669
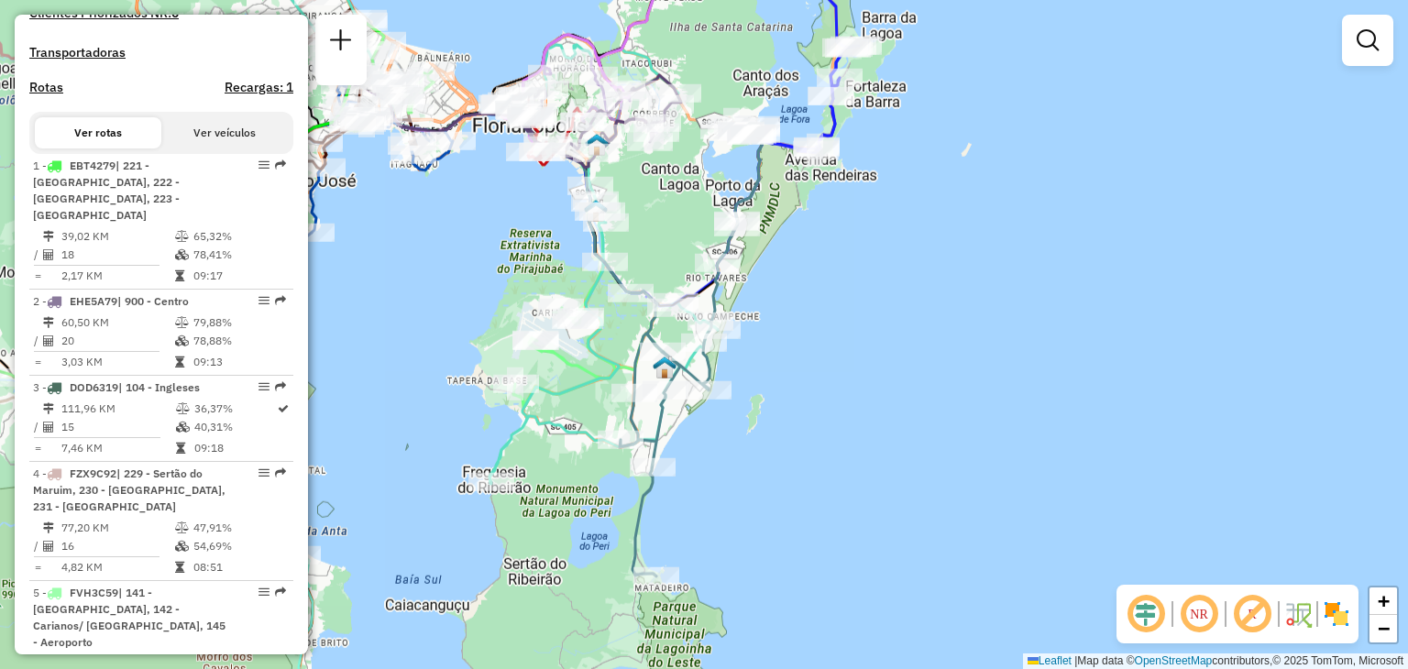
drag, startPoint x: 914, startPoint y: 245, endPoint x: 874, endPoint y: 302, distance: 69.2
click at [874, 302] on div "Janela de atendimento Grade de atendimento Capacidade Transportadoras Veículos …" at bounding box center [704, 334] width 1408 height 669
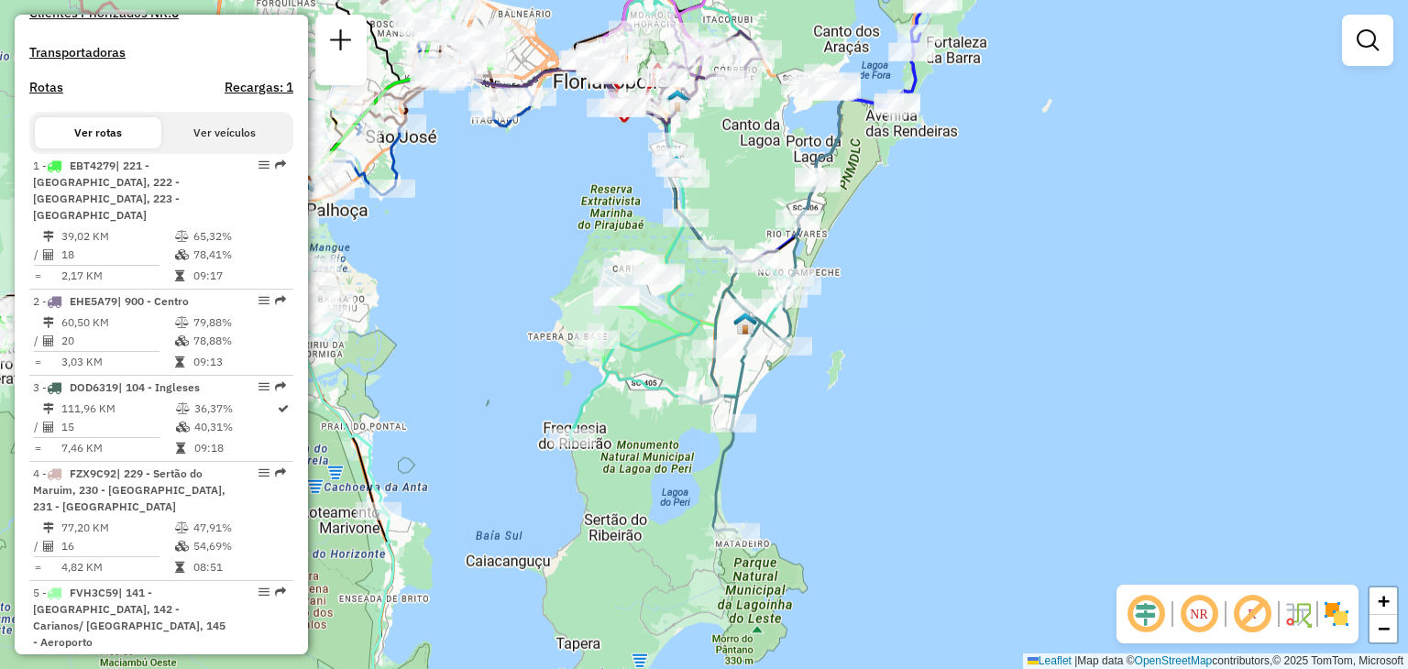
drag, startPoint x: 799, startPoint y: 439, endPoint x: 880, endPoint y: 395, distance: 91.9
click at [880, 395] on div "Janela de atendimento Grade de atendimento Capacidade Transportadoras Veículos …" at bounding box center [704, 334] width 1408 height 669
